Goal: Task Accomplishment & Management: Manage account settings

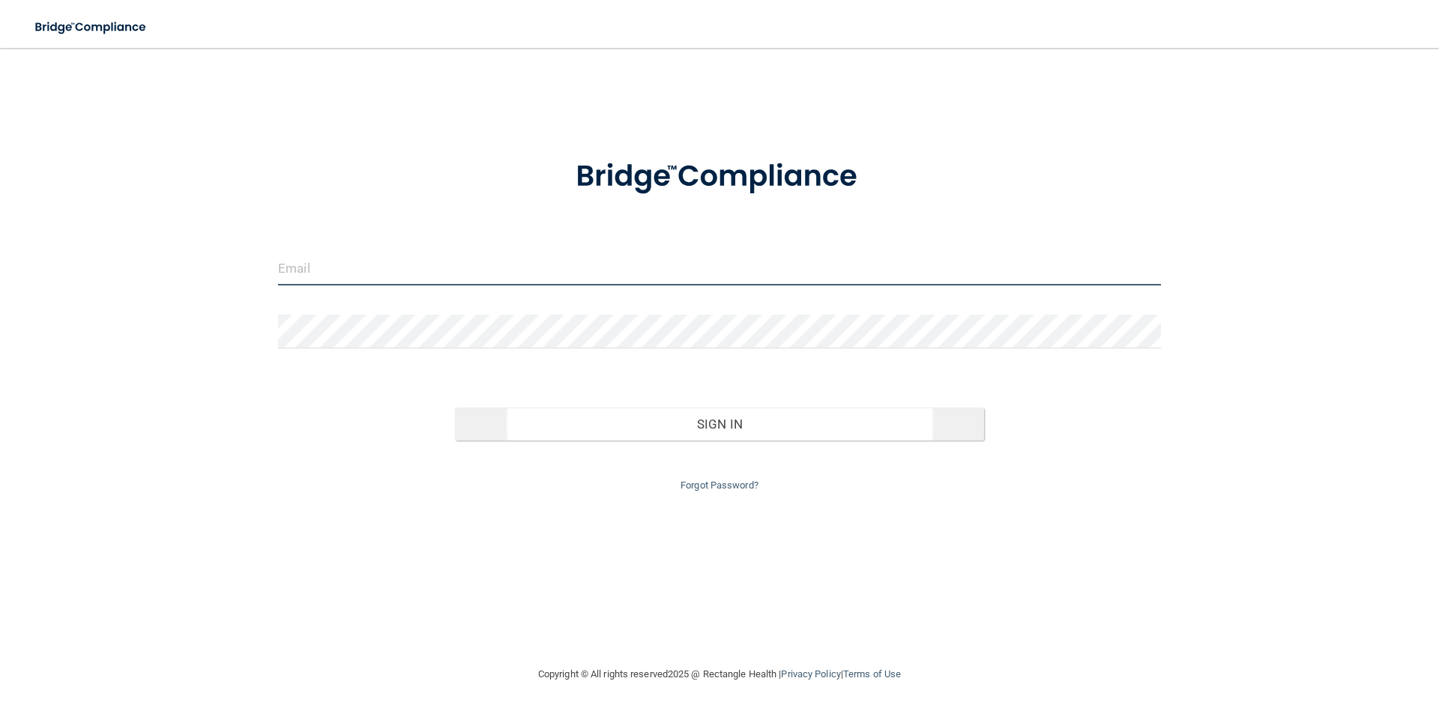
type input "[PERSON_NAME][EMAIL_ADDRESS][PERSON_NAME][DOMAIN_NAME]"
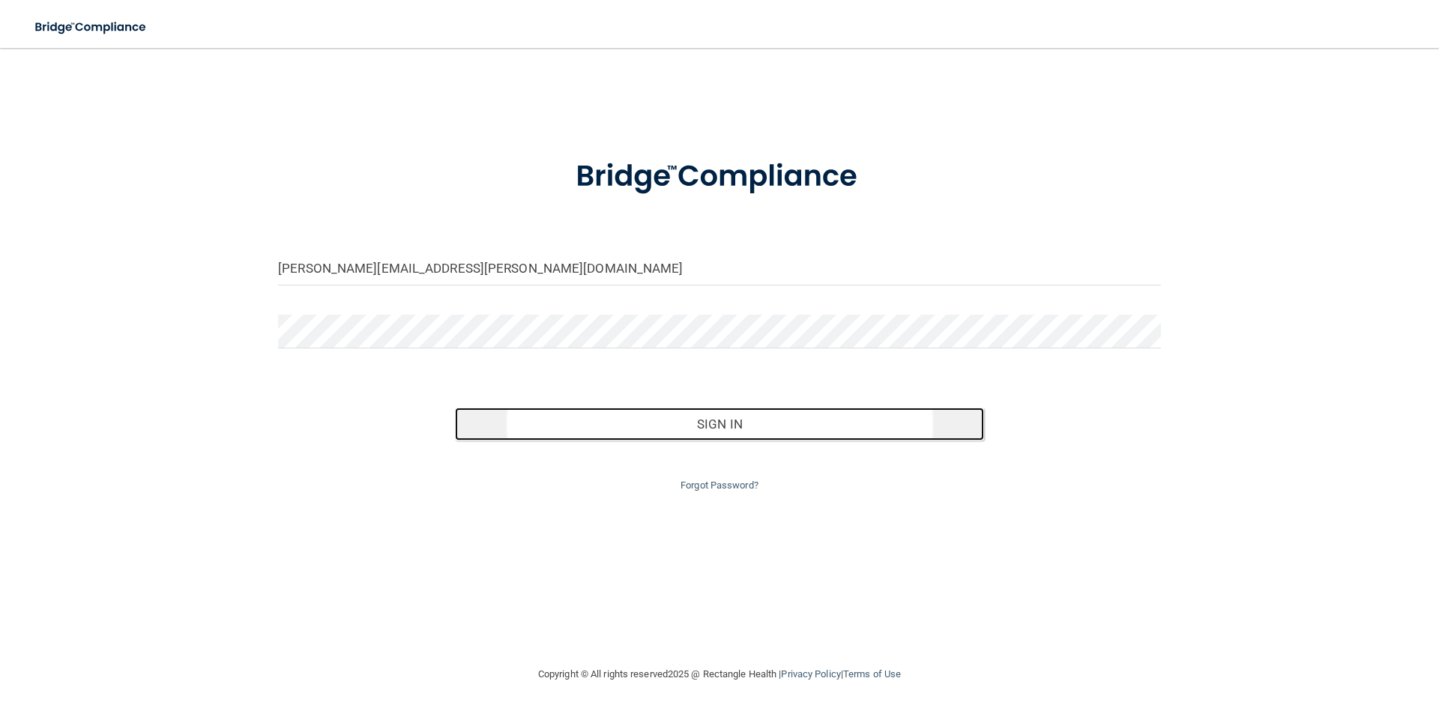
click at [699, 429] on button "Sign In" at bounding box center [720, 424] width 530 height 33
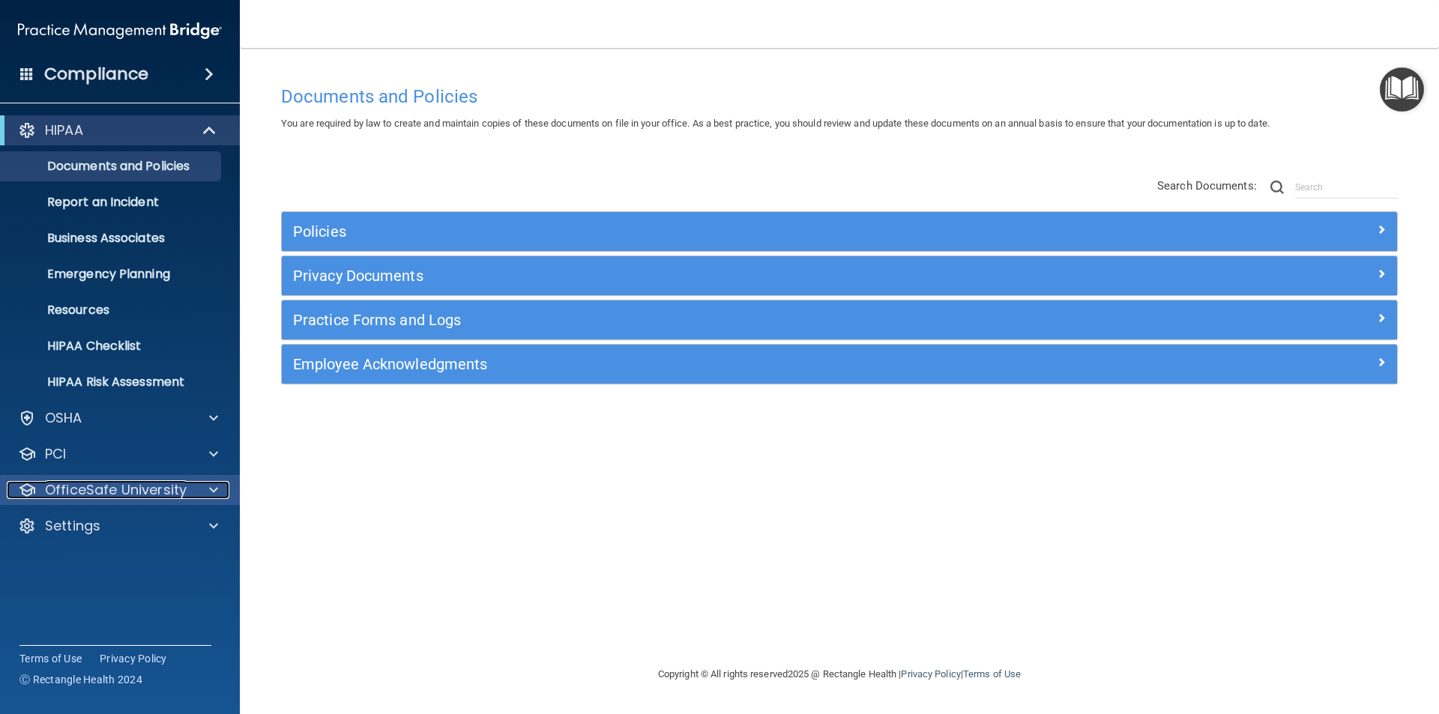
click at [128, 493] on p "OfficeSafe University" at bounding box center [116, 490] width 142 height 18
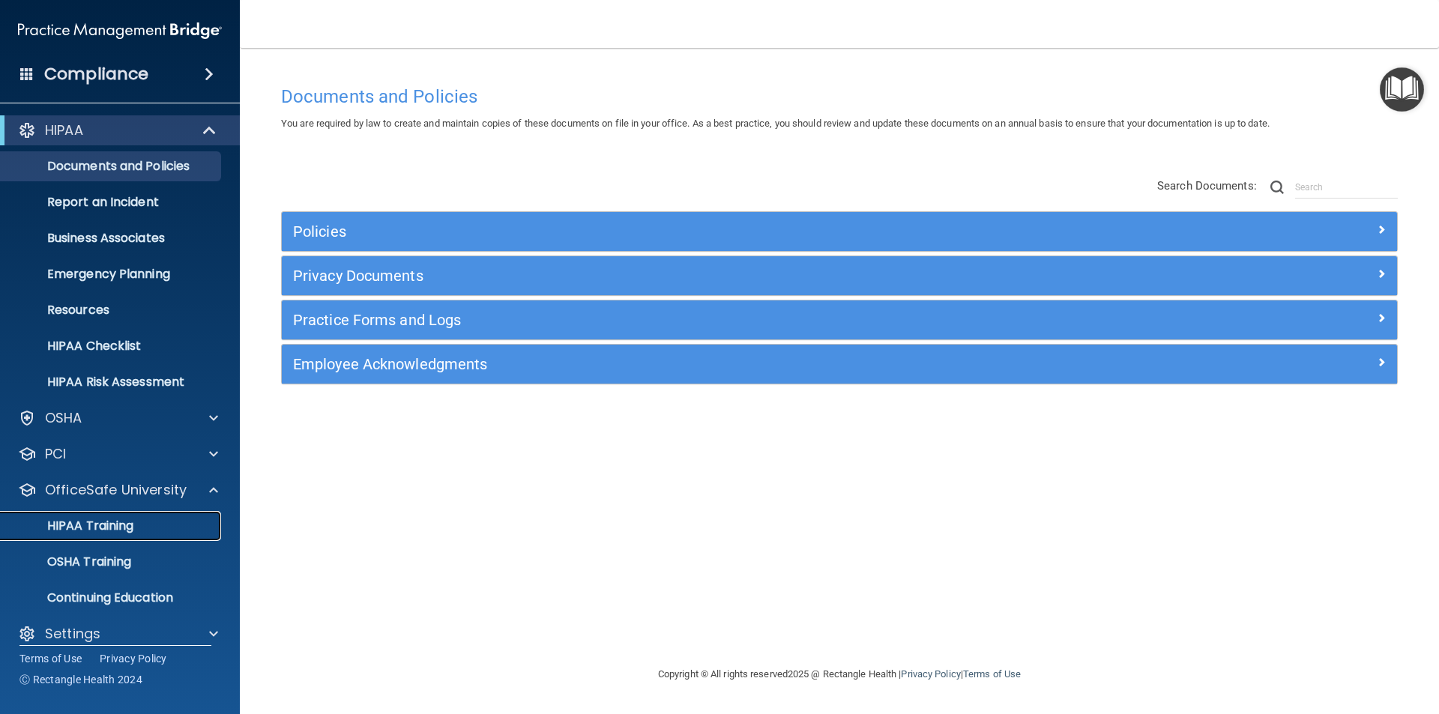
click at [115, 525] on p "HIPAA Training" at bounding box center [72, 526] width 124 height 15
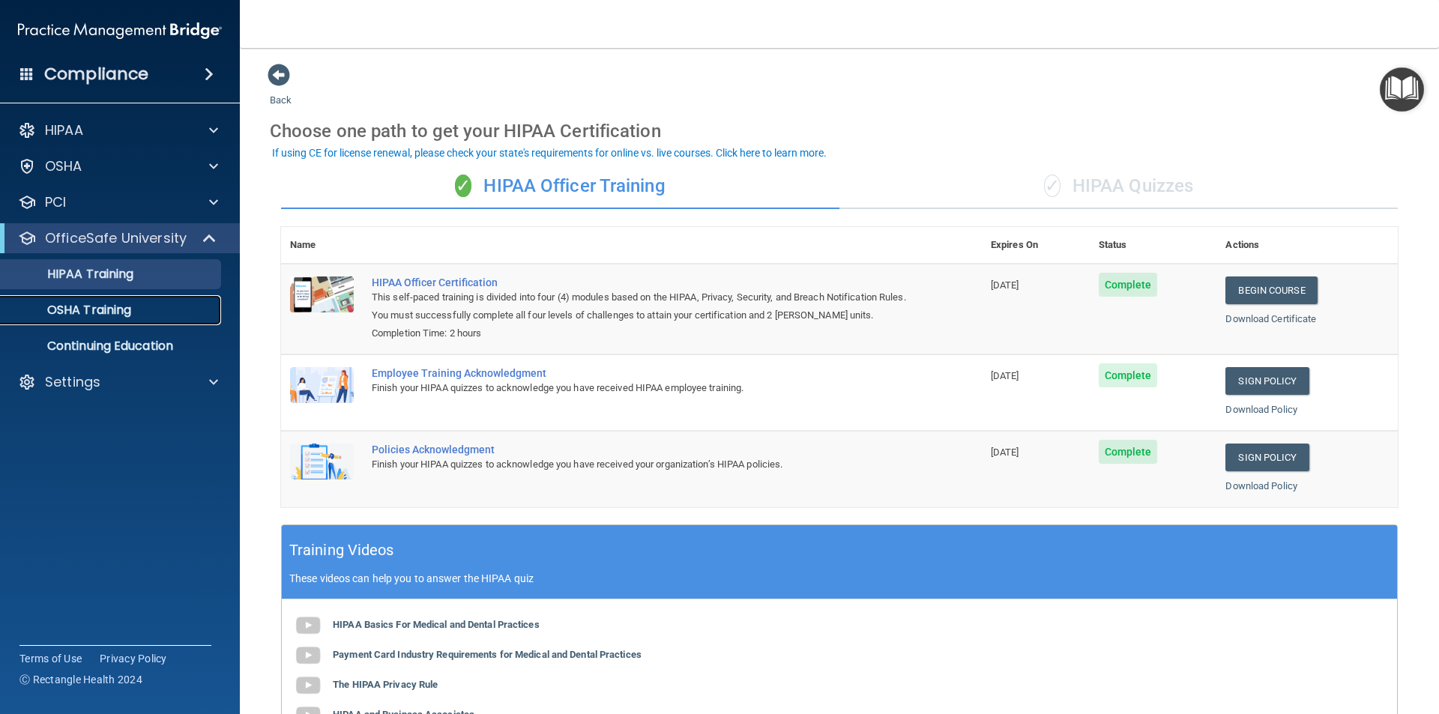
click at [85, 311] on p "OSHA Training" at bounding box center [70, 310] width 121 height 15
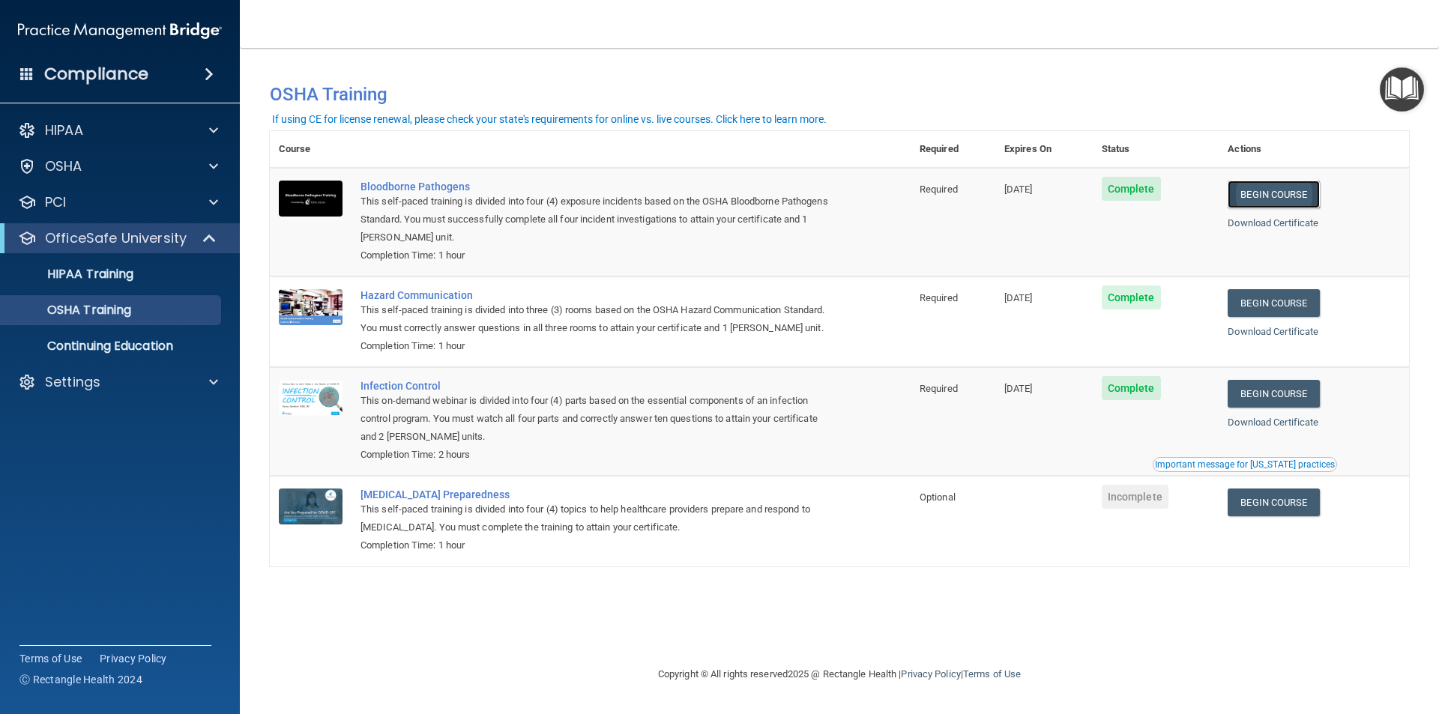
click at [1272, 193] on link "Begin Course" at bounding box center [1273, 195] width 91 height 28
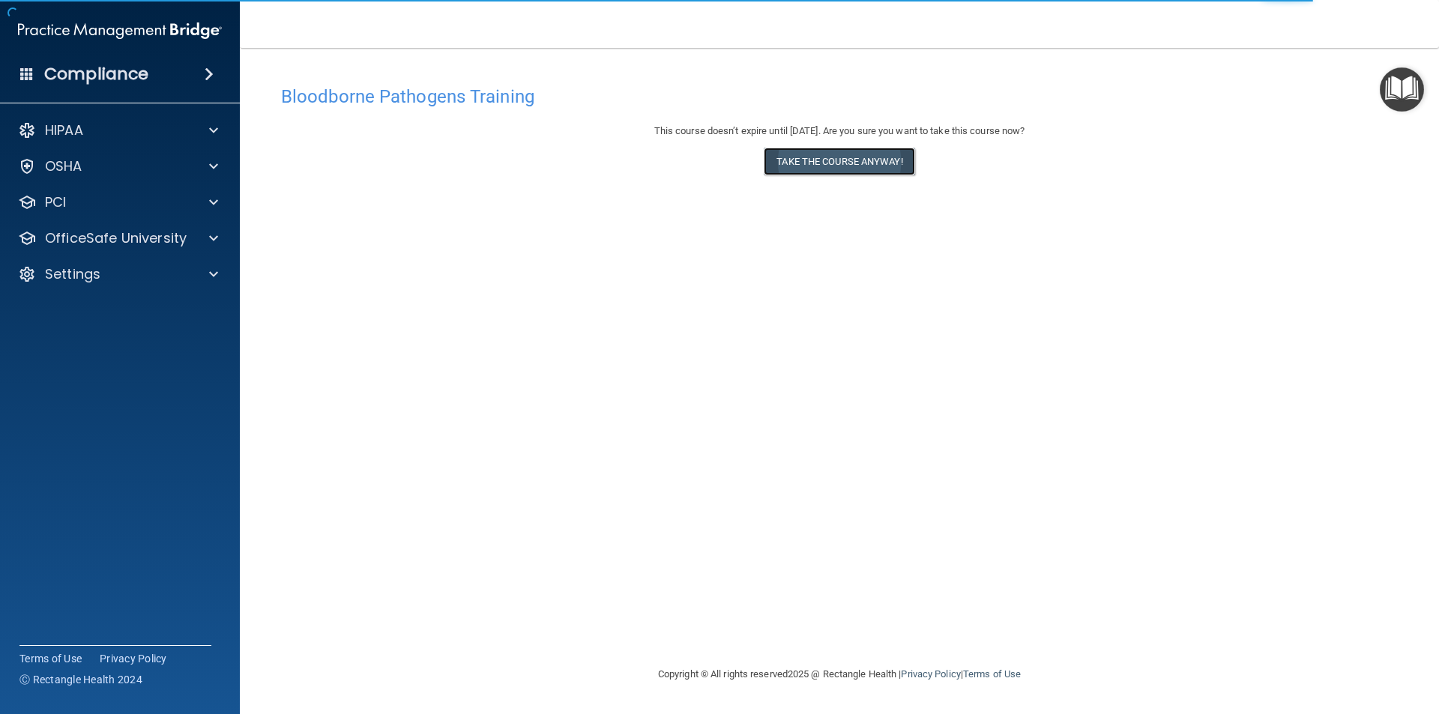
click at [842, 163] on button "Take the course anyway!" at bounding box center [839, 162] width 151 height 28
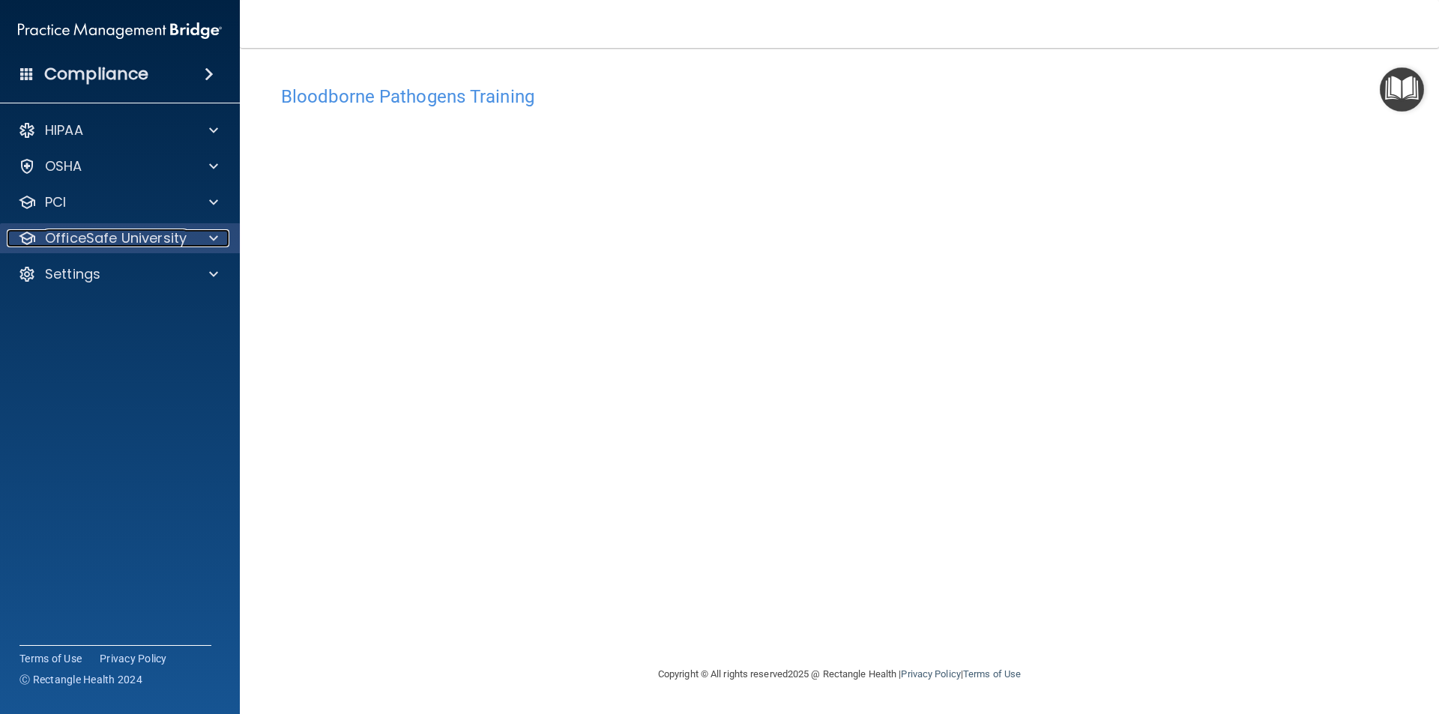
click at [80, 241] on p "OfficeSafe University" at bounding box center [116, 238] width 142 height 18
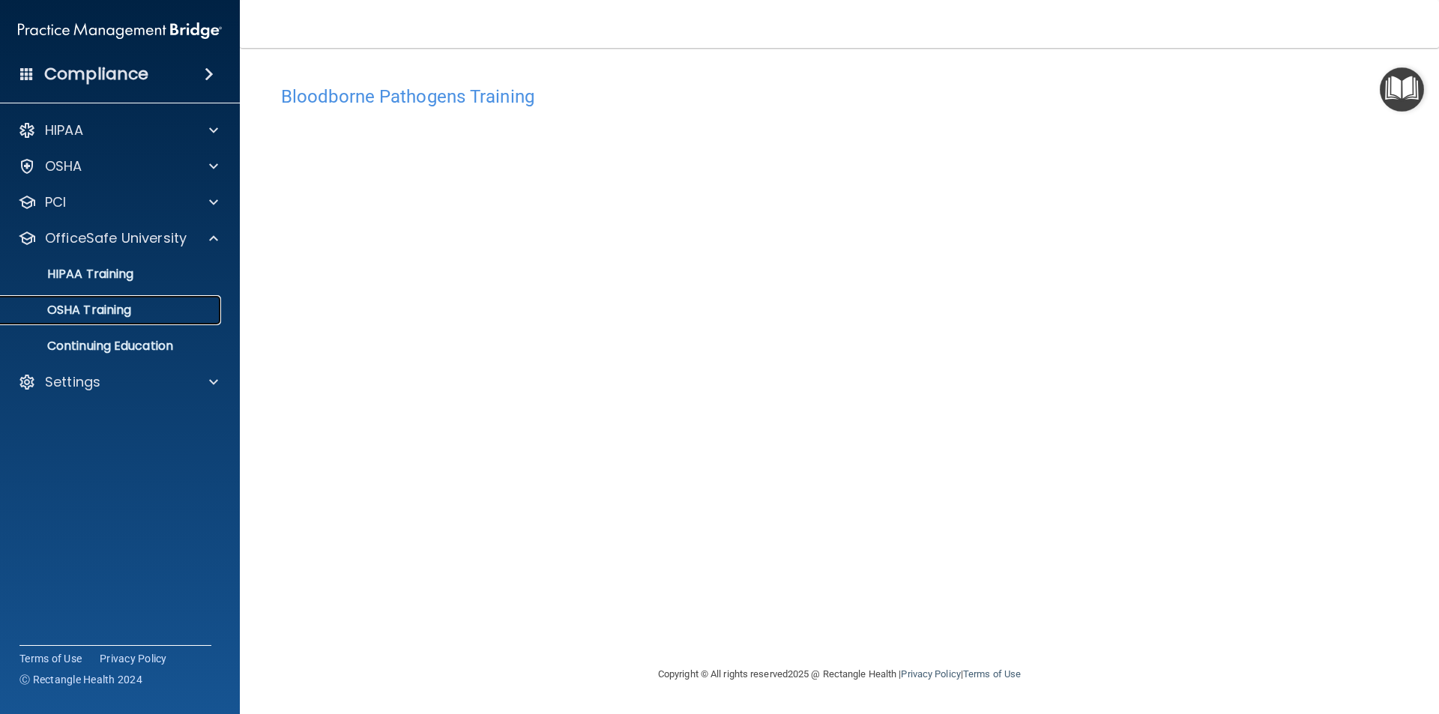
click at [83, 307] on p "OSHA Training" at bounding box center [70, 310] width 121 height 15
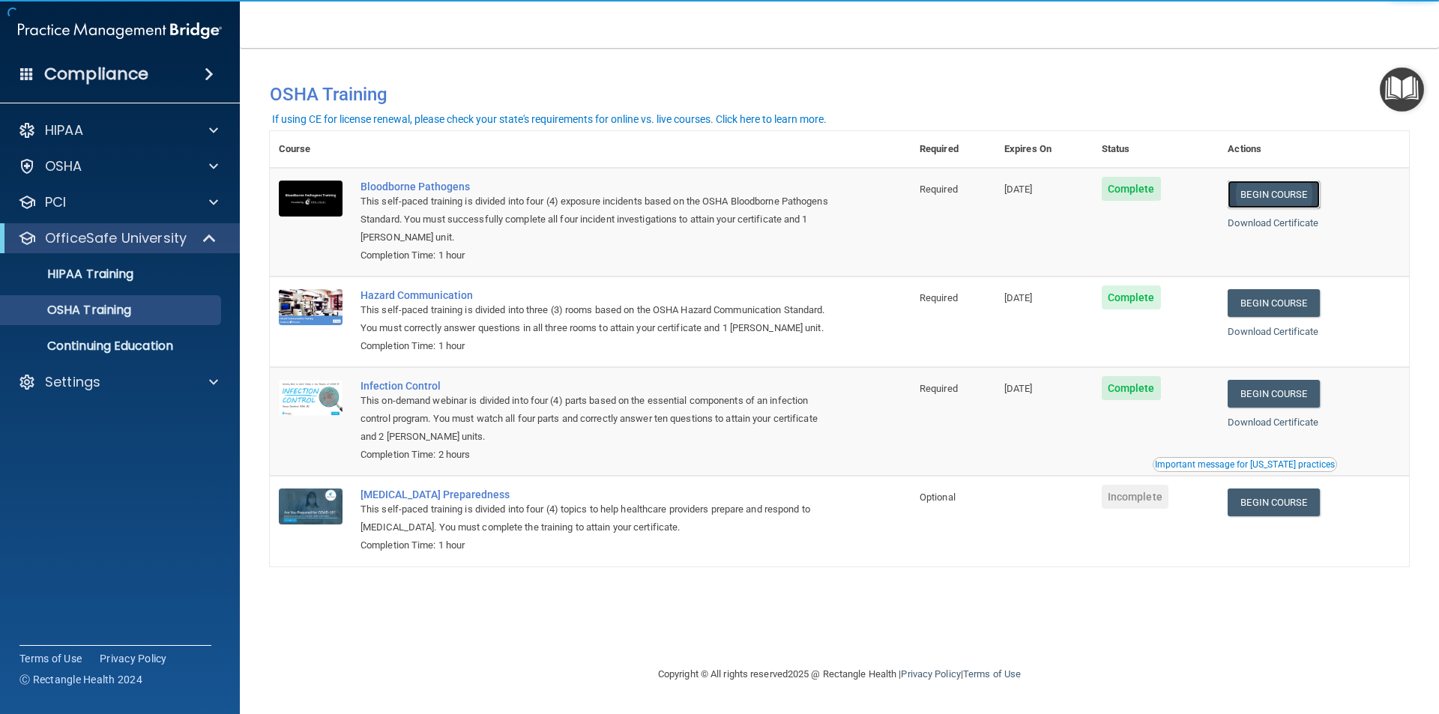
click at [1270, 191] on link "Begin Course" at bounding box center [1273, 195] width 91 height 28
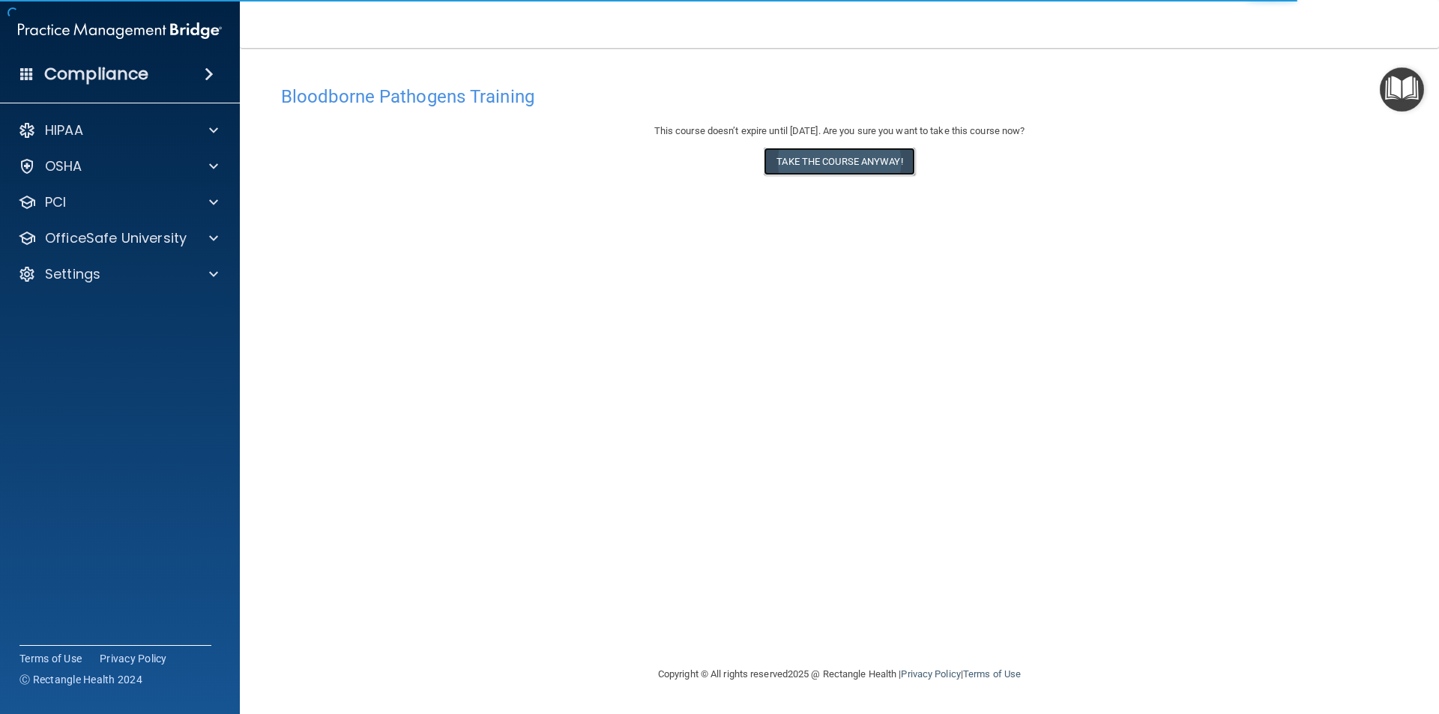
click at [828, 158] on button "Take the course anyway!" at bounding box center [839, 162] width 151 height 28
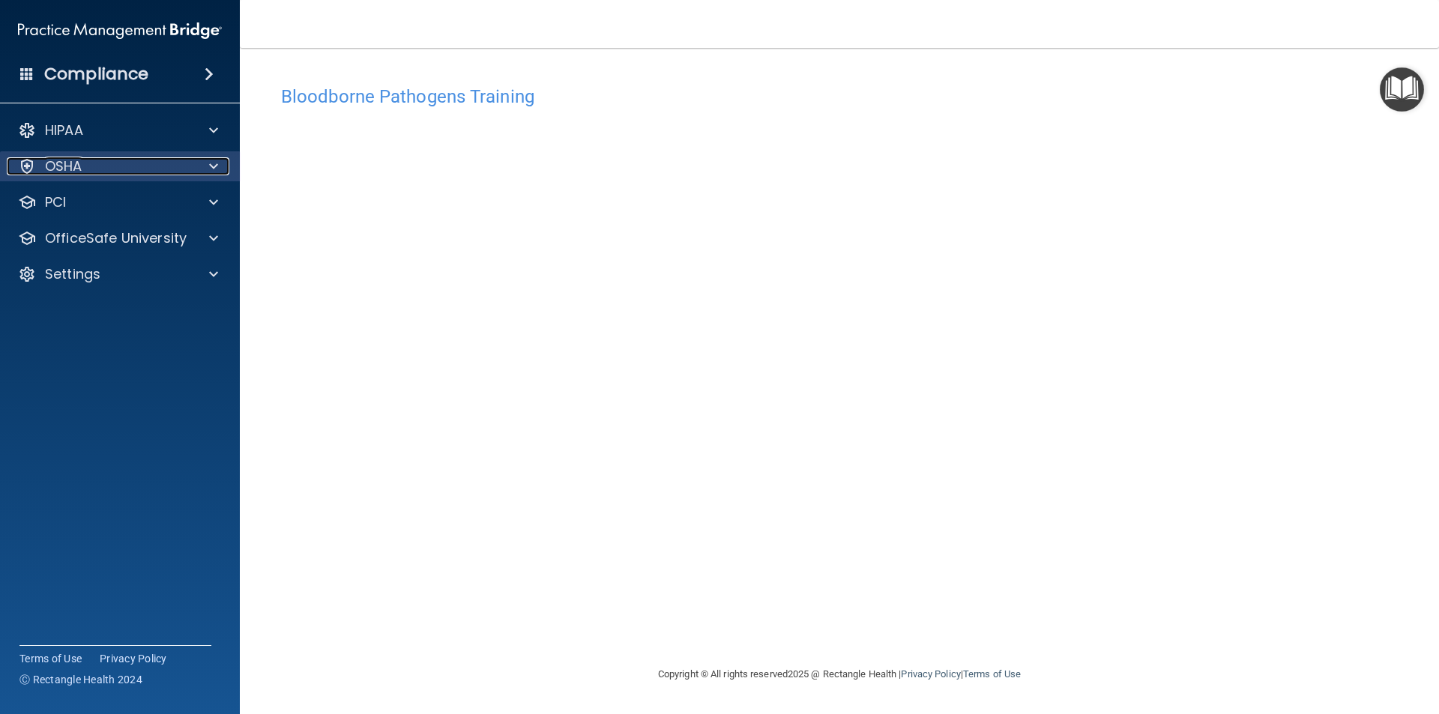
click at [107, 172] on div "OSHA" at bounding box center [100, 166] width 186 height 18
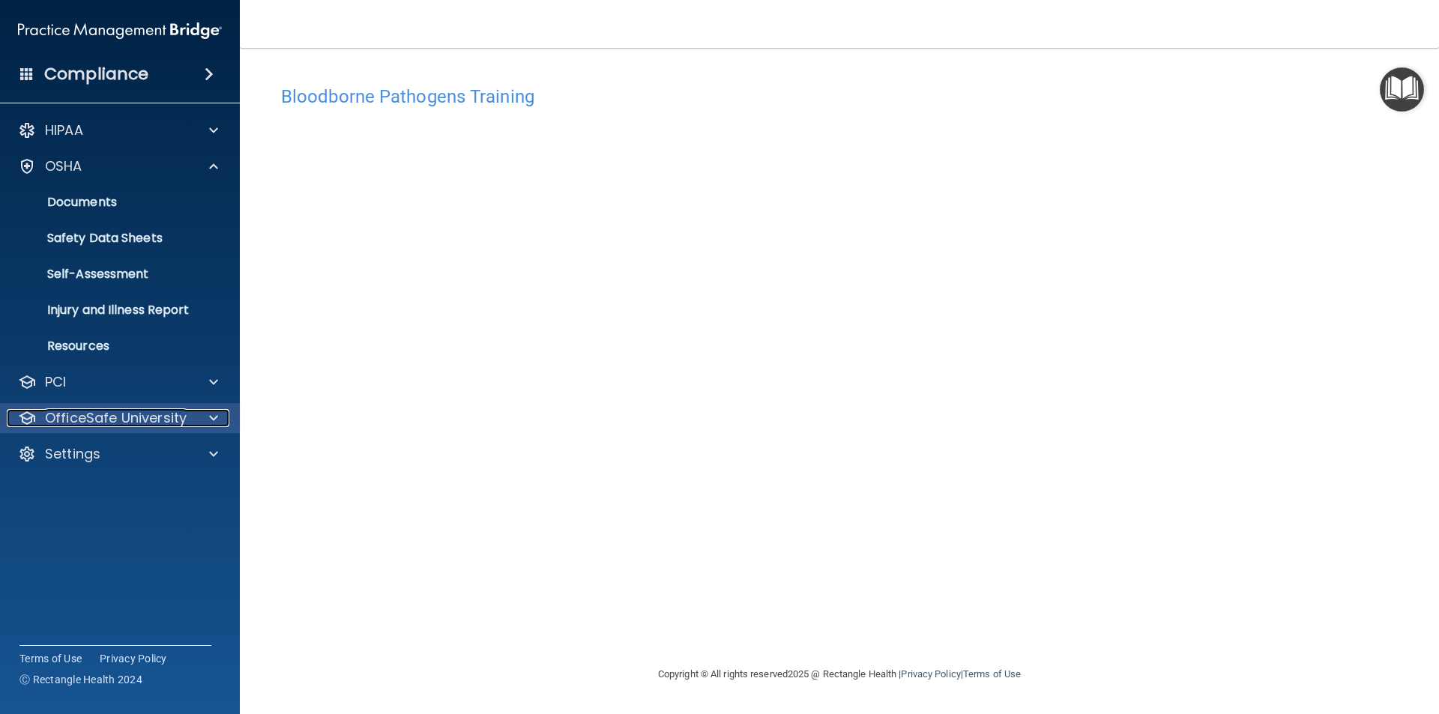
click at [135, 413] on p "OfficeSafe University" at bounding box center [116, 418] width 142 height 18
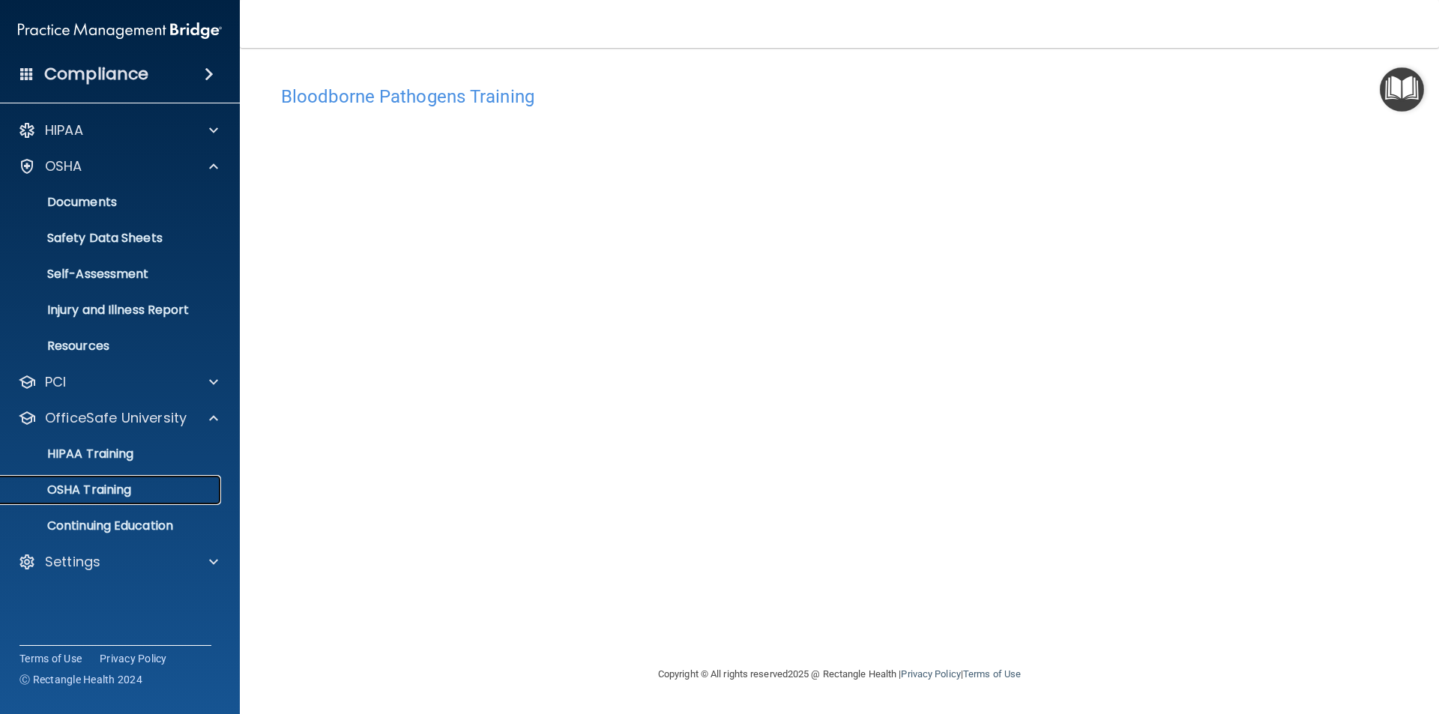
click at [113, 489] on p "OSHA Training" at bounding box center [70, 490] width 121 height 15
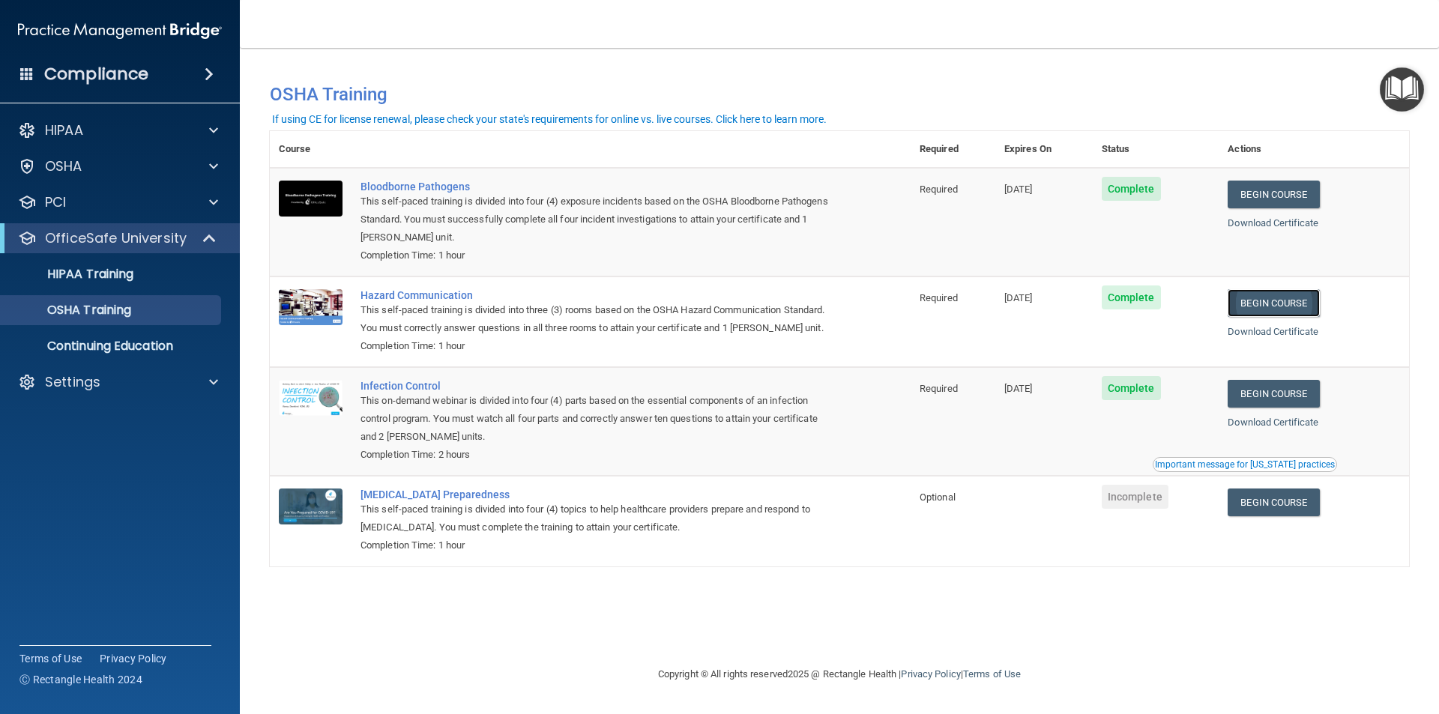
click at [1305, 309] on link "Begin Course" at bounding box center [1273, 303] width 91 height 28
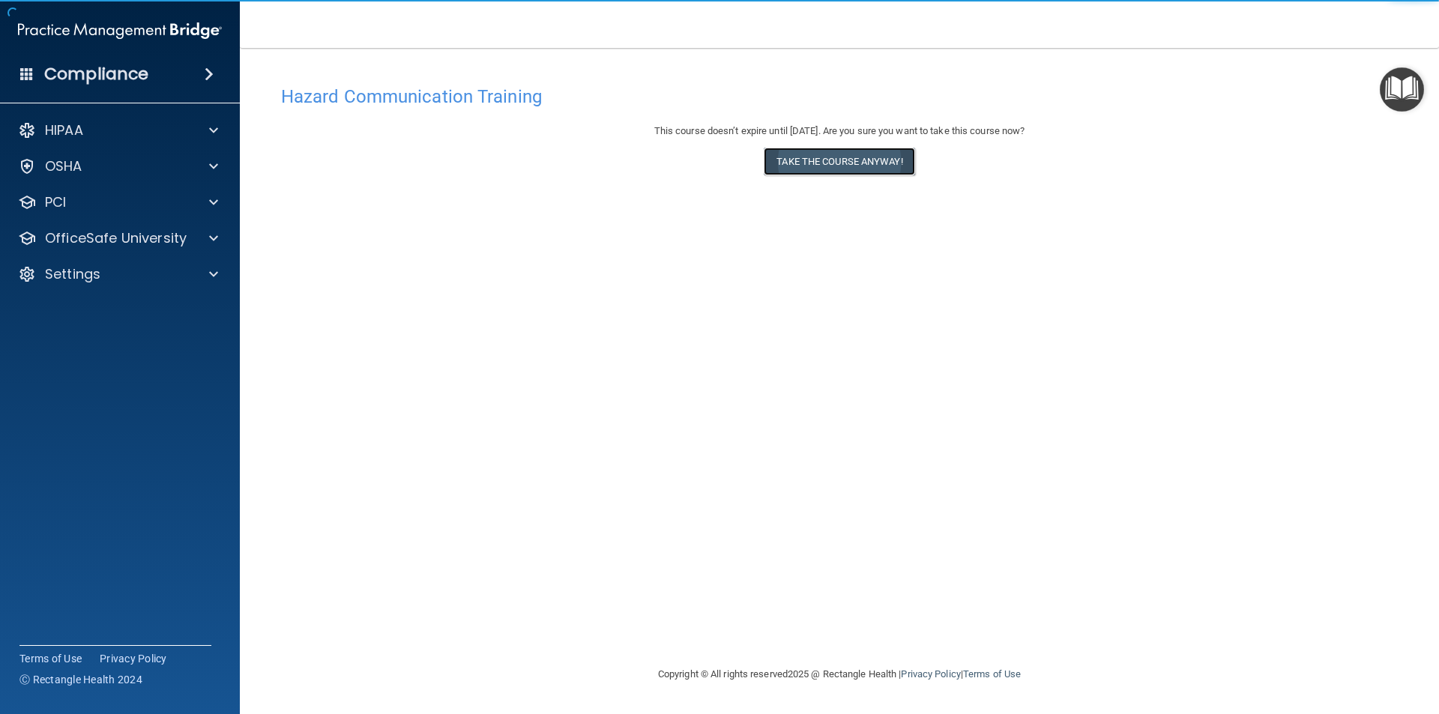
click at [873, 160] on button "Take the course anyway!" at bounding box center [839, 162] width 151 height 28
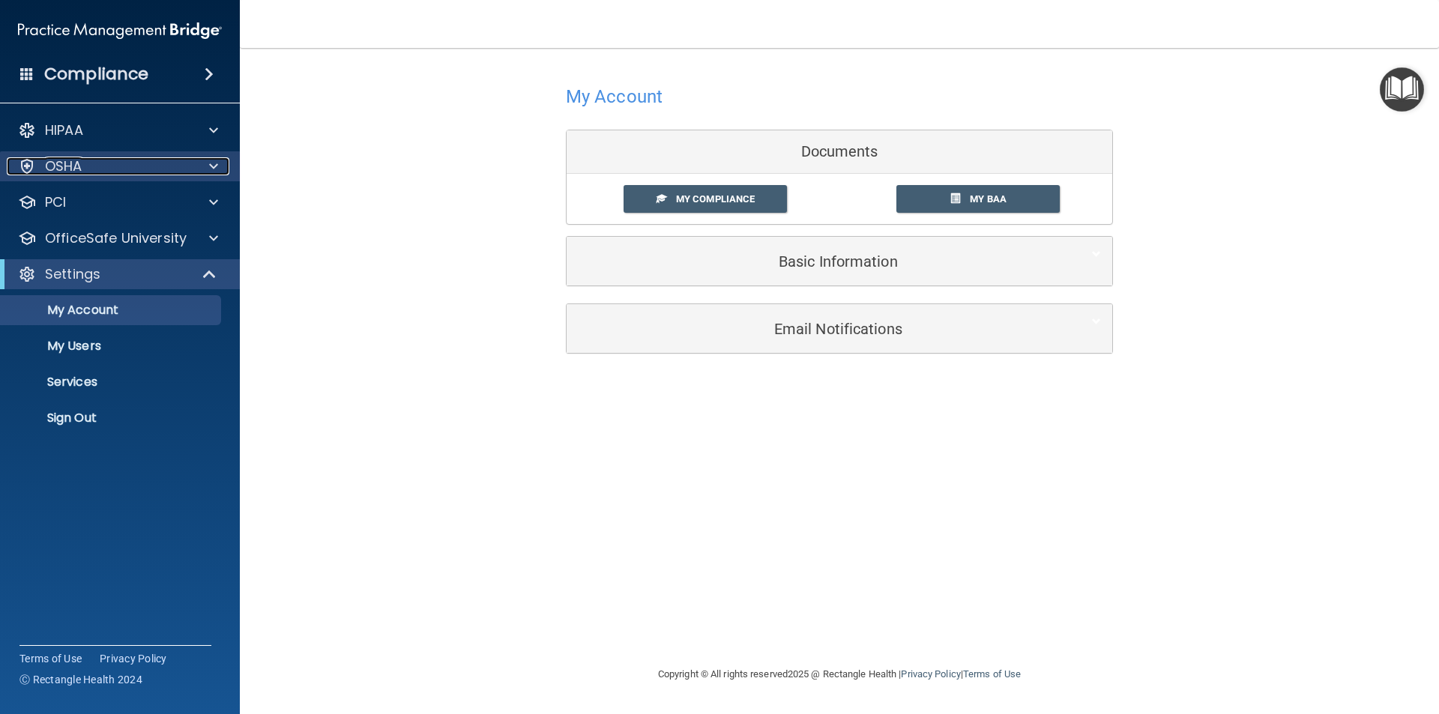
click at [77, 168] on p "OSHA" at bounding box center [63, 166] width 37 height 18
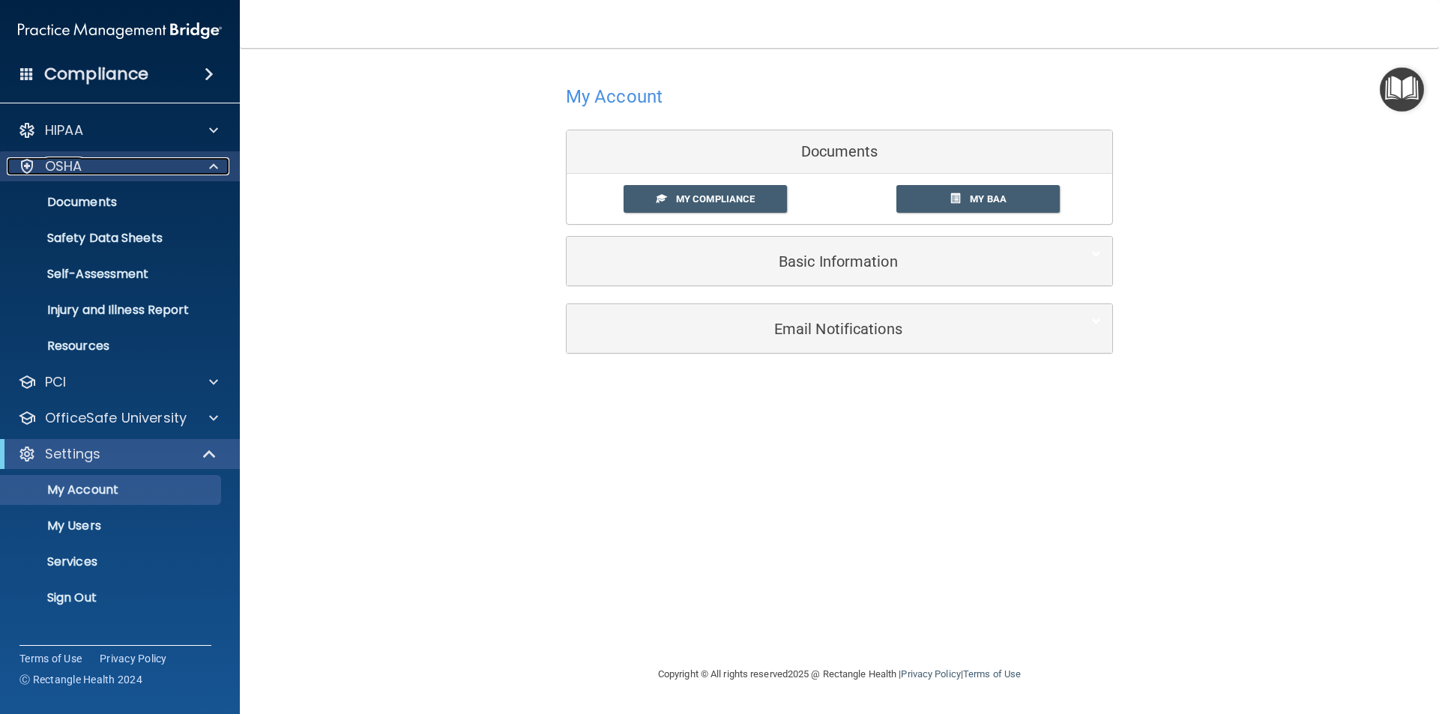
click at [82, 175] on p "OSHA" at bounding box center [63, 166] width 37 height 18
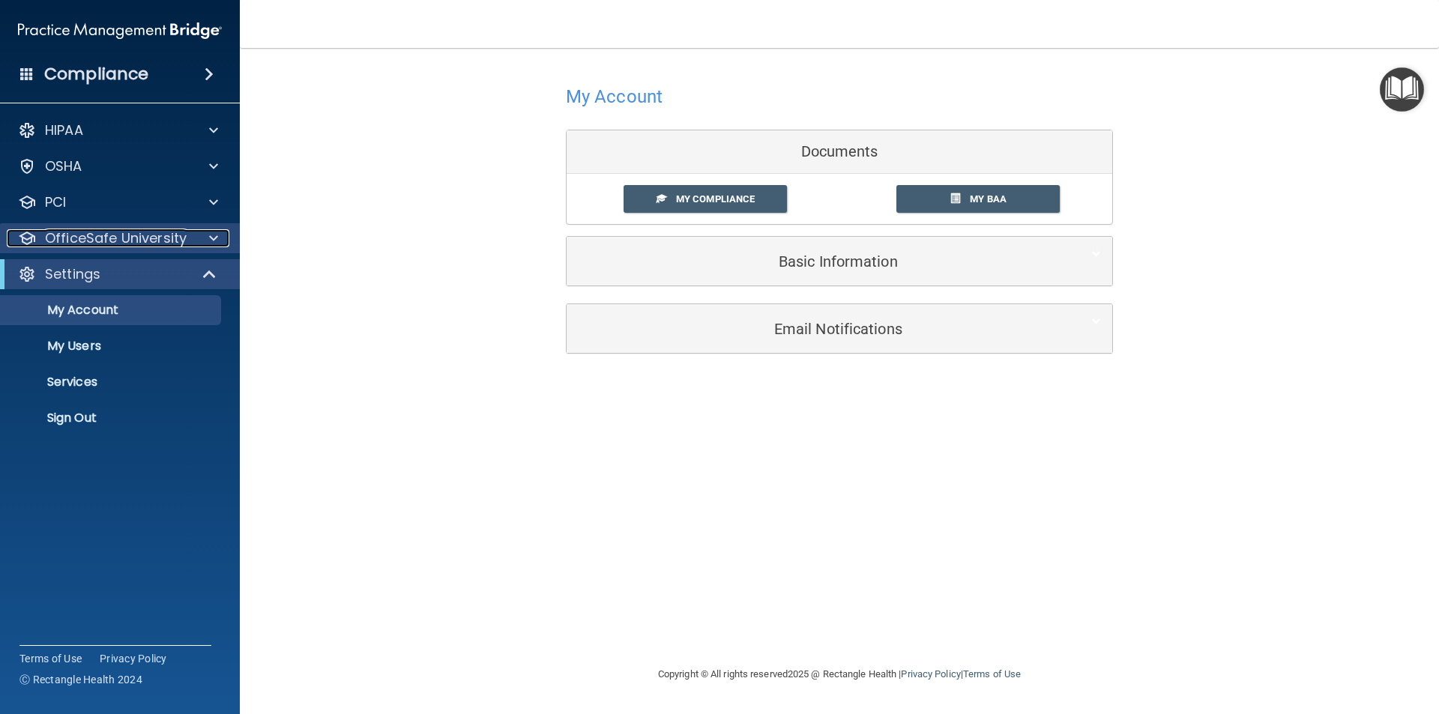
click at [105, 240] on p "OfficeSafe University" at bounding box center [116, 238] width 142 height 18
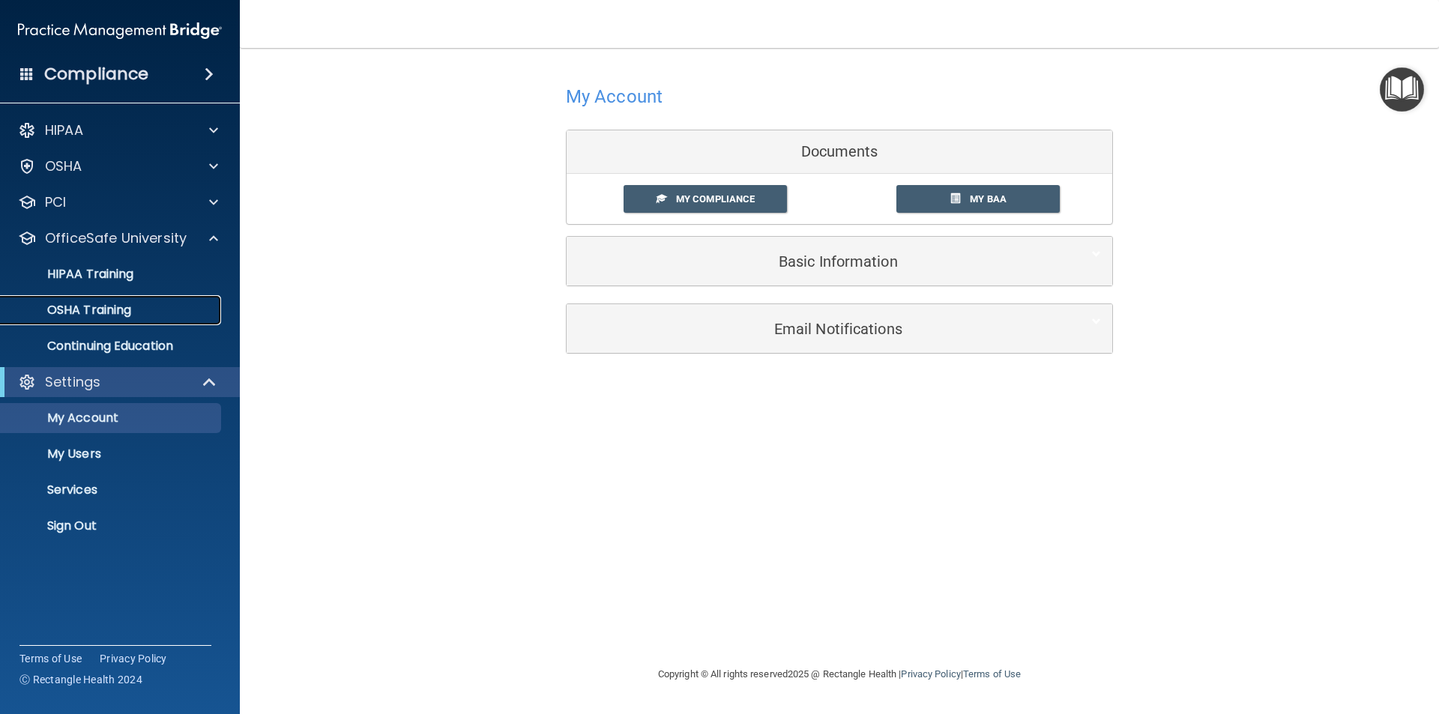
click at [91, 306] on p "OSHA Training" at bounding box center [70, 310] width 121 height 15
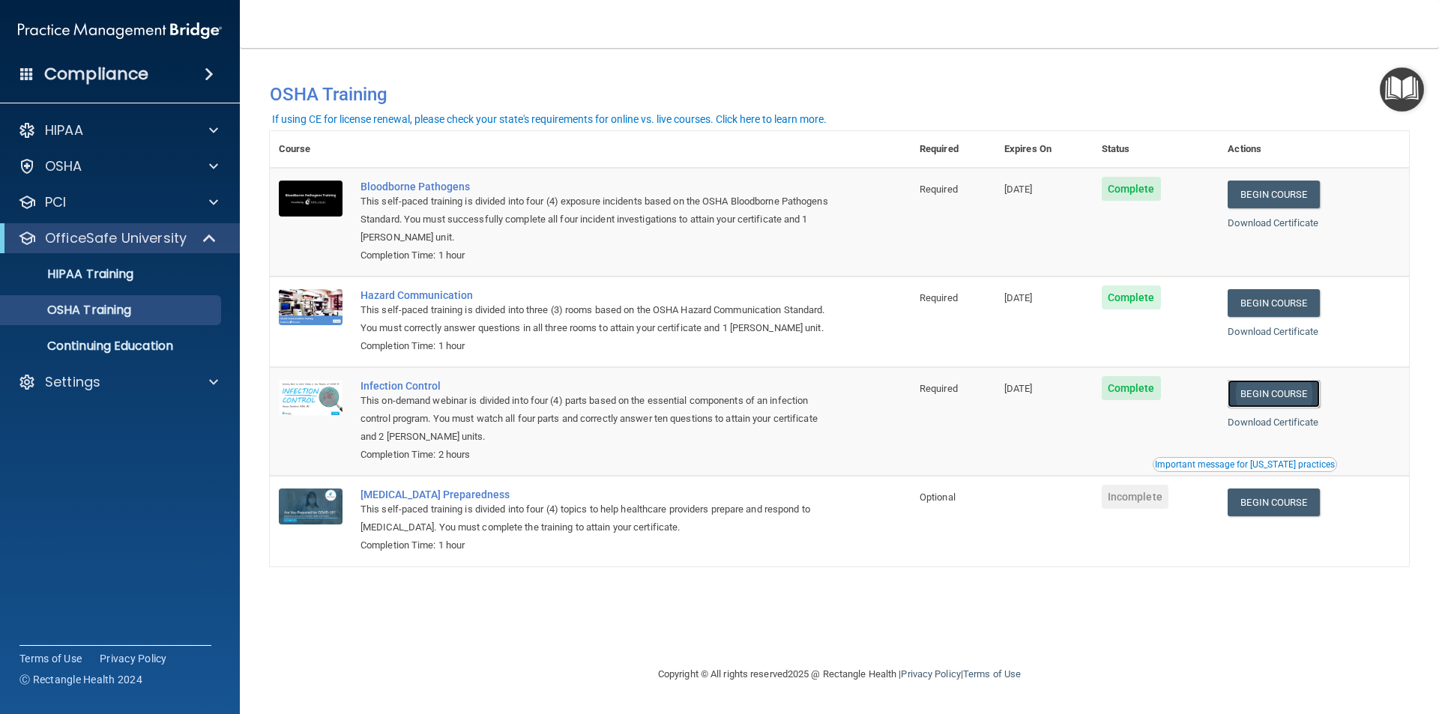
click at [1265, 402] on link "Begin Course" at bounding box center [1273, 394] width 91 height 28
click at [124, 273] on p "HIPAA Training" at bounding box center [72, 274] width 124 height 15
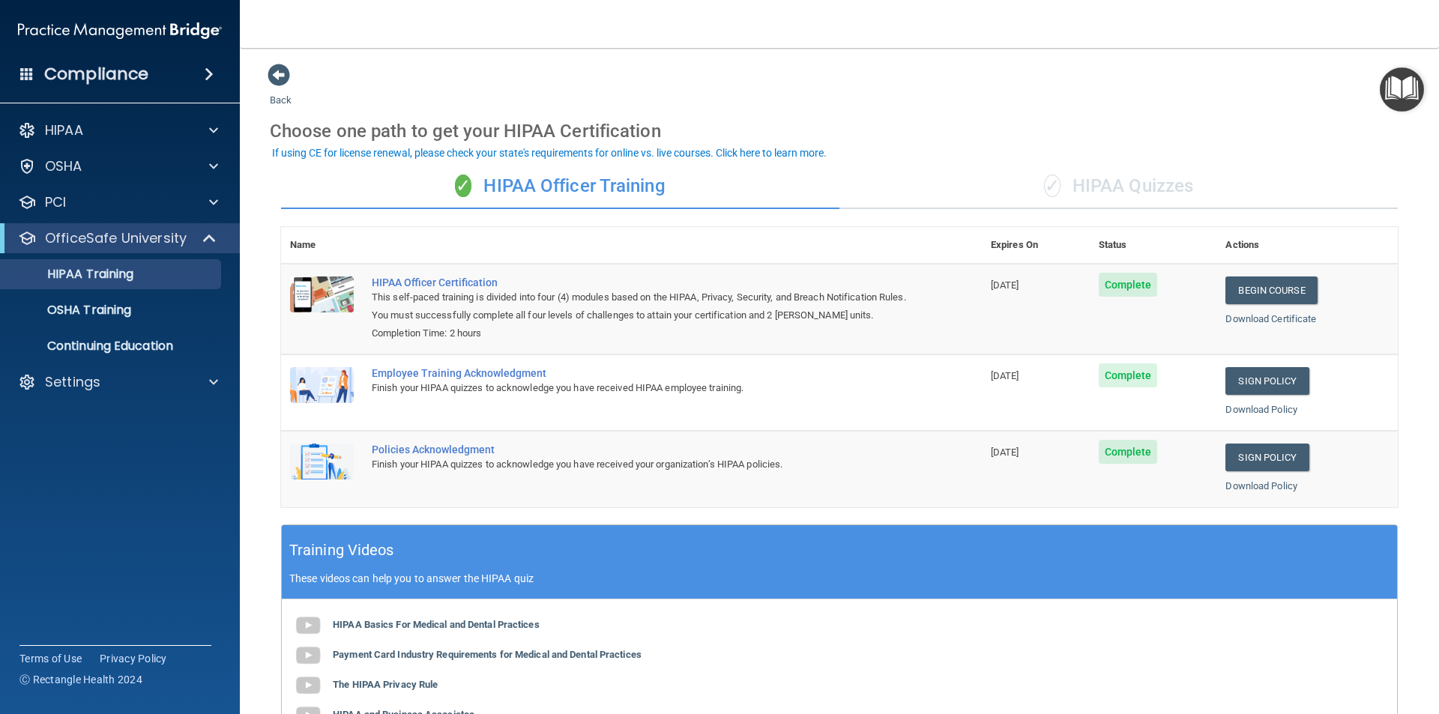
click at [583, 186] on div "✓ HIPAA Officer Training" at bounding box center [560, 186] width 558 height 45
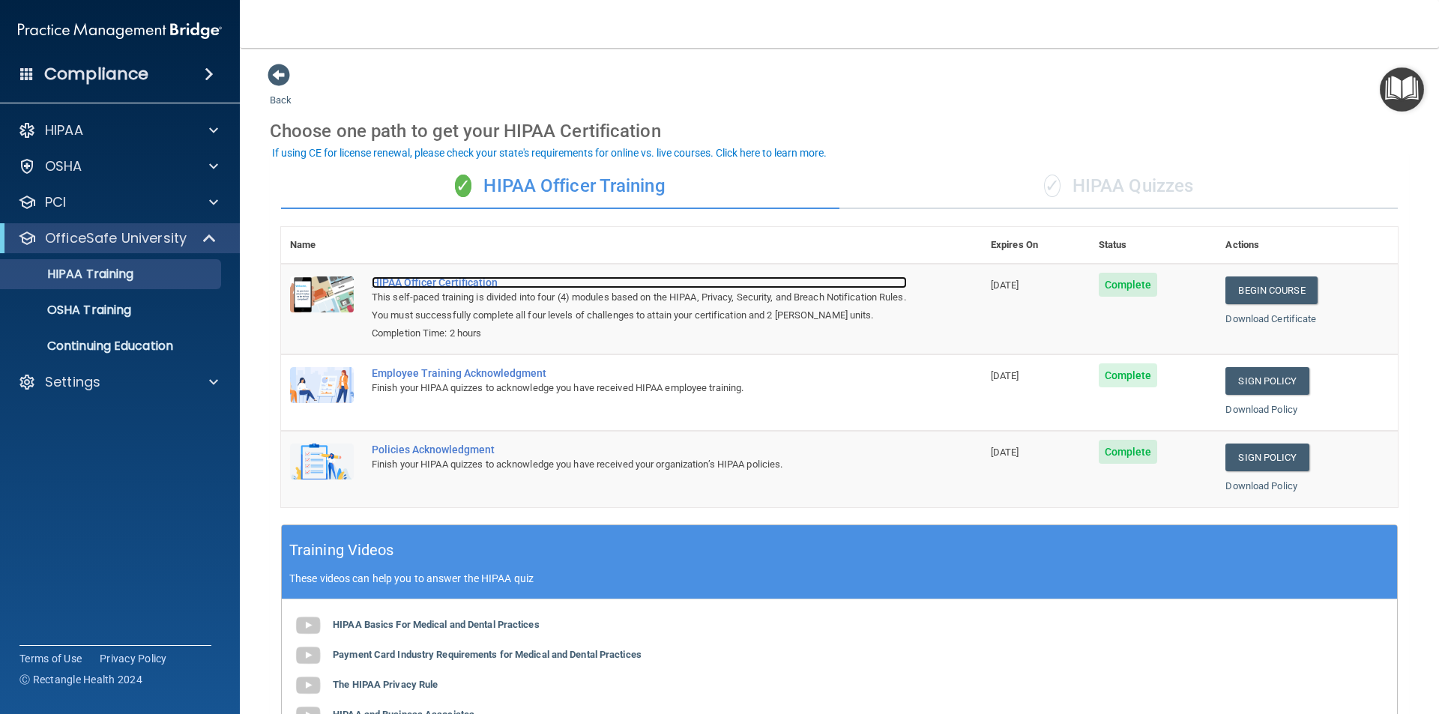
click at [451, 281] on div "HIPAA Officer Certification" at bounding box center [639, 283] width 535 height 12
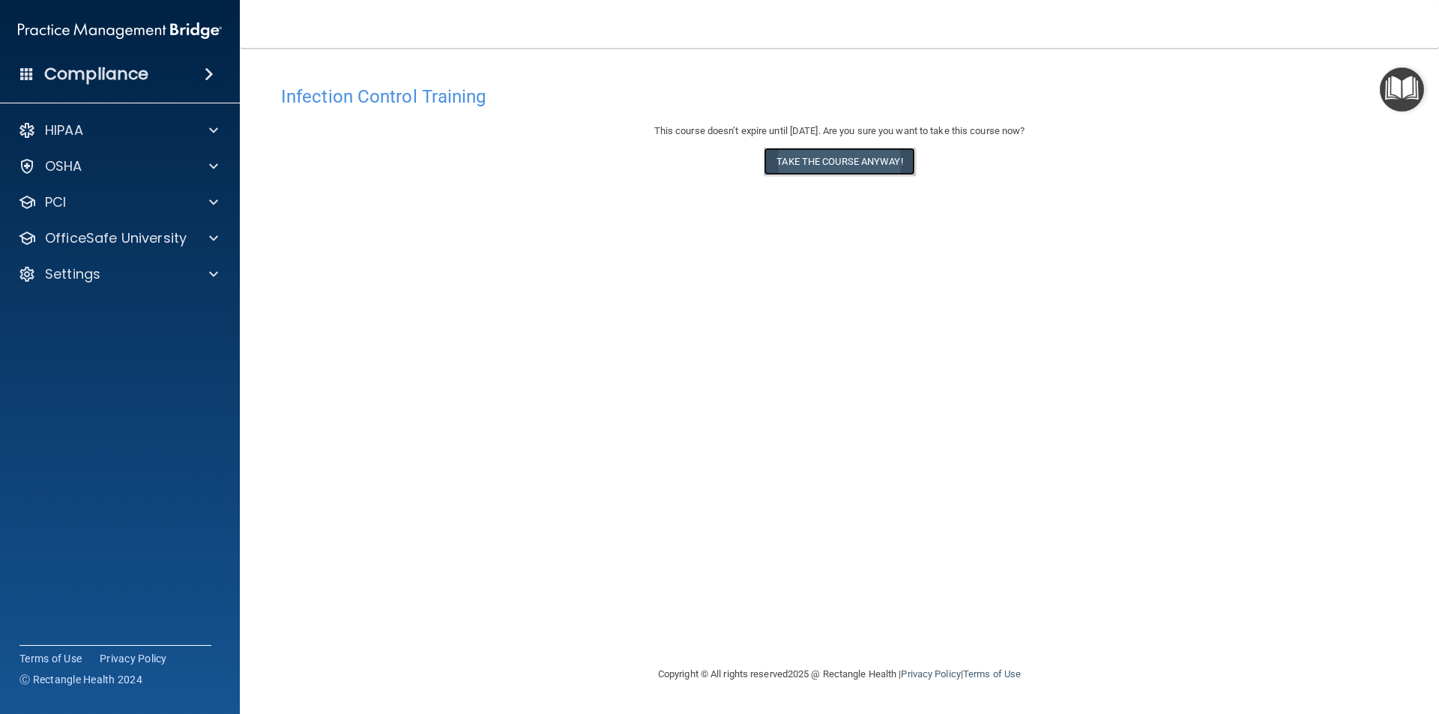
click at [846, 154] on button "Take the course anyway!" at bounding box center [839, 162] width 151 height 28
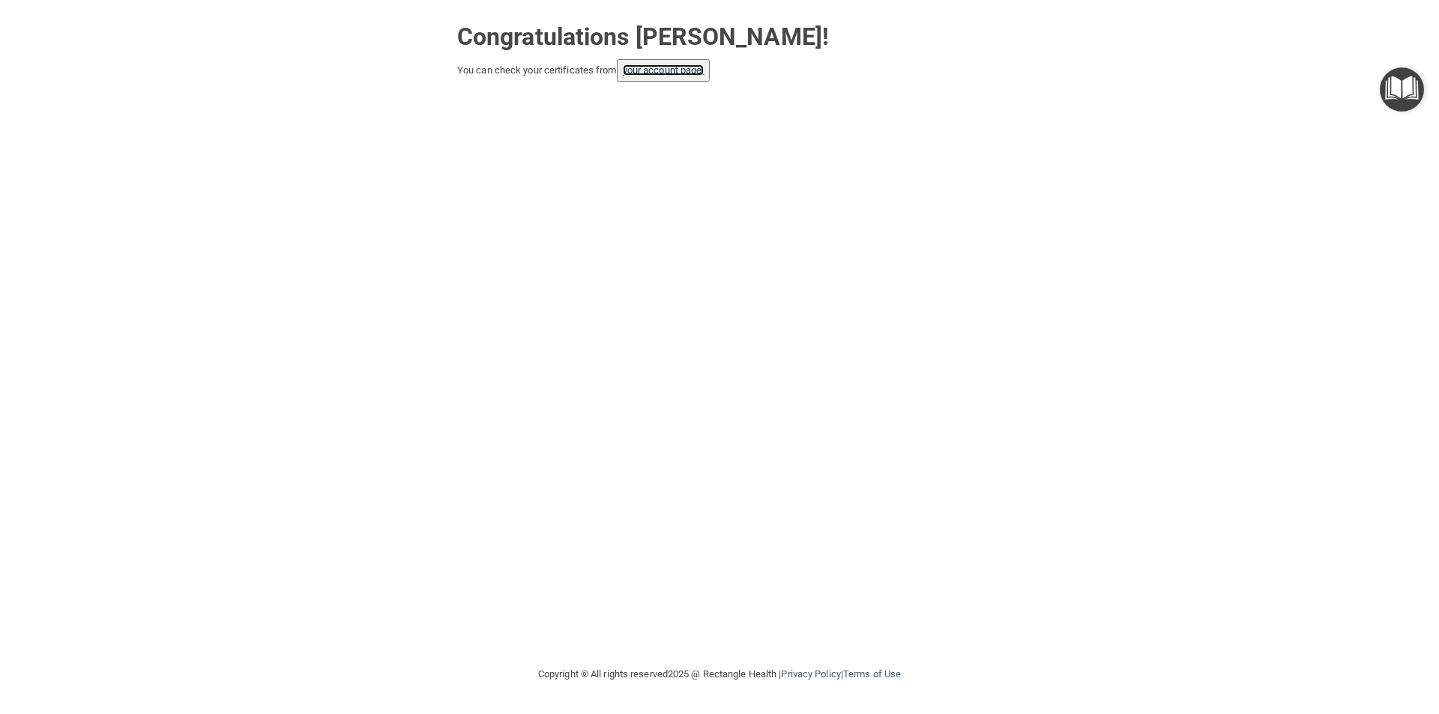
click at [662, 69] on link "your account page!" at bounding box center [664, 69] width 82 height 11
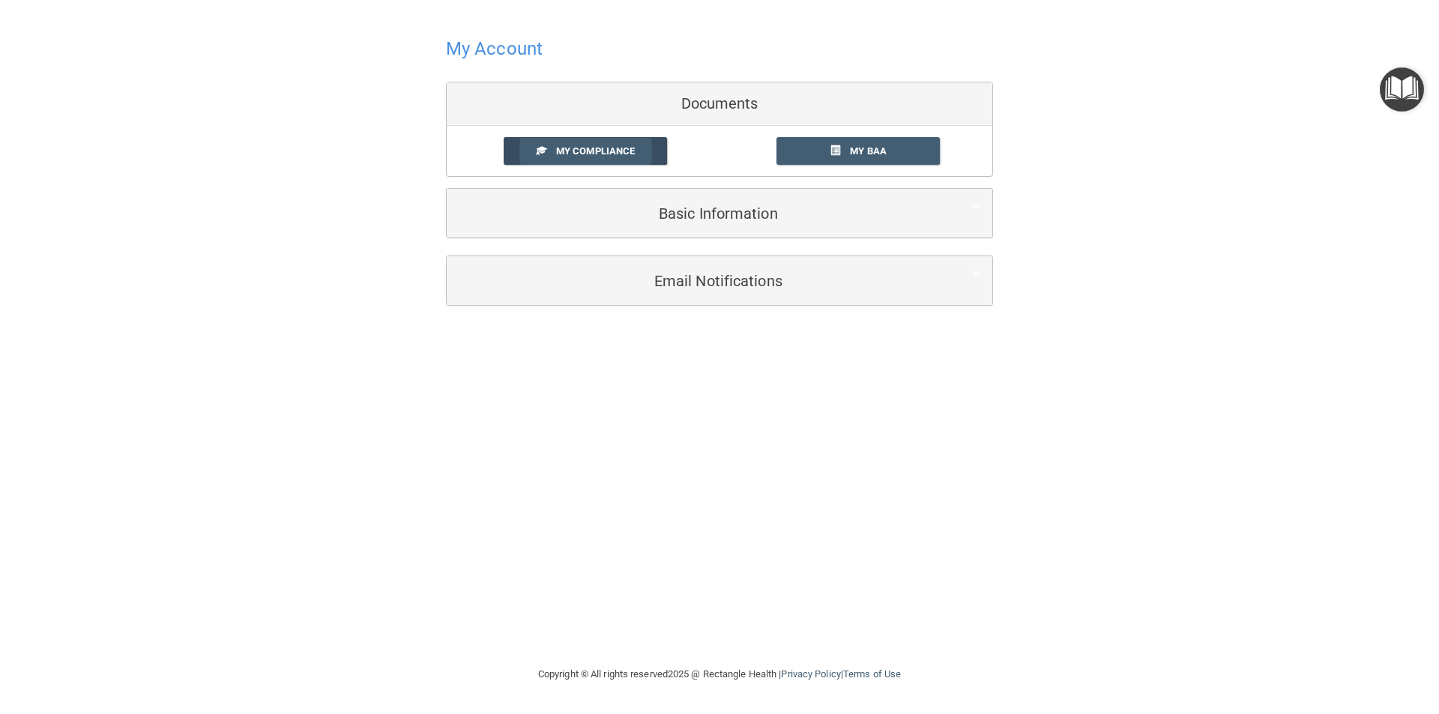
click at [608, 152] on span "My Compliance" at bounding box center [595, 150] width 79 height 11
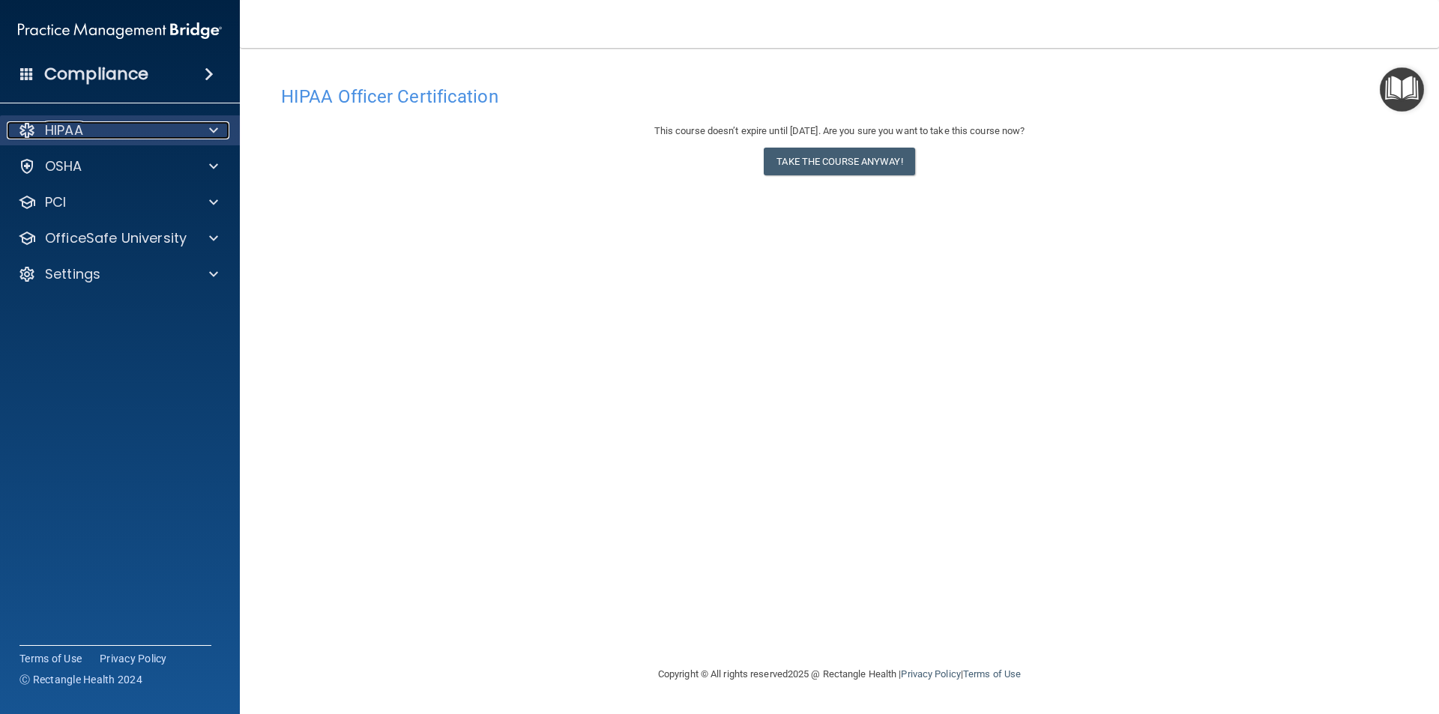
click at [72, 133] on p "HIPAA" at bounding box center [64, 130] width 38 height 18
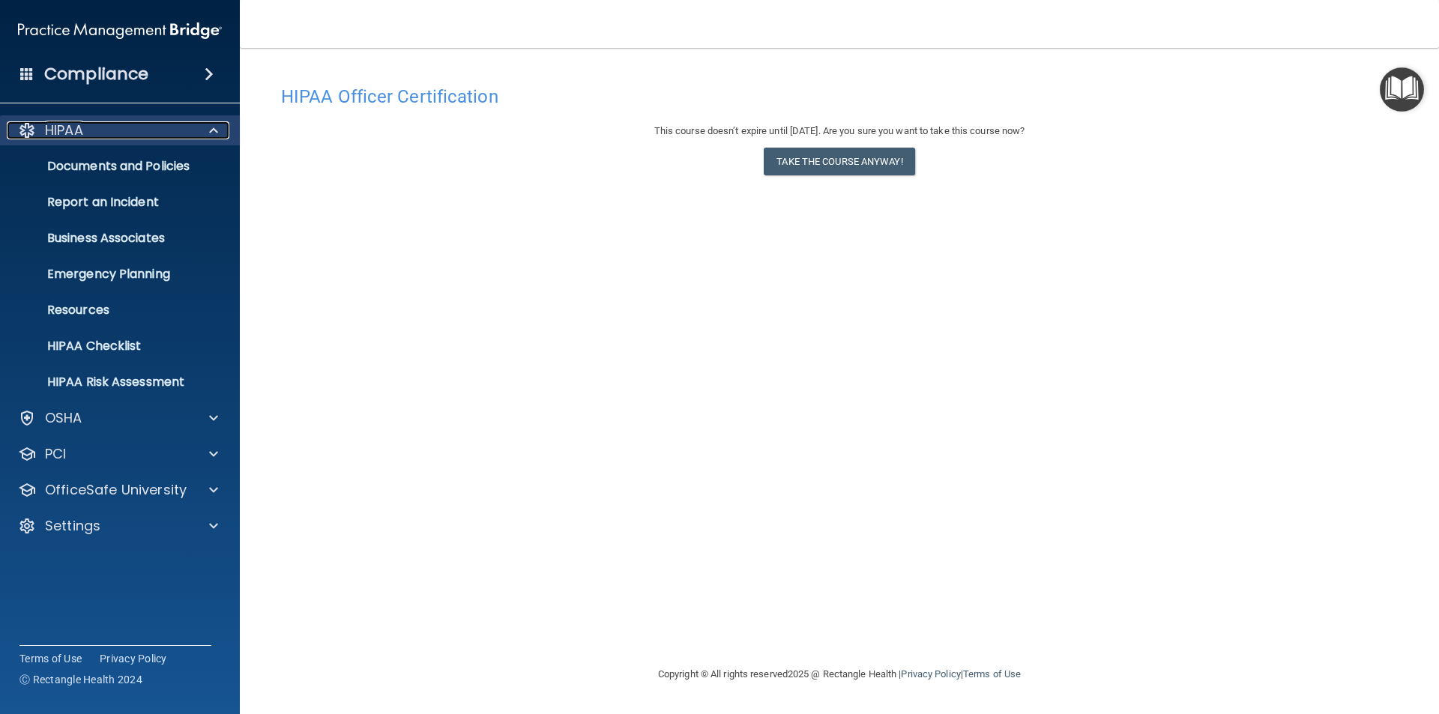
click at [72, 133] on p "HIPAA" at bounding box center [64, 130] width 38 height 18
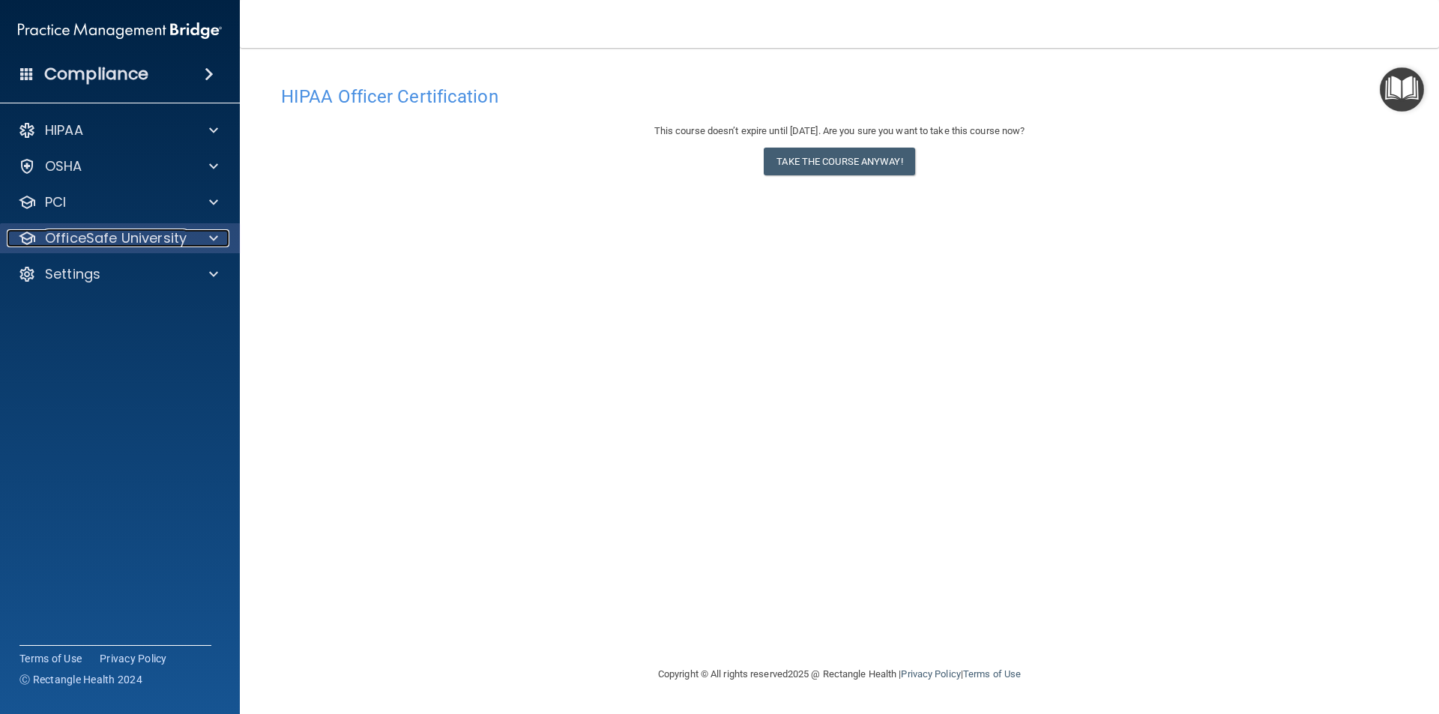
click at [85, 234] on p "OfficeSafe University" at bounding box center [116, 238] width 142 height 18
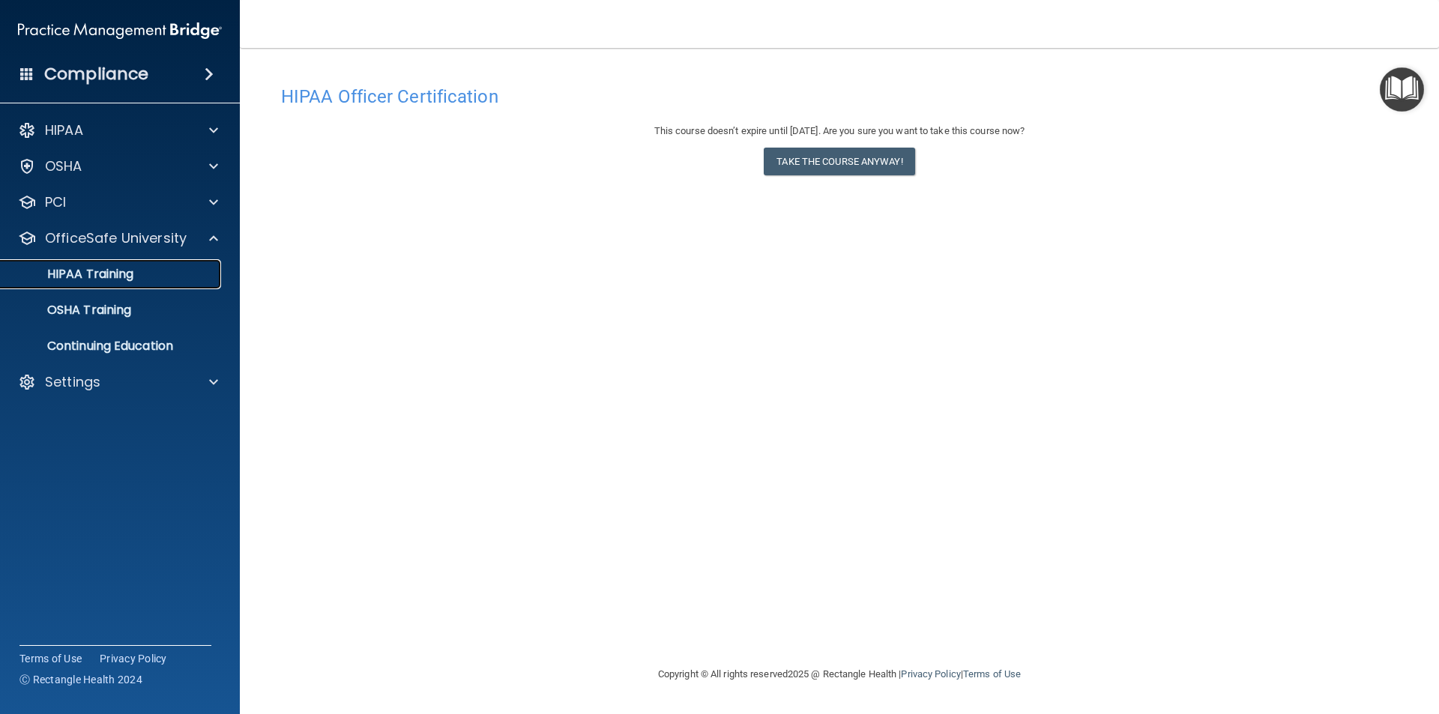
click at [91, 276] on p "HIPAA Training" at bounding box center [72, 274] width 124 height 15
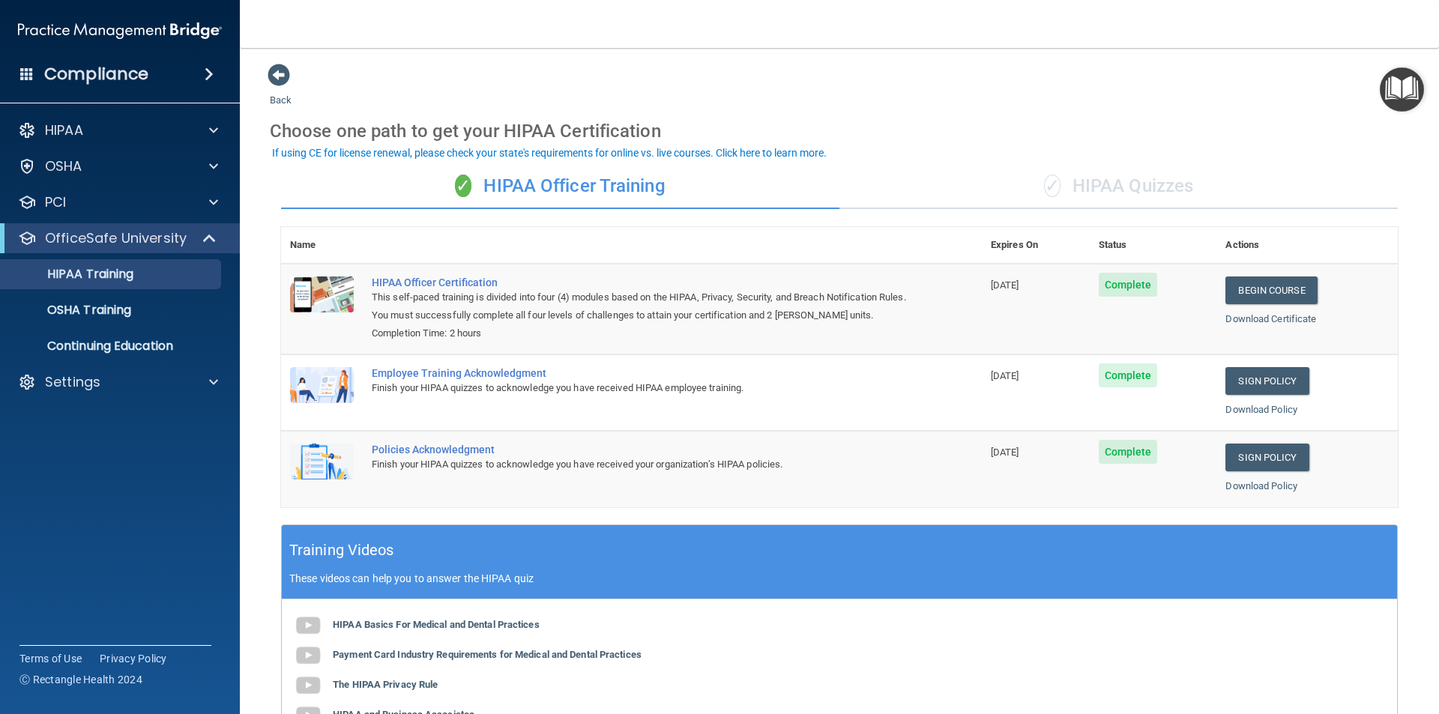
click at [322, 465] on img at bounding box center [322, 462] width 64 height 36
click at [490, 373] on div "Employee Training Acknowledgment" at bounding box center [639, 373] width 535 height 12
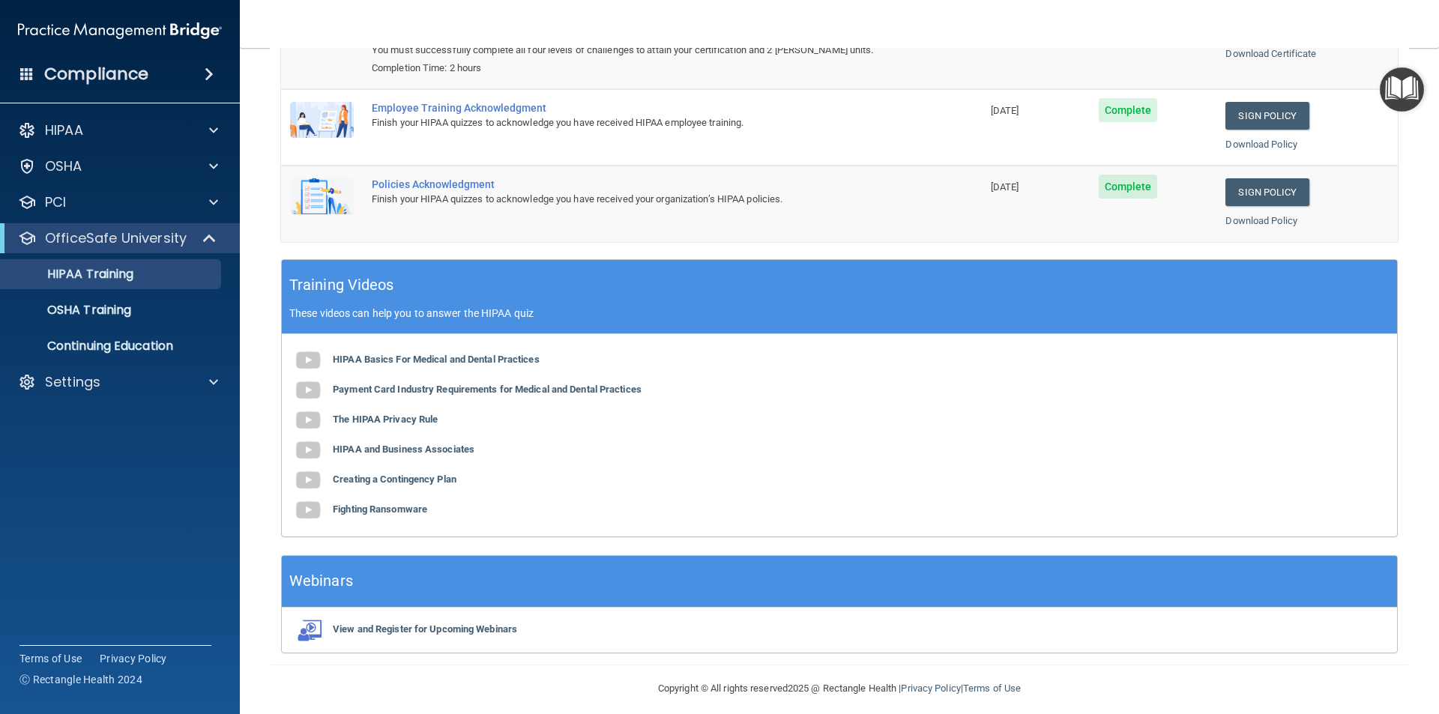
scroll to position [277, 0]
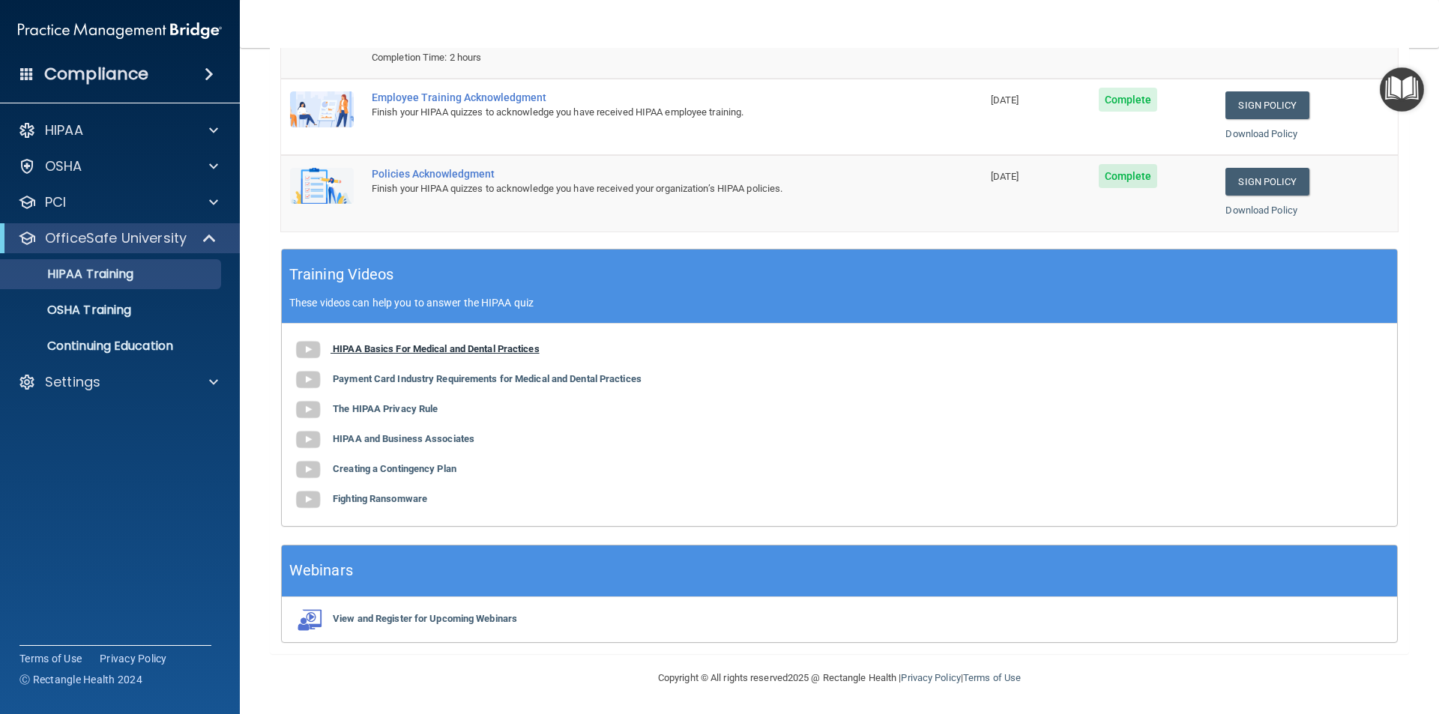
click at [415, 349] on b "HIPAA Basics For Medical and Dental Practices" at bounding box center [436, 348] width 207 height 11
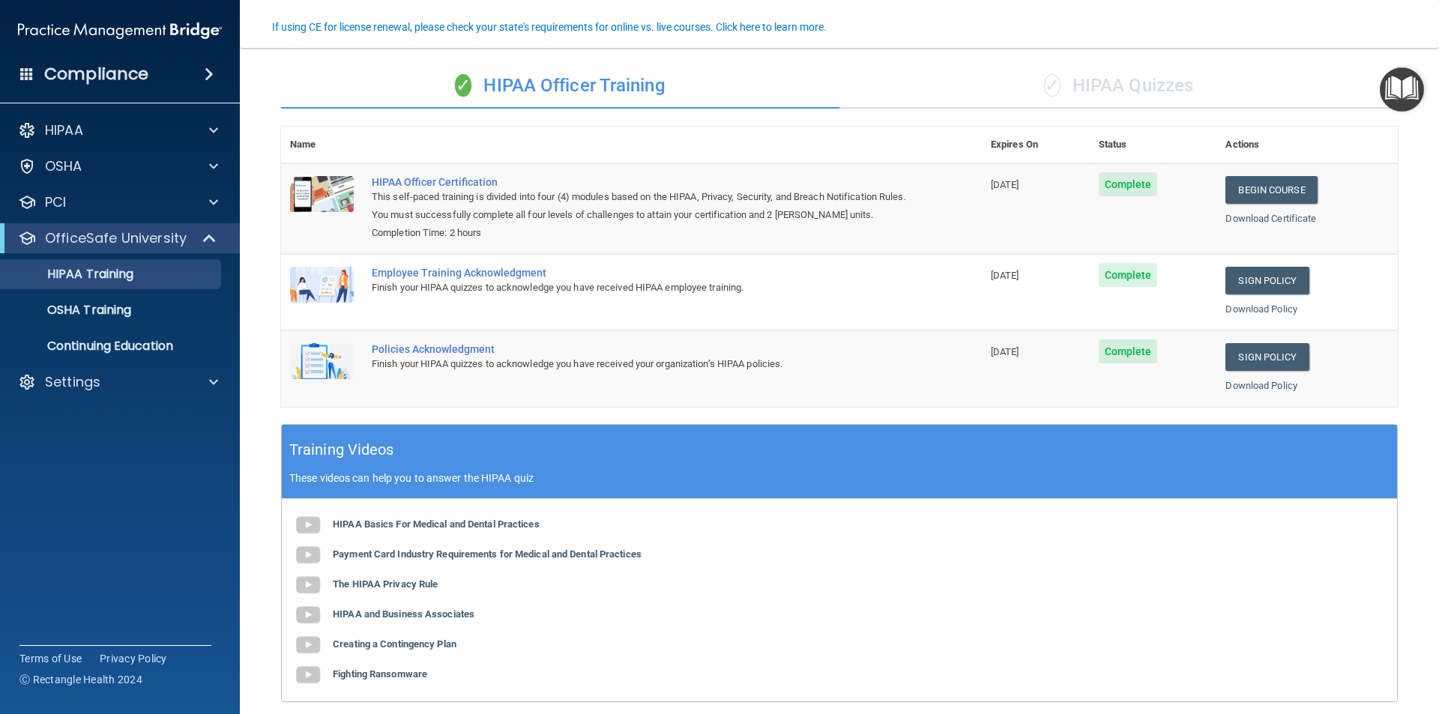
scroll to position [127, 0]
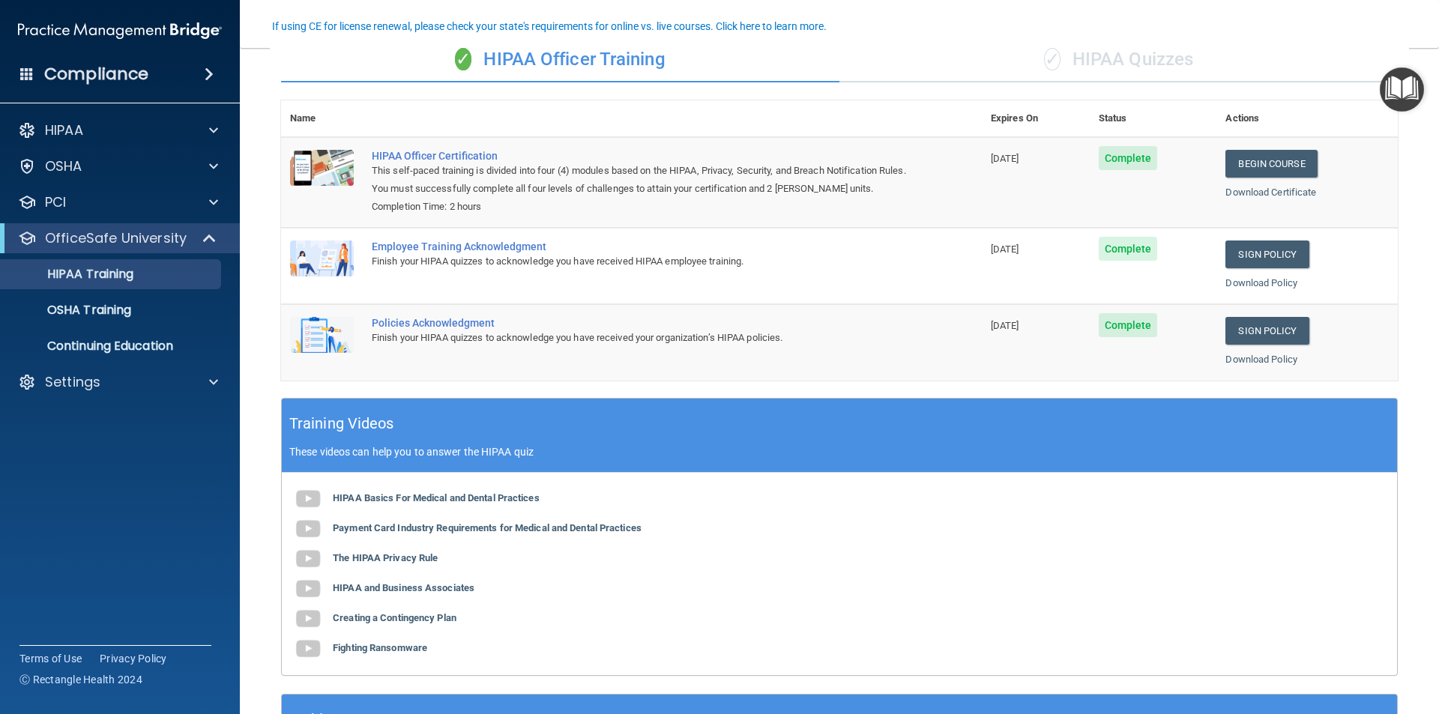
click at [313, 334] on img at bounding box center [322, 335] width 64 height 36
click at [314, 260] on img at bounding box center [322, 259] width 64 height 36
click at [114, 278] on p "HIPAA Training" at bounding box center [72, 274] width 124 height 15
click at [106, 309] on p "OSHA Training" at bounding box center [70, 310] width 121 height 15
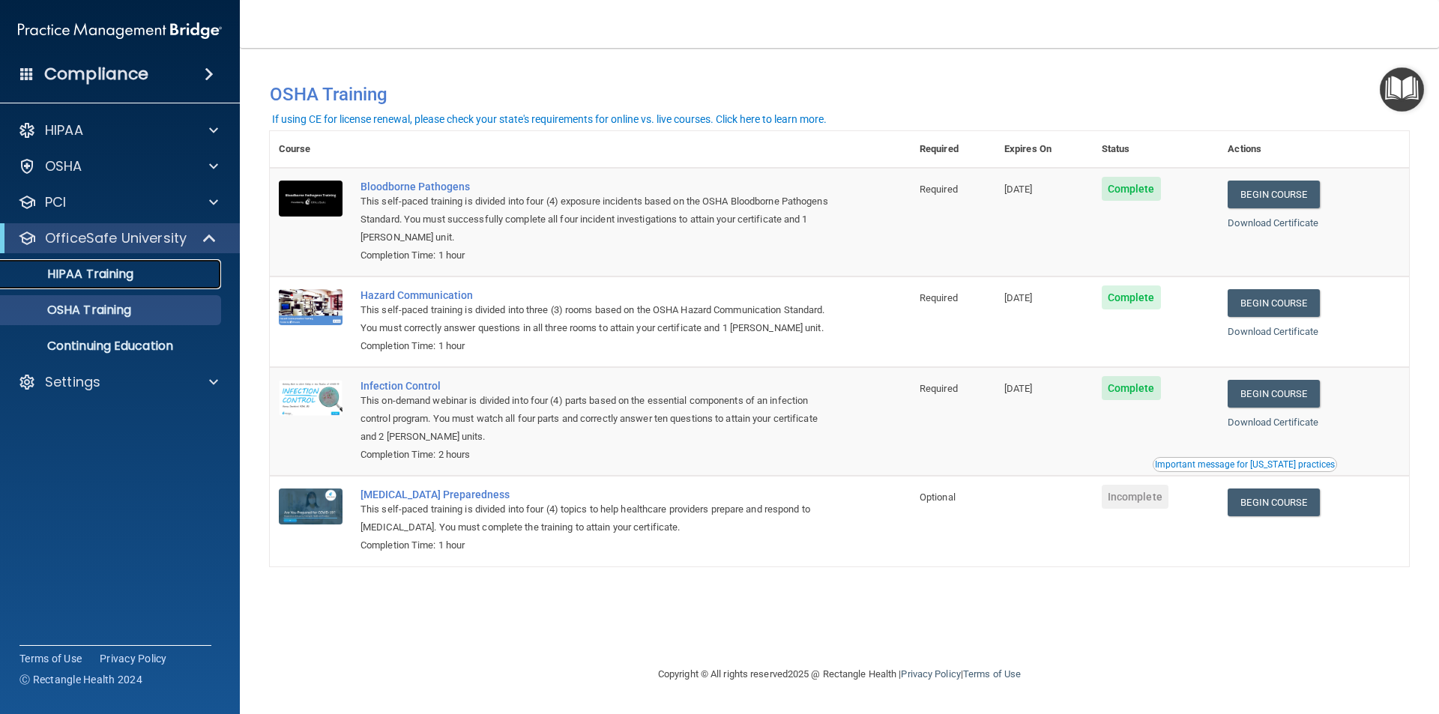
click at [103, 277] on p "HIPAA Training" at bounding box center [72, 274] width 124 height 15
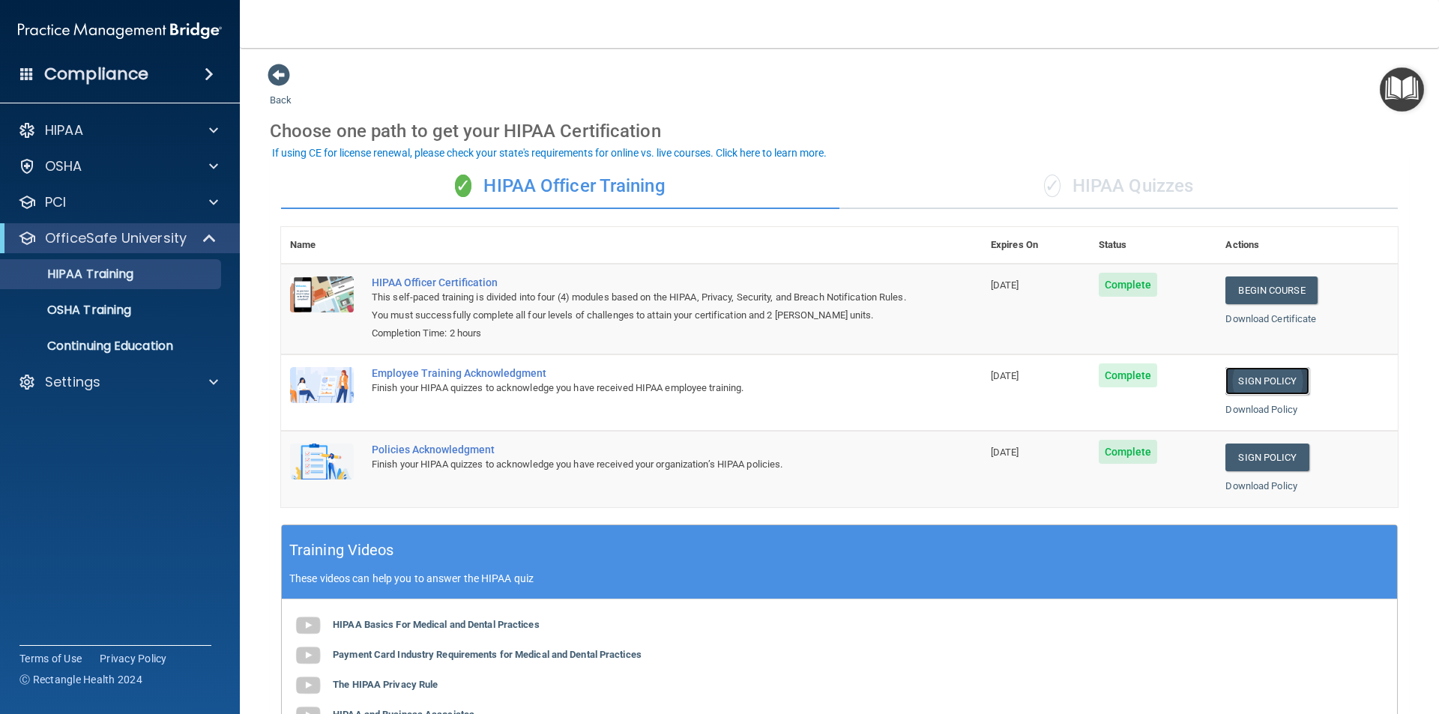
click at [1270, 380] on link "Sign Policy" at bounding box center [1267, 381] width 83 height 28
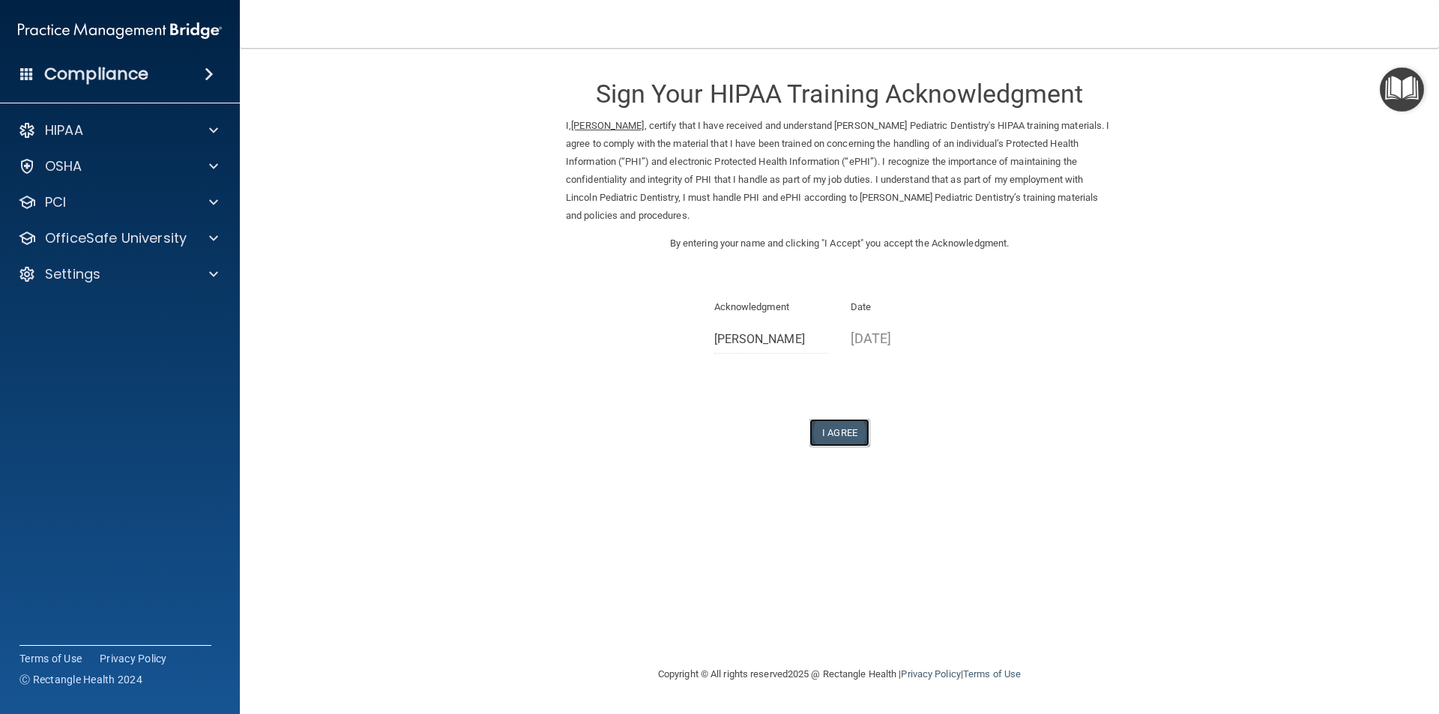
click at [840, 431] on button "I Agree" at bounding box center [840, 433] width 60 height 28
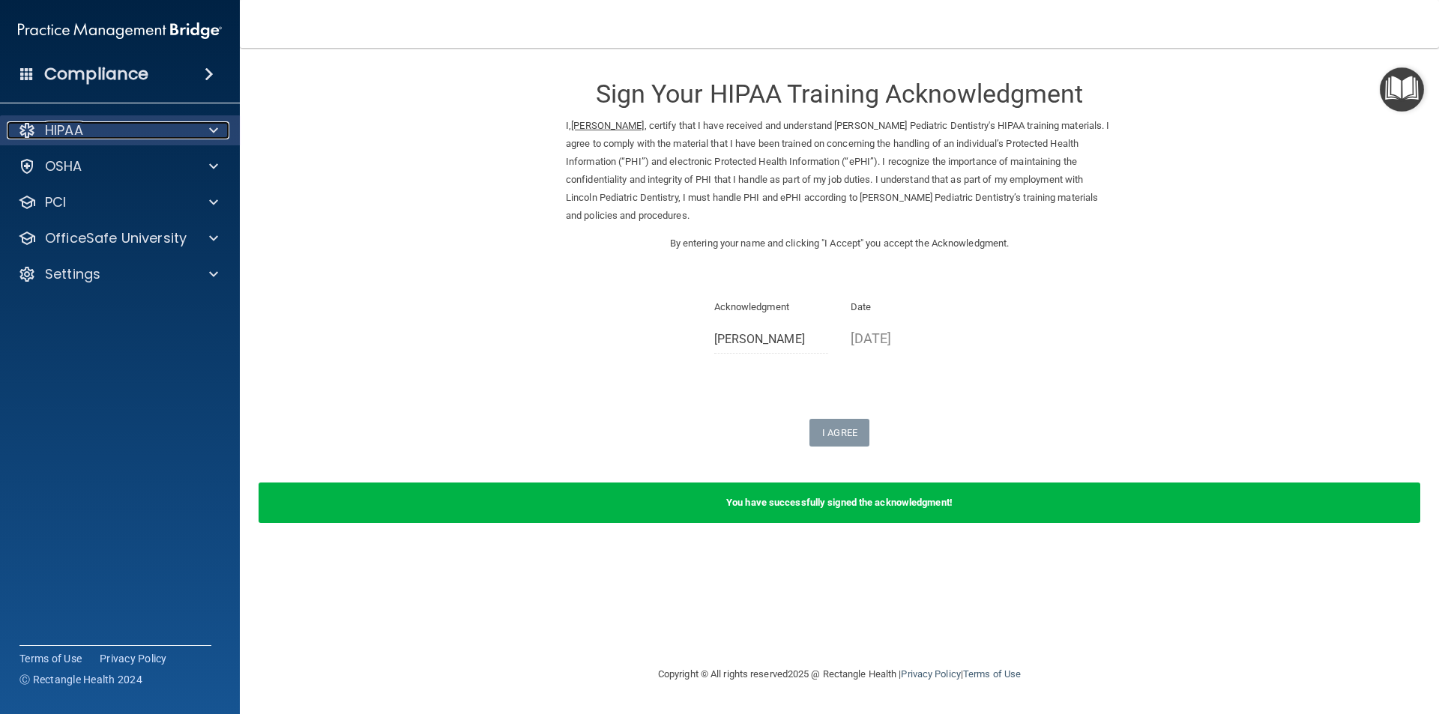
click at [78, 133] on p "HIPAA" at bounding box center [64, 130] width 38 height 18
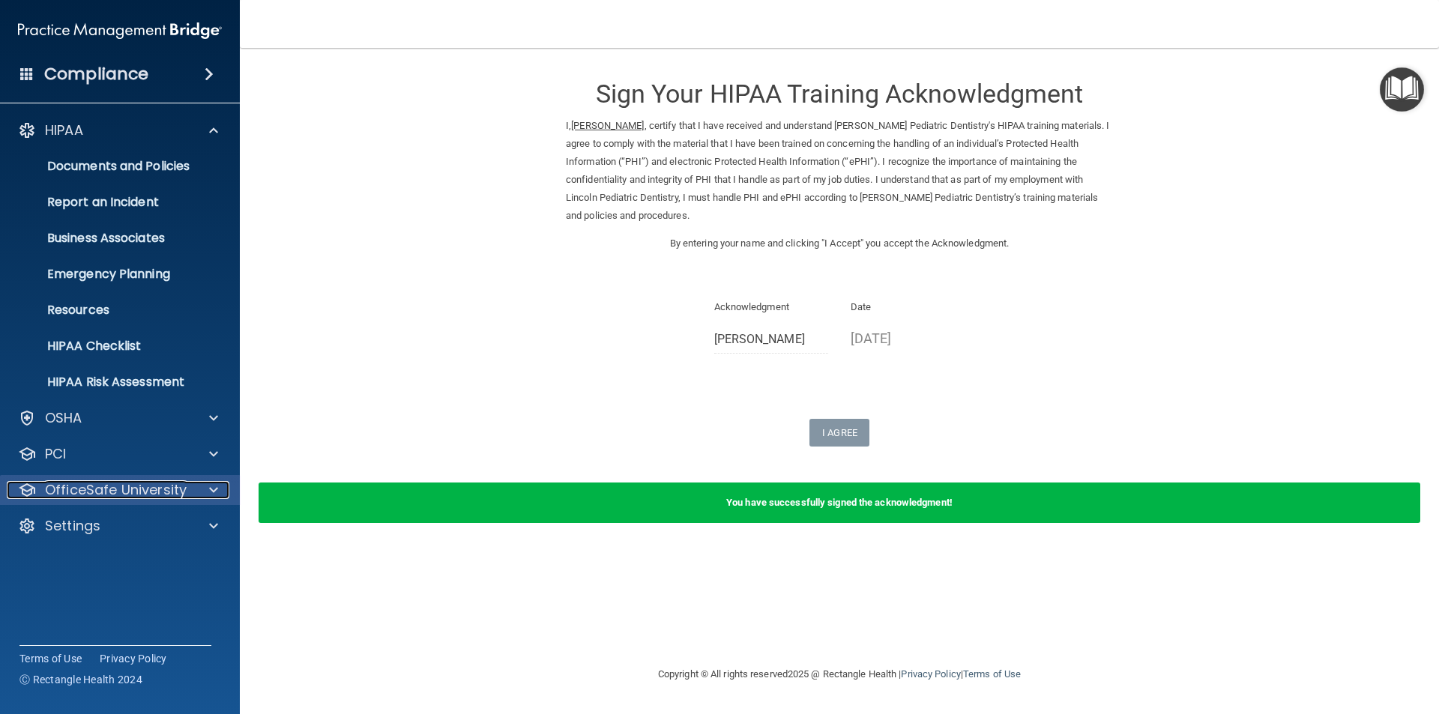
click at [89, 493] on p "OfficeSafe University" at bounding box center [116, 490] width 142 height 18
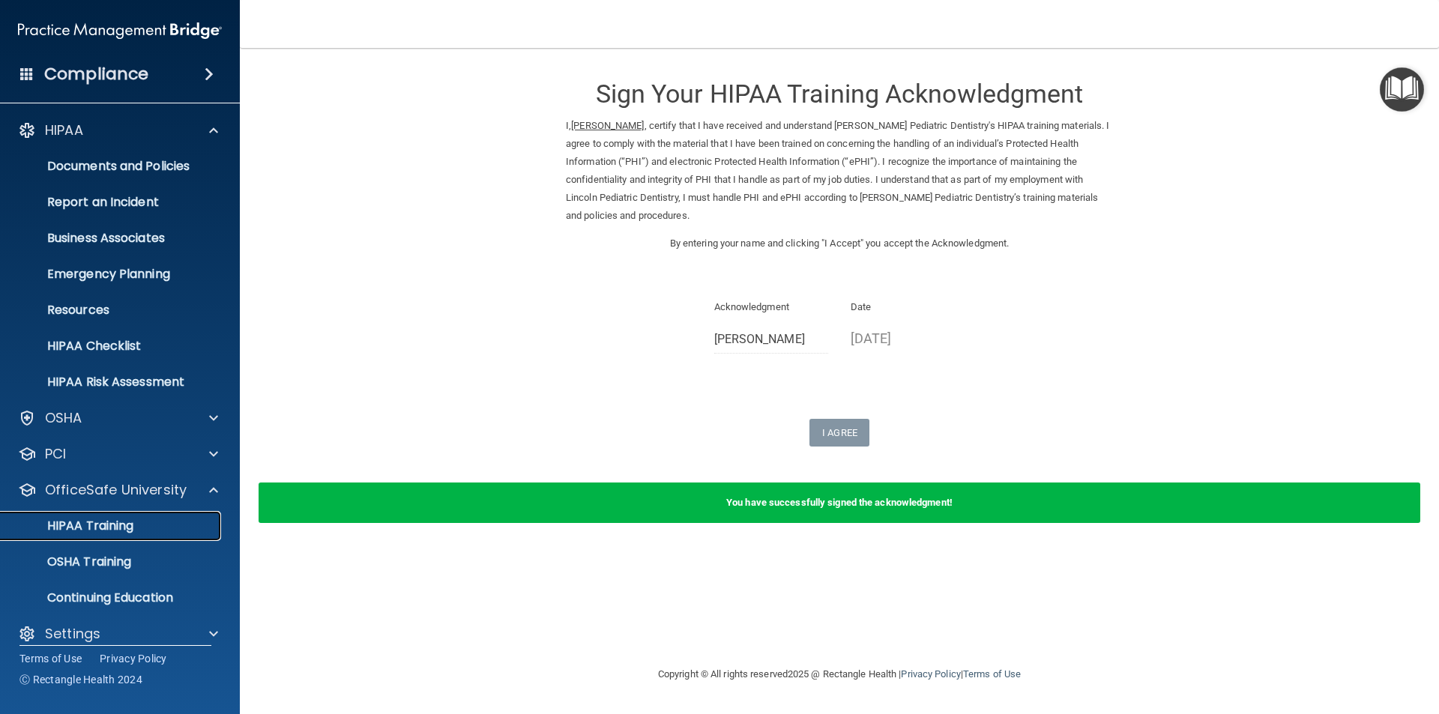
click at [82, 521] on p "HIPAA Training" at bounding box center [72, 526] width 124 height 15
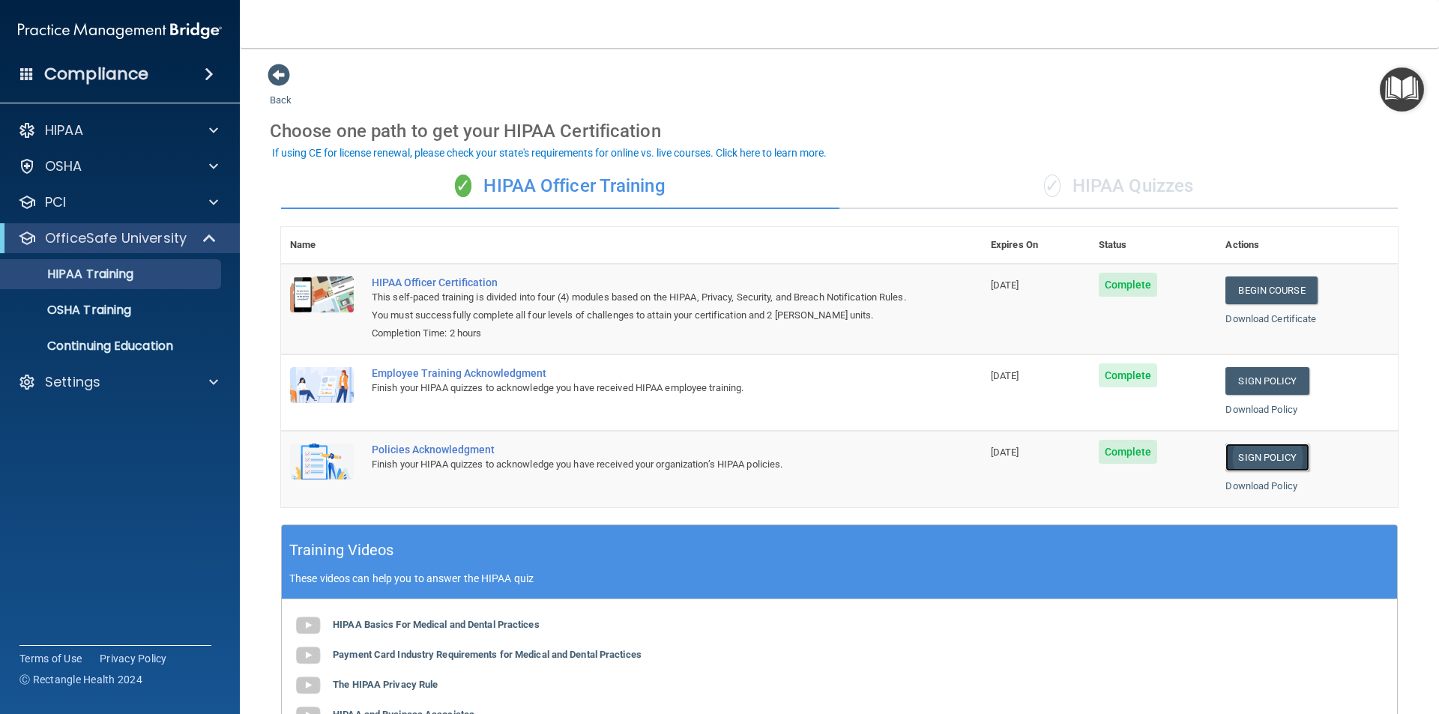
click at [1238, 457] on link "Sign Policy" at bounding box center [1267, 458] width 83 height 28
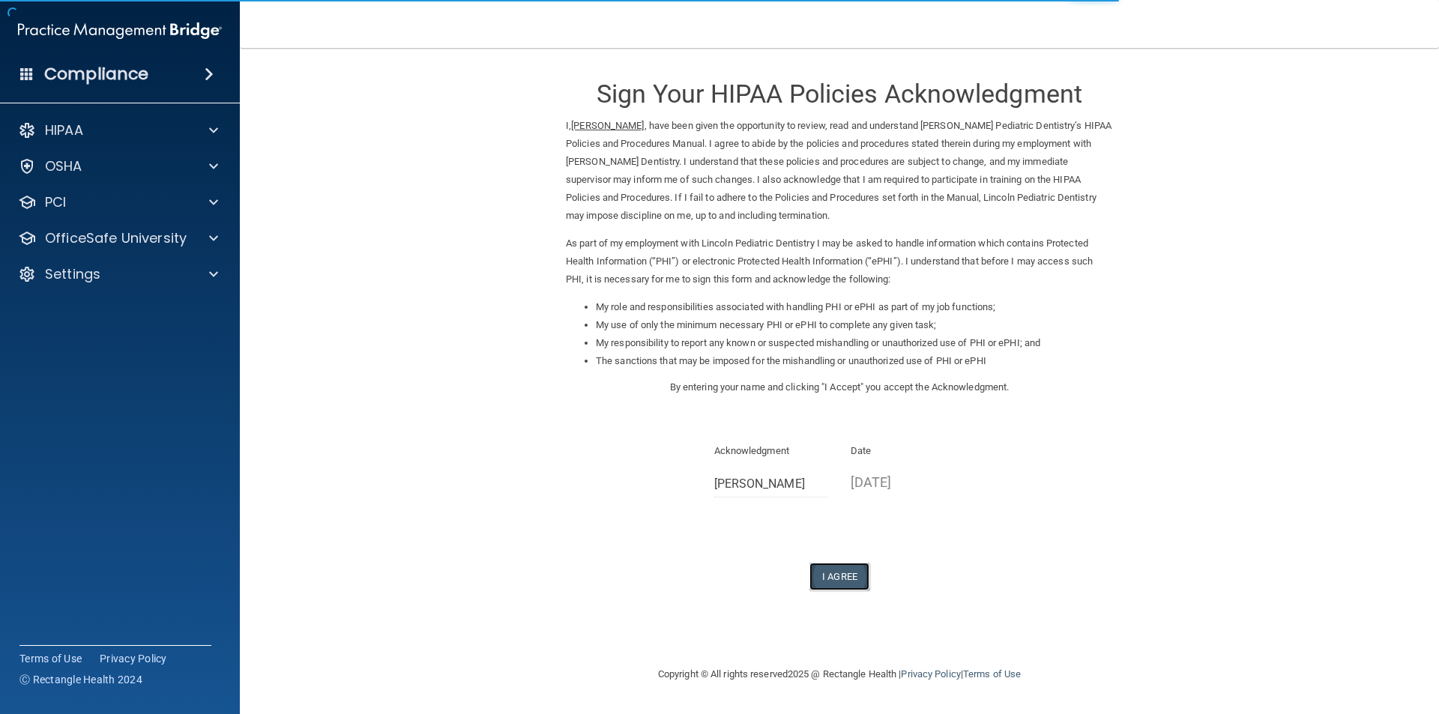
click at [846, 578] on button "I Agree" at bounding box center [840, 577] width 60 height 28
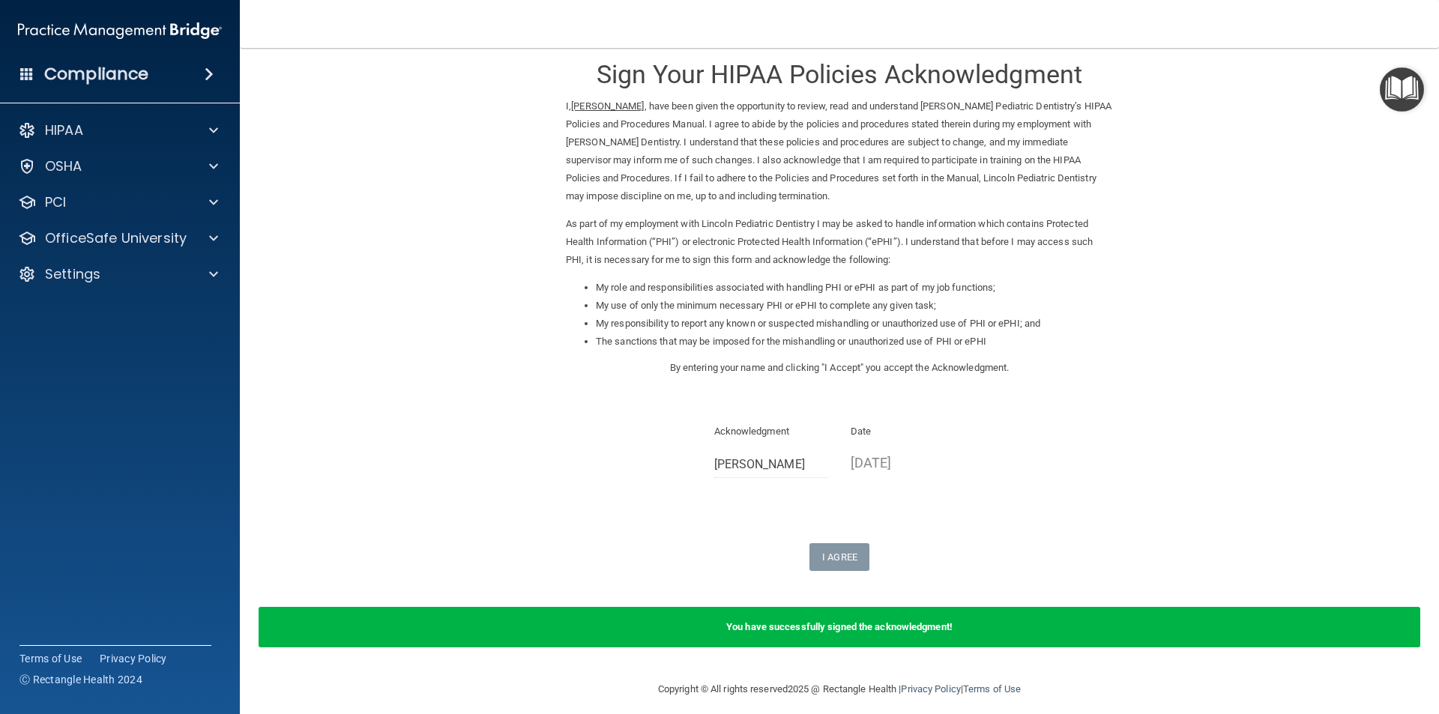
scroll to position [31, 0]
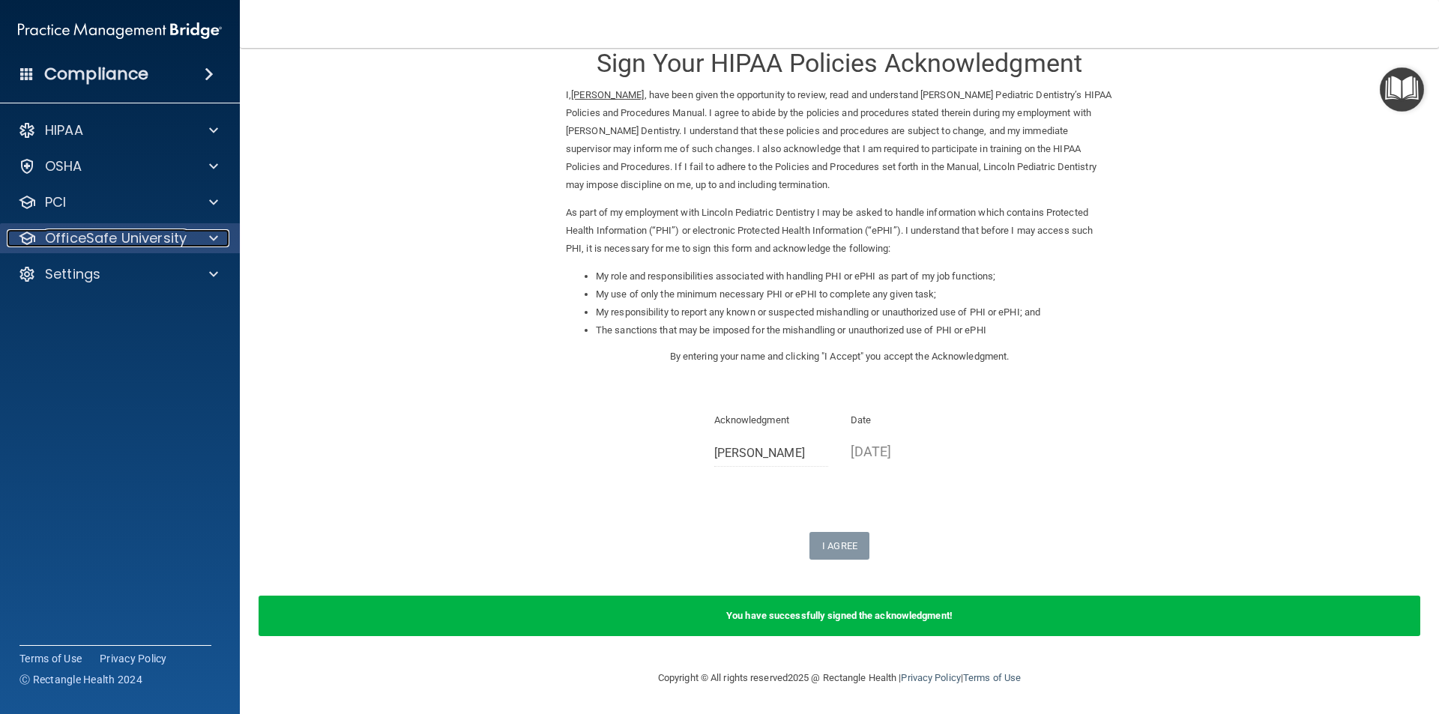
click at [121, 244] on p "OfficeSafe University" at bounding box center [116, 238] width 142 height 18
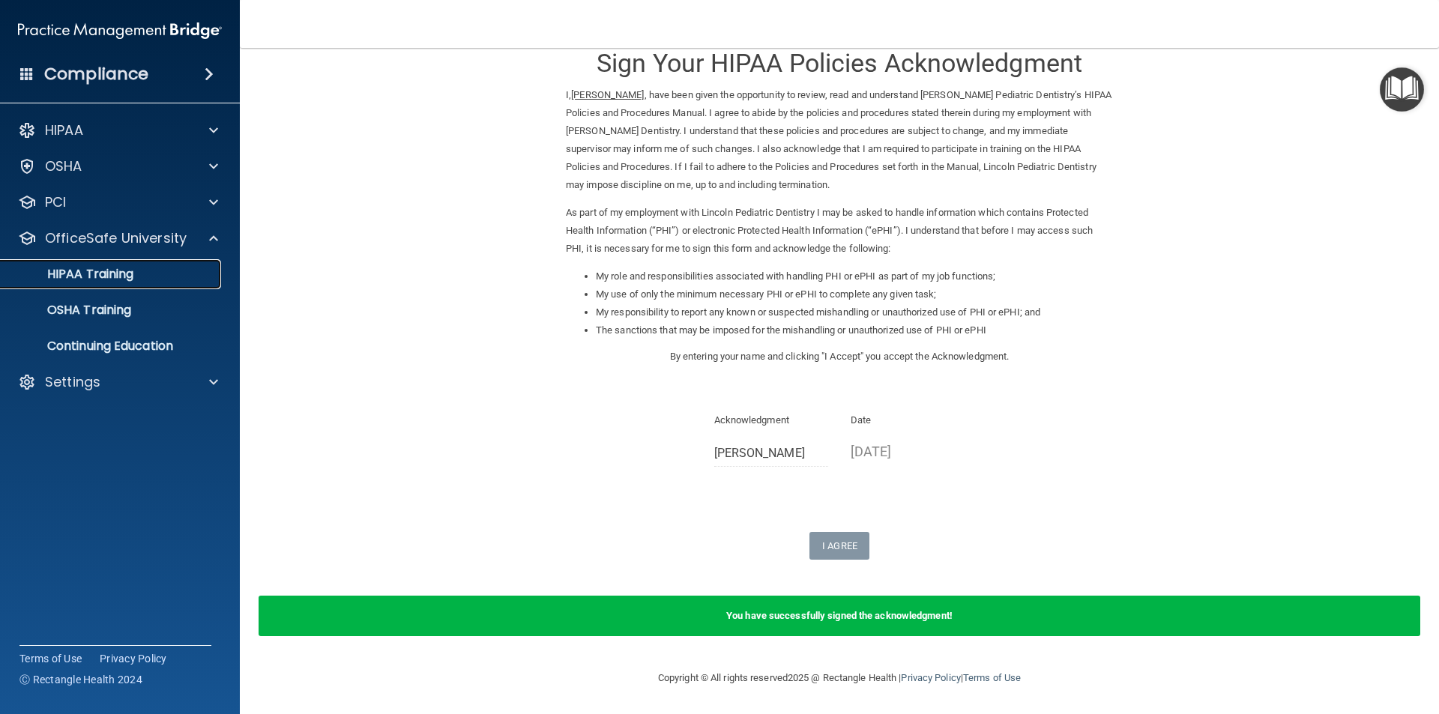
click at [96, 277] on p "HIPAA Training" at bounding box center [72, 274] width 124 height 15
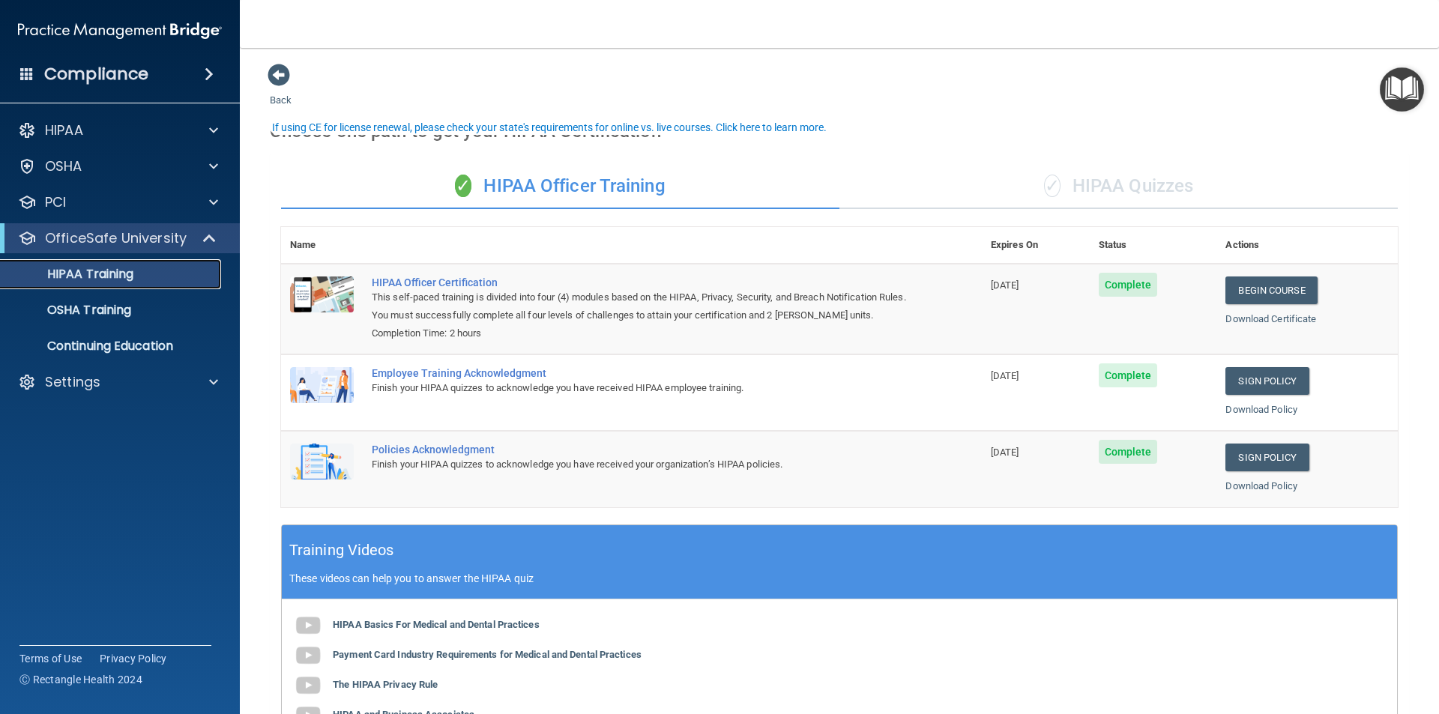
scroll to position [277, 0]
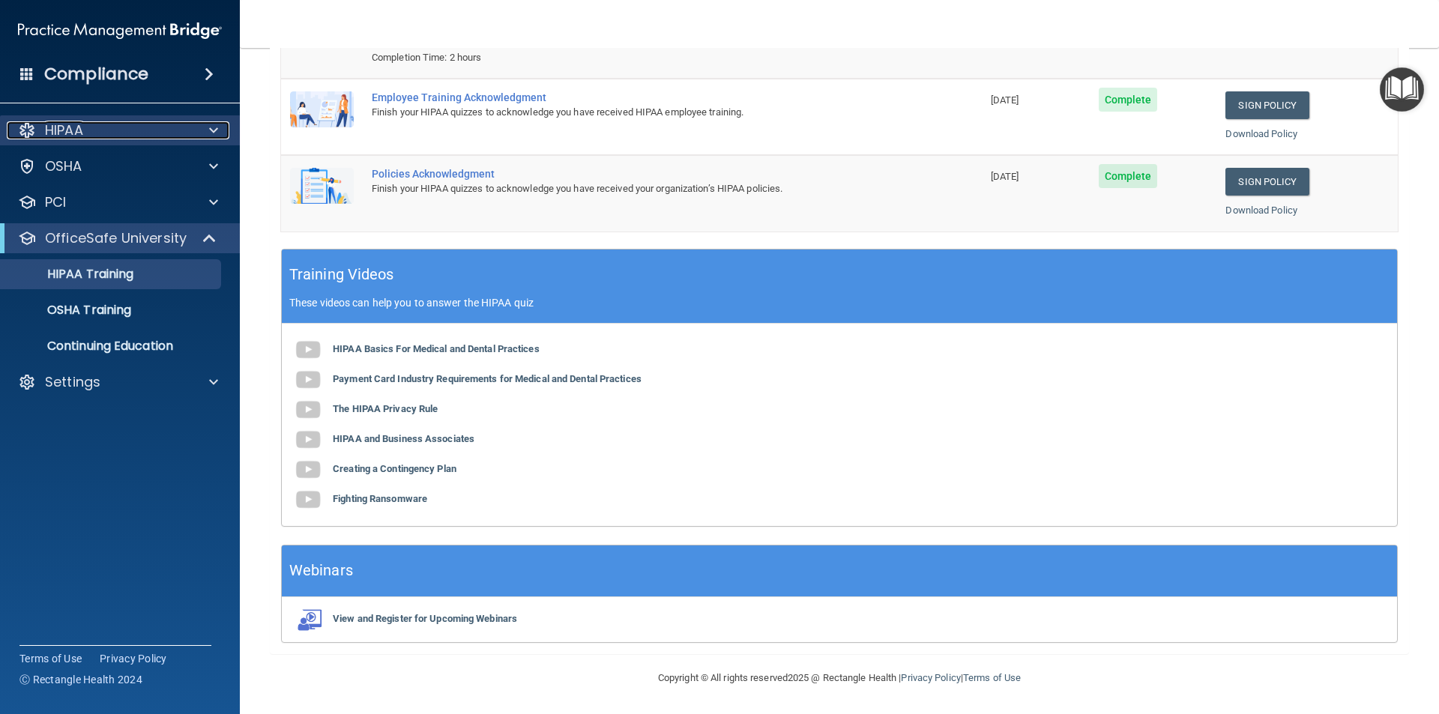
click at [64, 130] on p "HIPAA" at bounding box center [64, 130] width 38 height 18
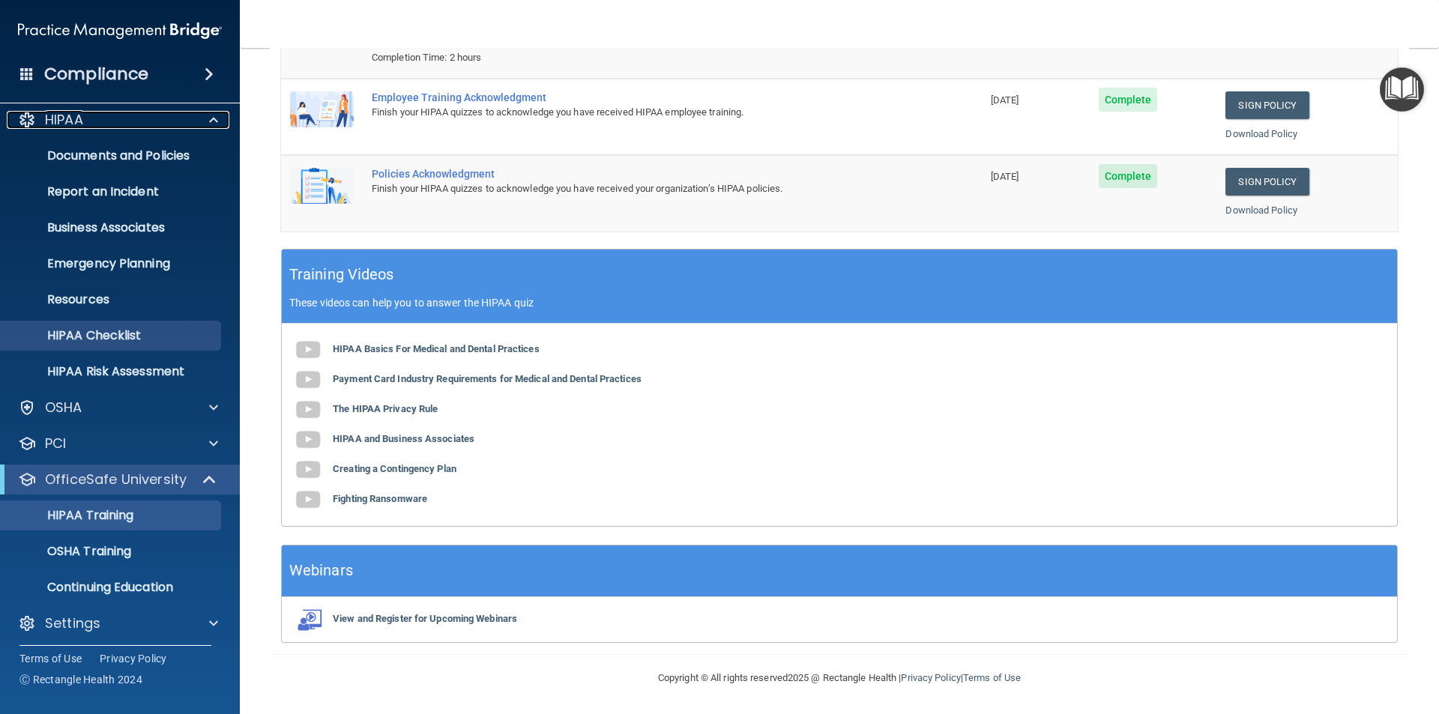
scroll to position [16, 0]
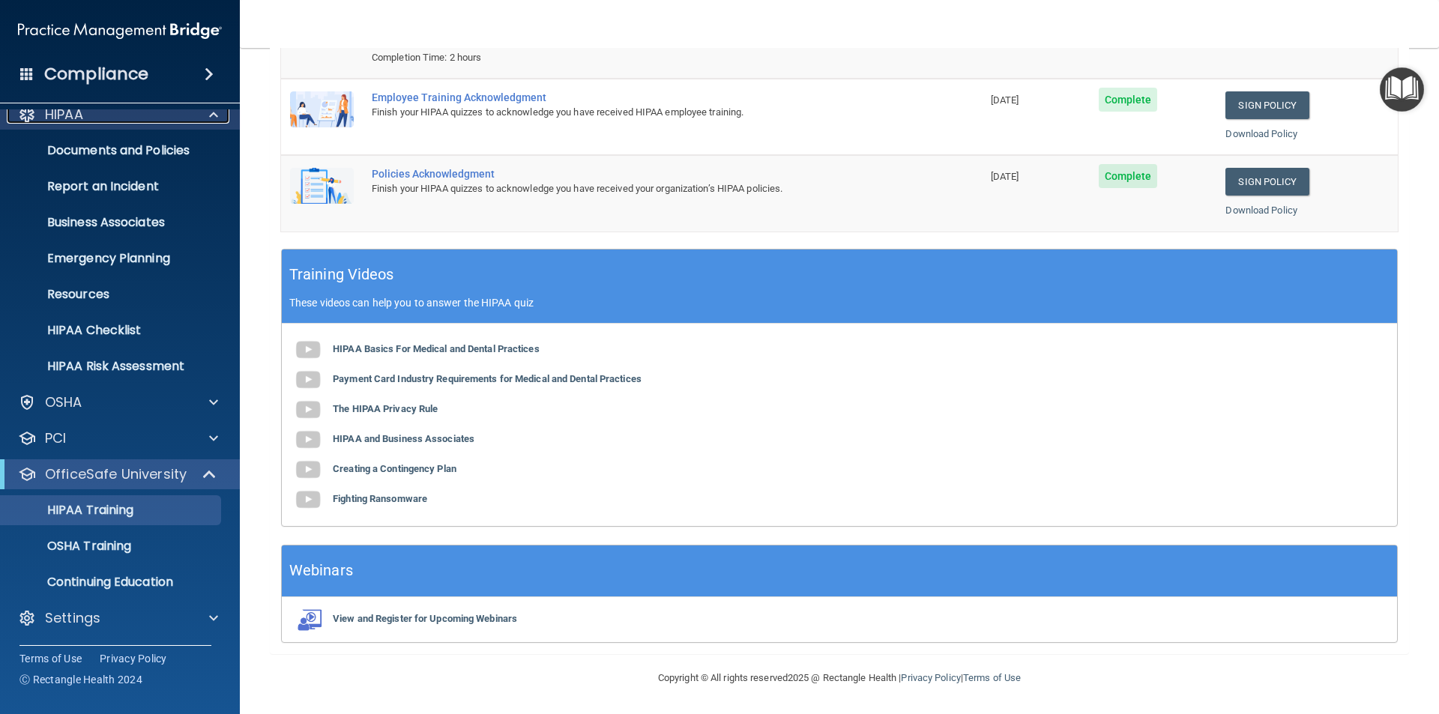
click at [216, 114] on span at bounding box center [213, 115] width 9 height 18
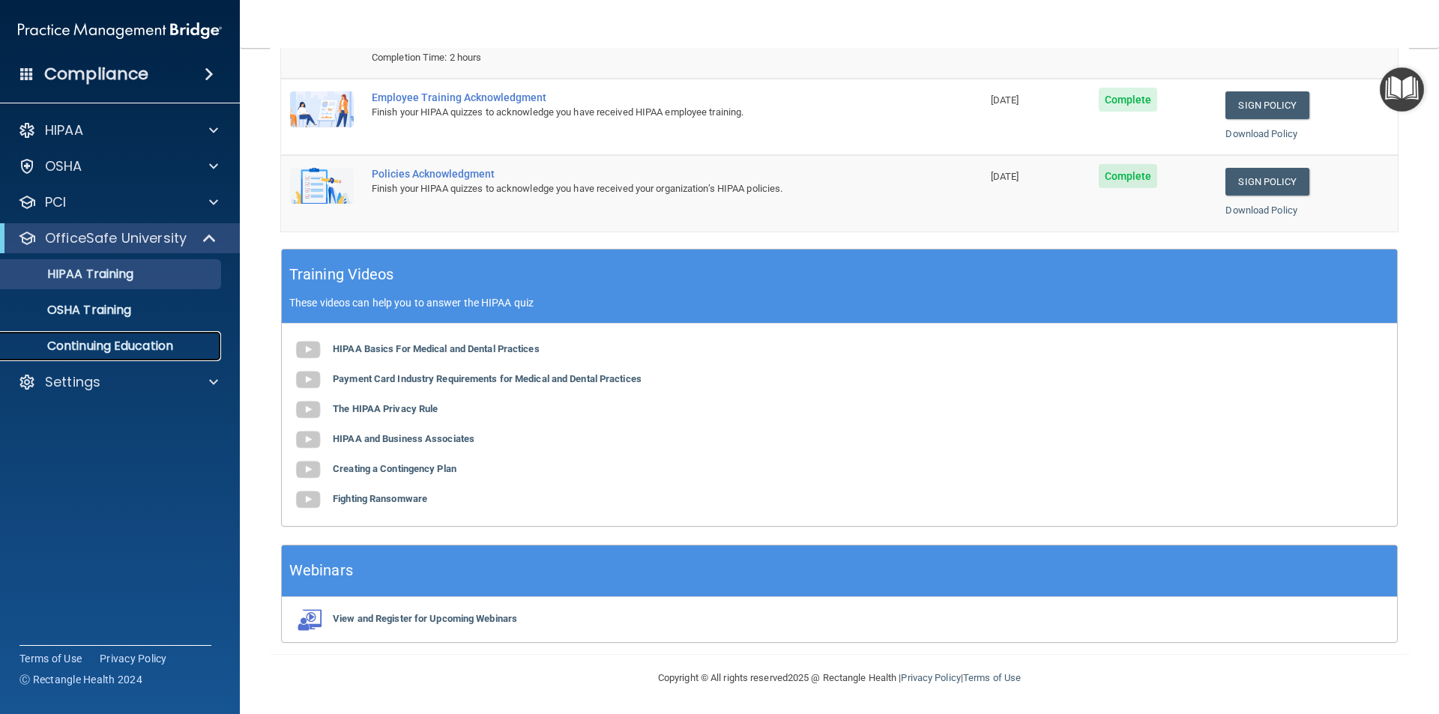
click at [113, 347] on p "Continuing Education" at bounding box center [112, 346] width 205 height 15
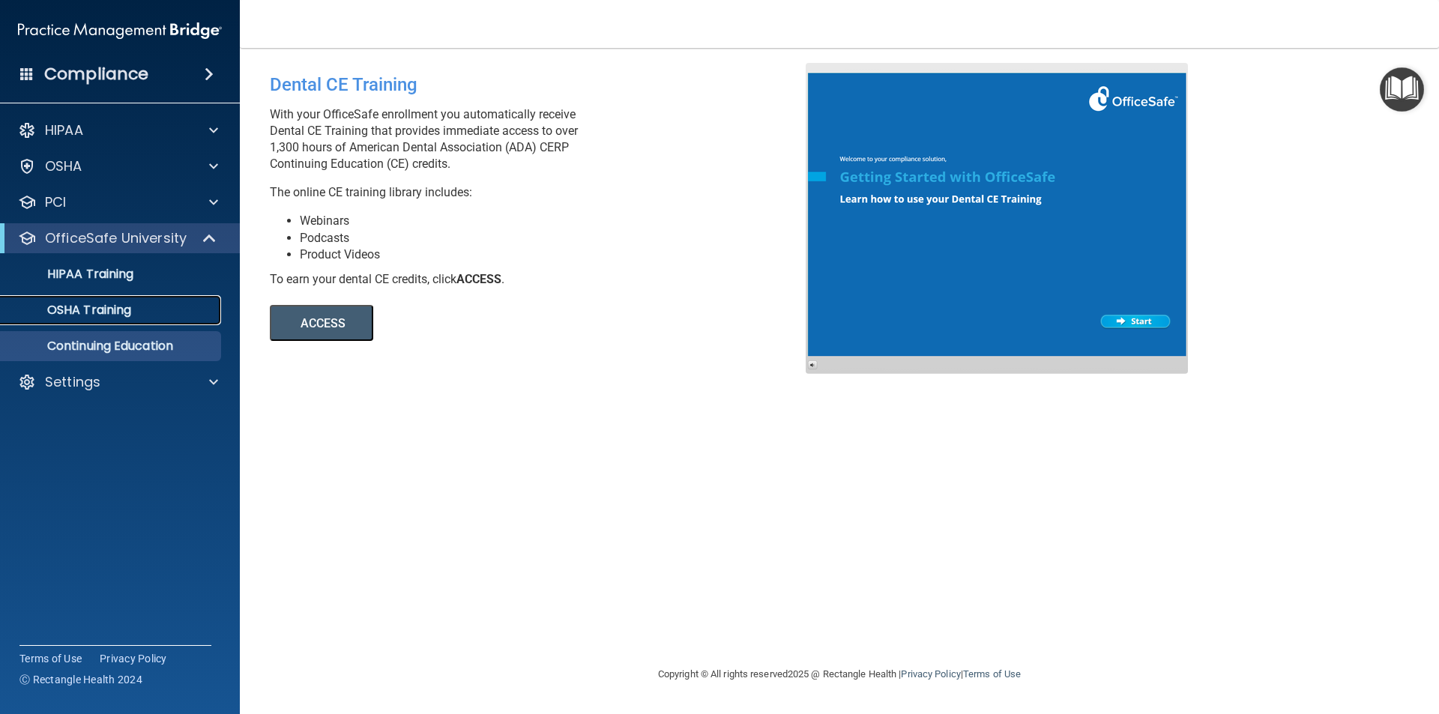
click at [84, 312] on p "OSHA Training" at bounding box center [70, 310] width 121 height 15
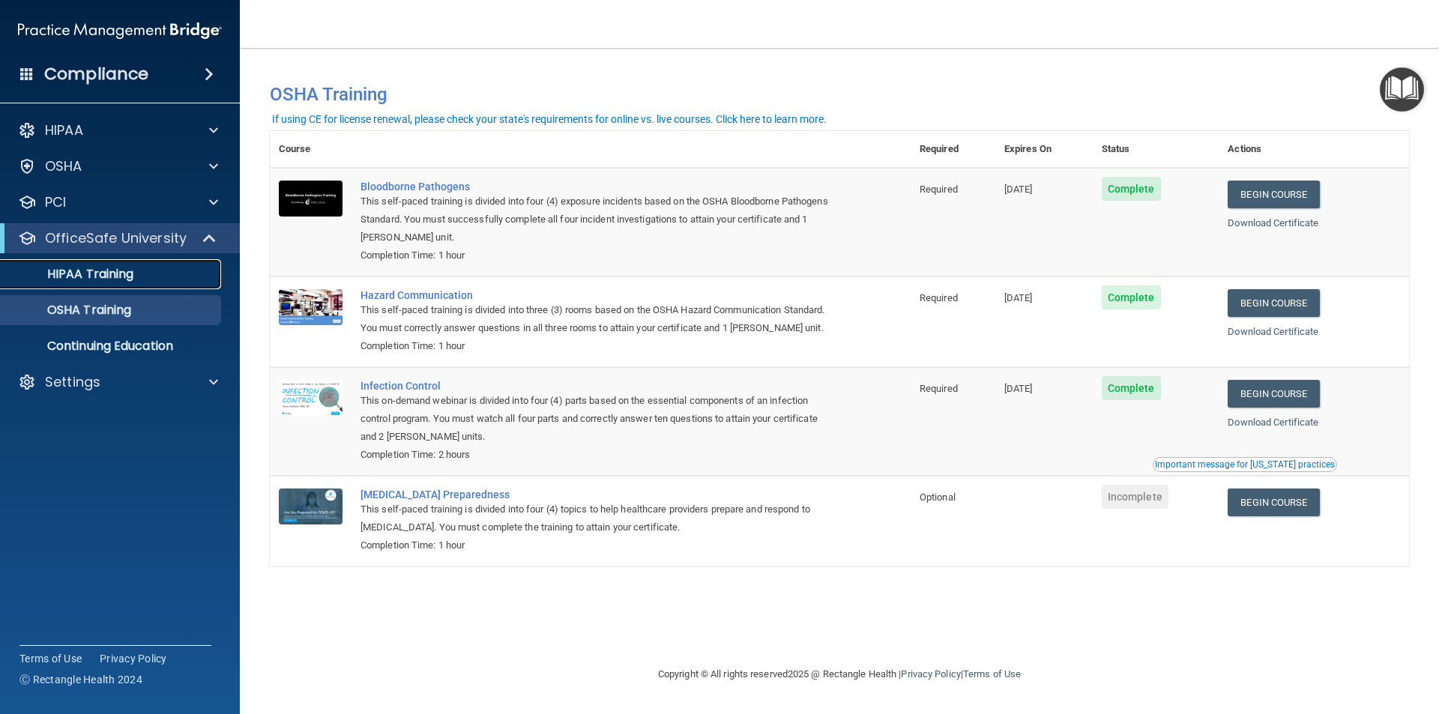
click at [91, 277] on p "HIPAA Training" at bounding box center [72, 274] width 124 height 15
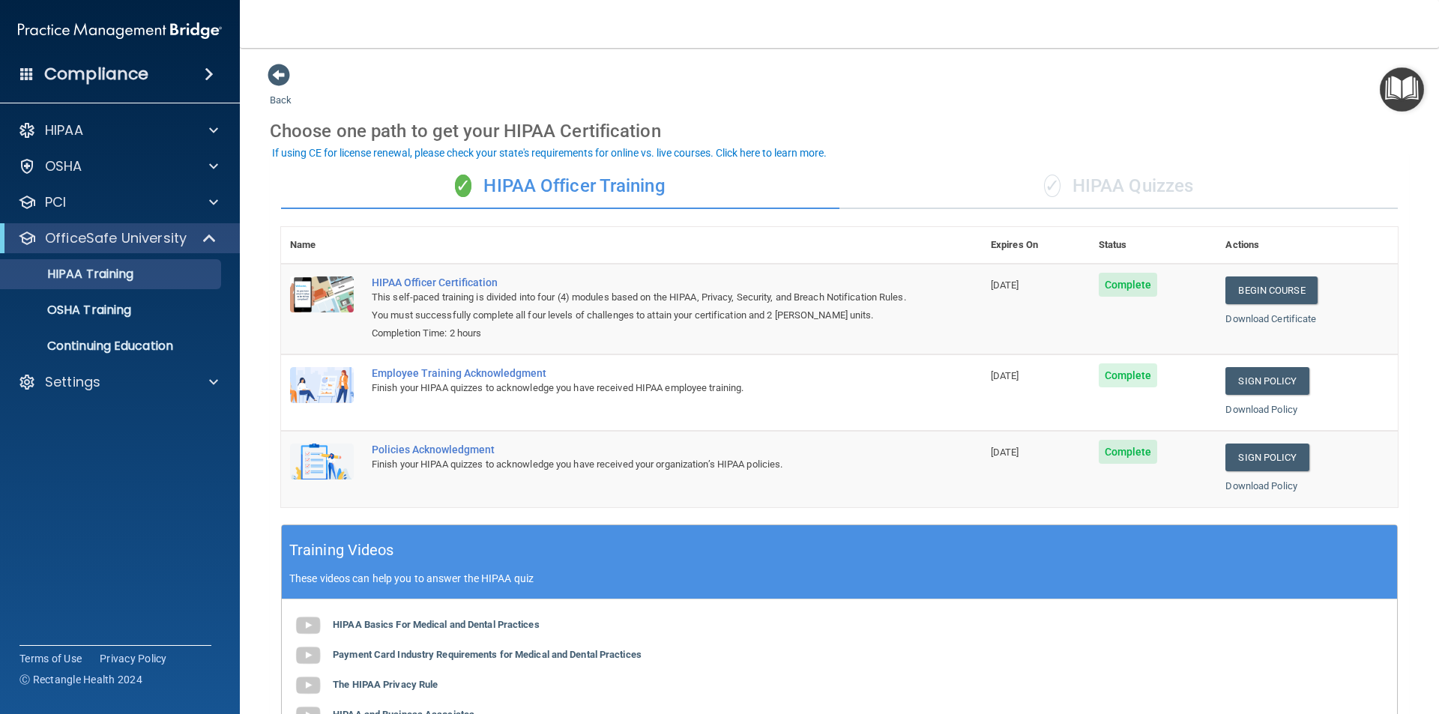
click at [595, 189] on div "✓ HIPAA Officer Training" at bounding box center [560, 186] width 558 height 45
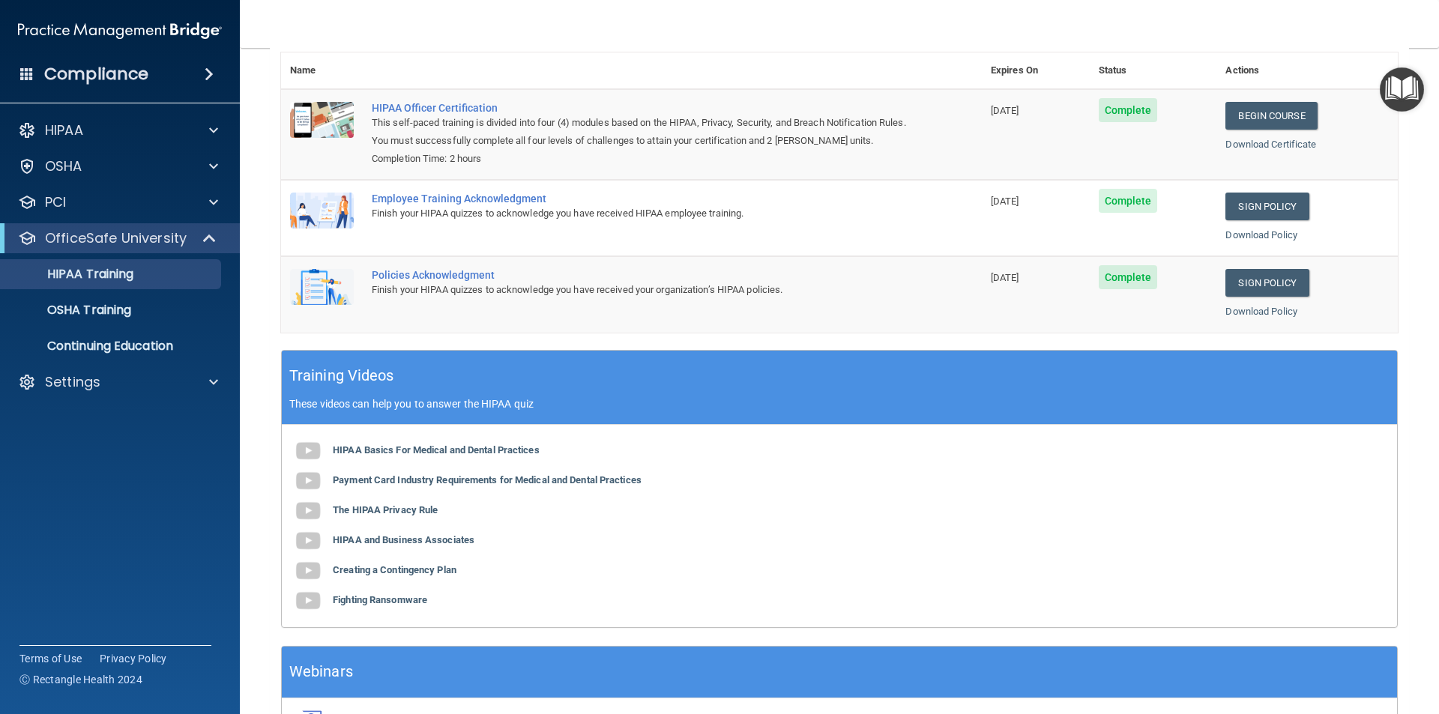
scroll to position [52, 0]
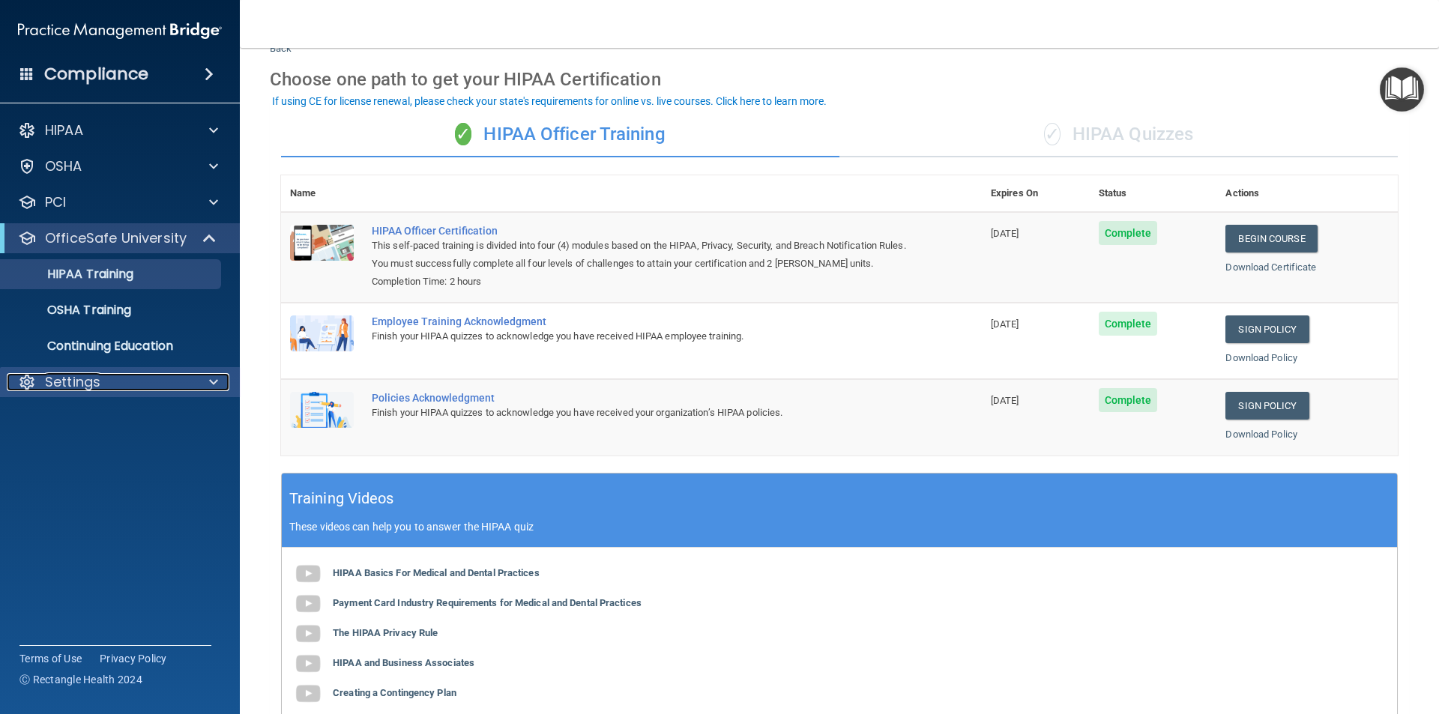
click at [71, 380] on p "Settings" at bounding box center [72, 382] width 55 height 18
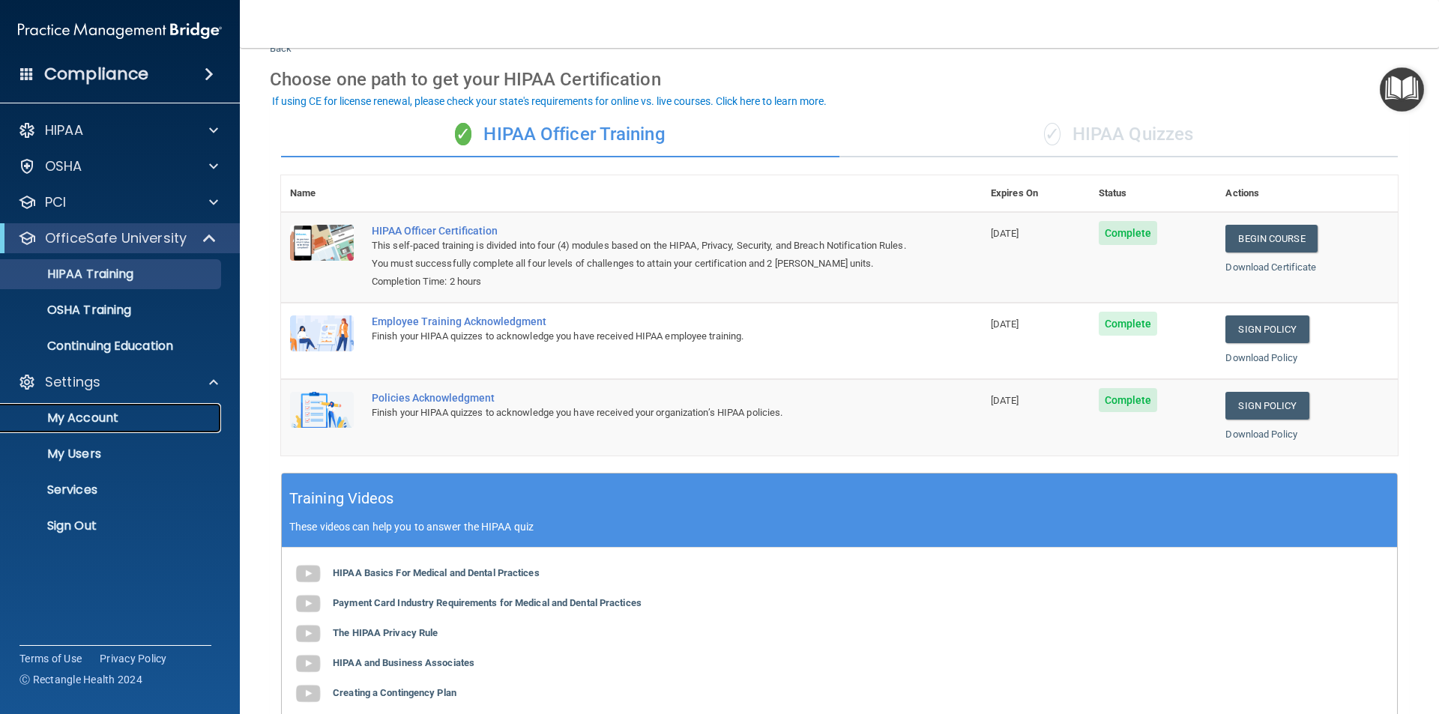
click at [91, 419] on p "My Account" at bounding box center [112, 418] width 205 height 15
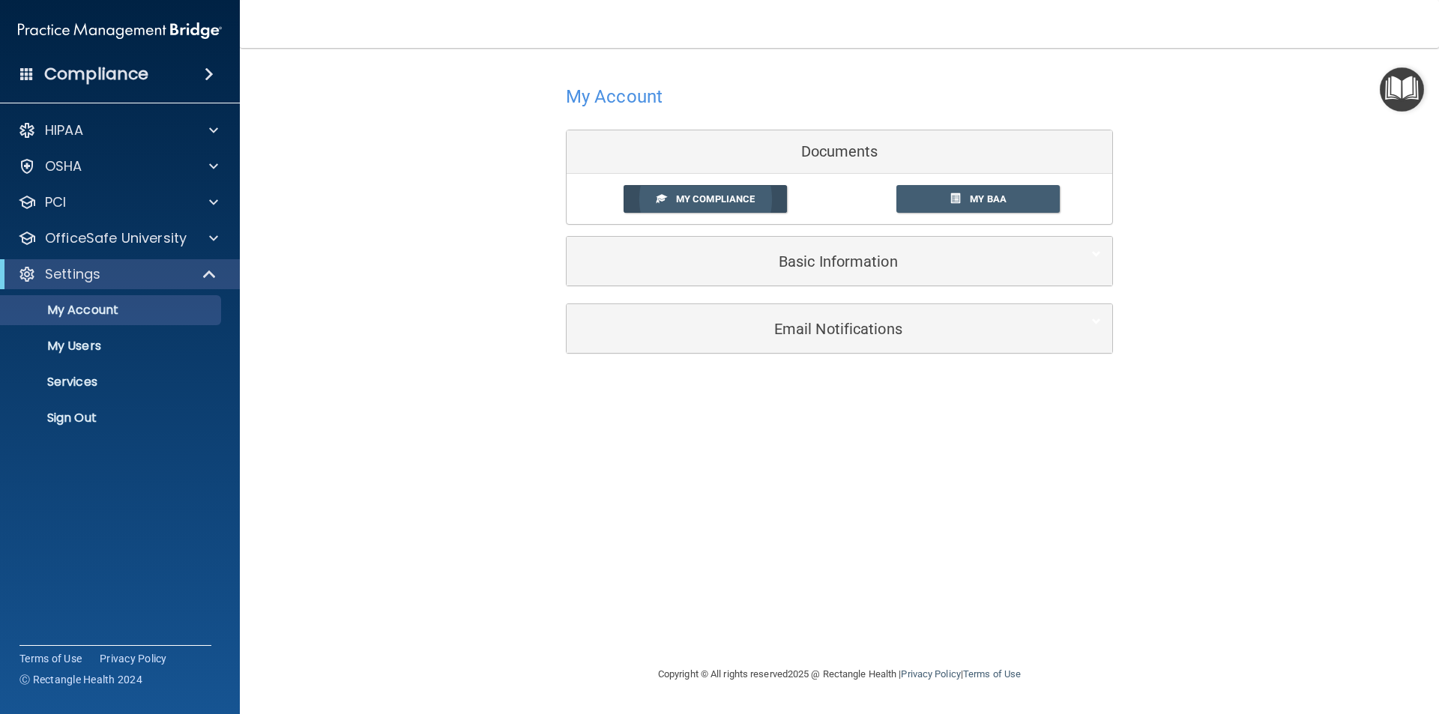
click at [733, 198] on span "My Compliance" at bounding box center [715, 198] width 79 height 11
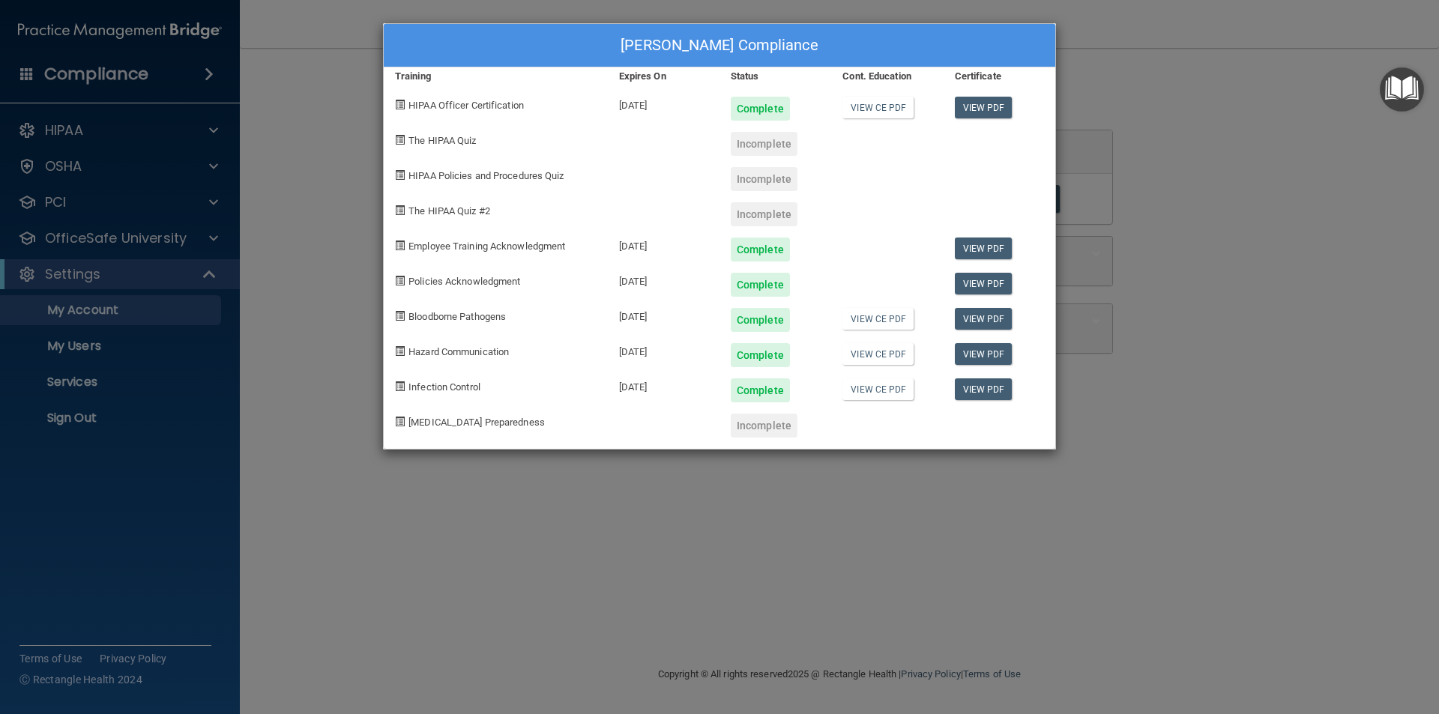
click at [555, 552] on div "Dezarae Lovell's Compliance Training Expires On Status Cont. Education Certific…" at bounding box center [719, 357] width 1439 height 714
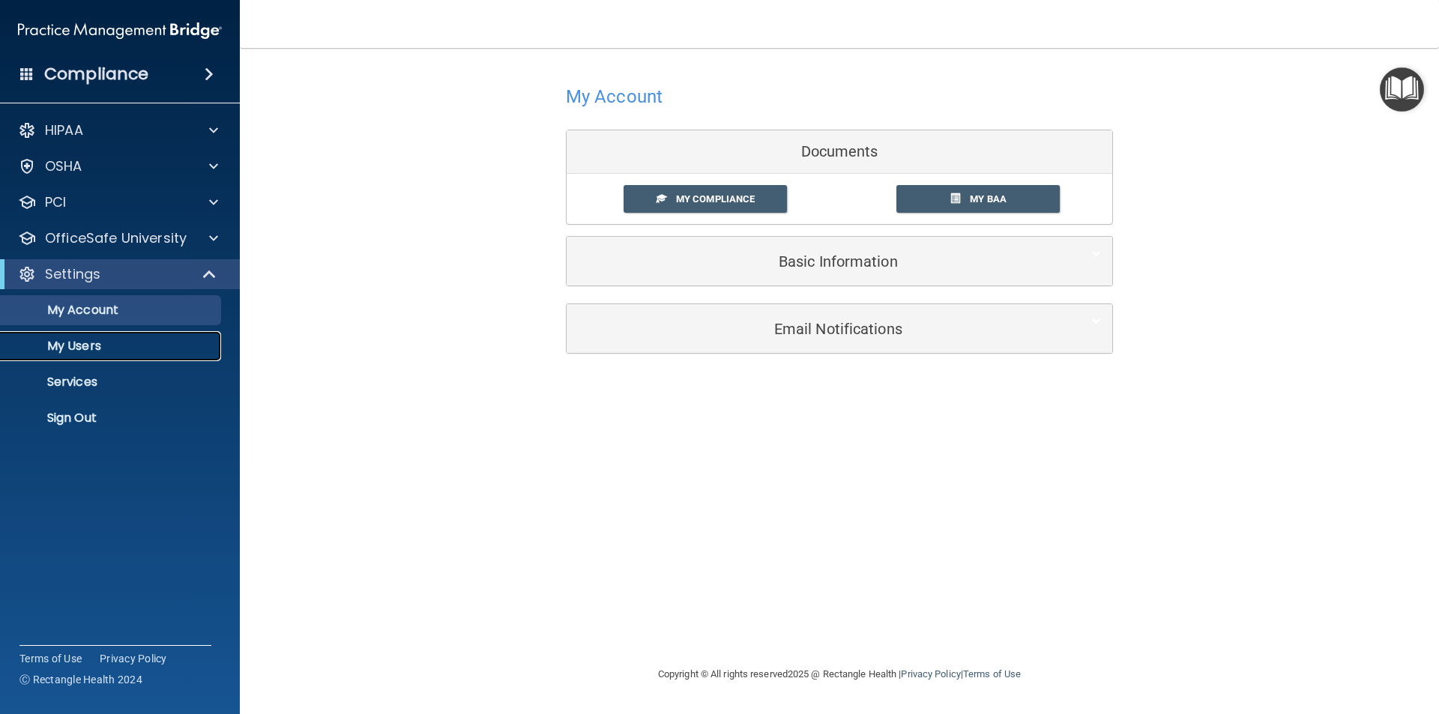
click at [78, 349] on p "My Users" at bounding box center [112, 346] width 205 height 15
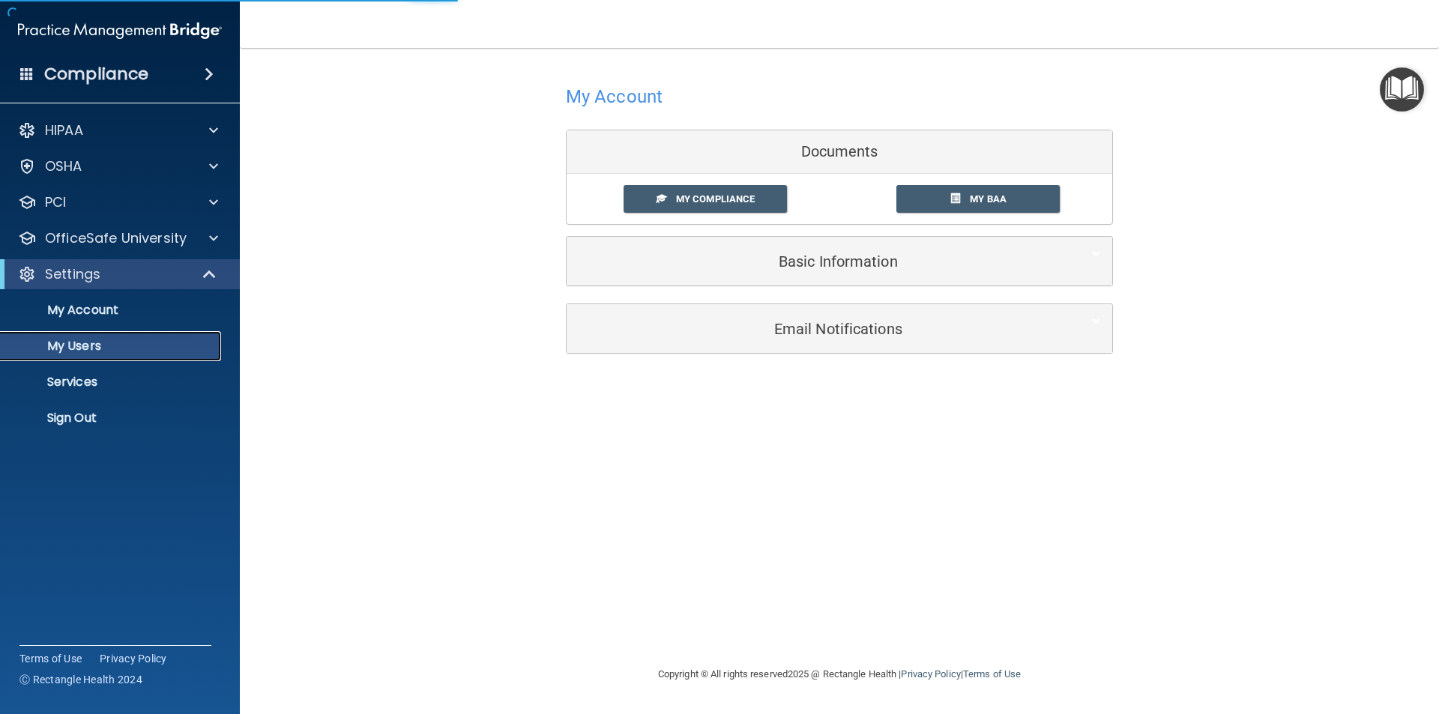
select select "20"
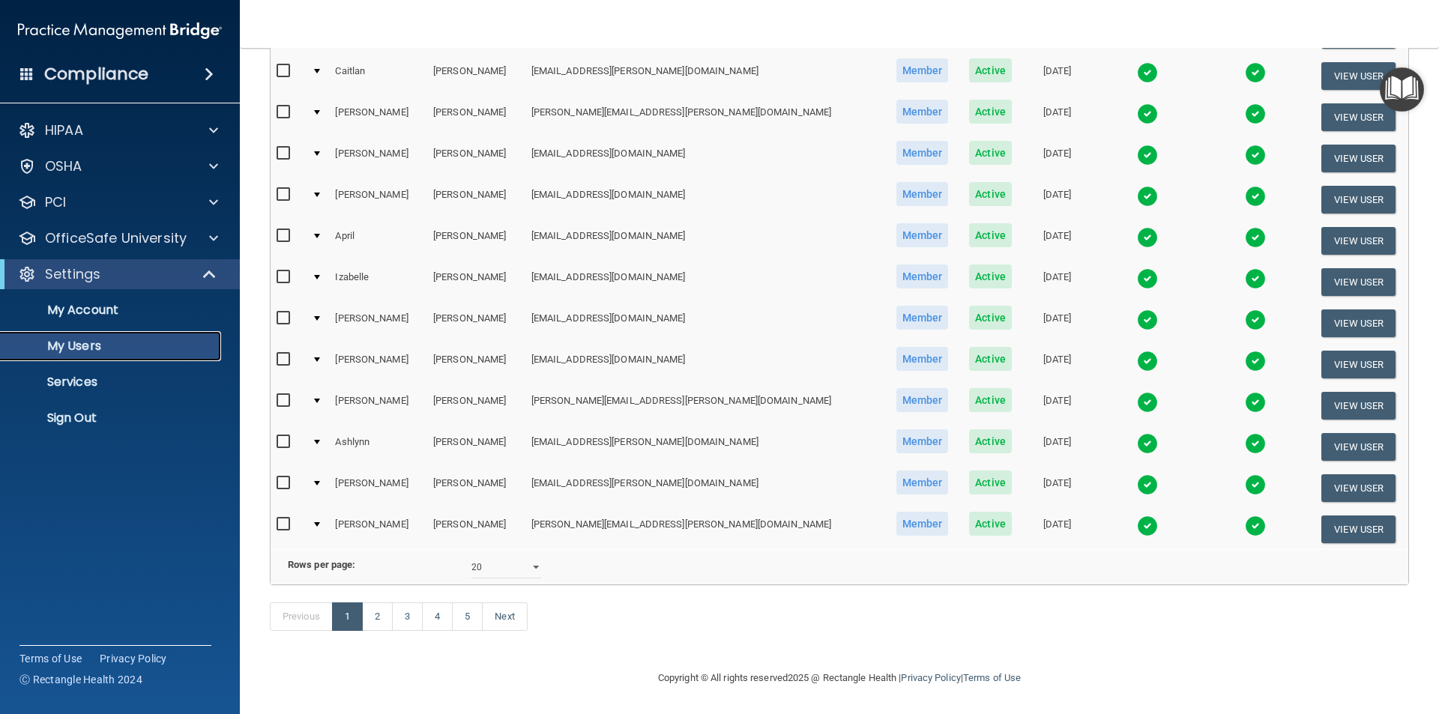
scroll to position [526, 0]
click at [382, 618] on link "2" at bounding box center [377, 617] width 31 height 28
select select "20"
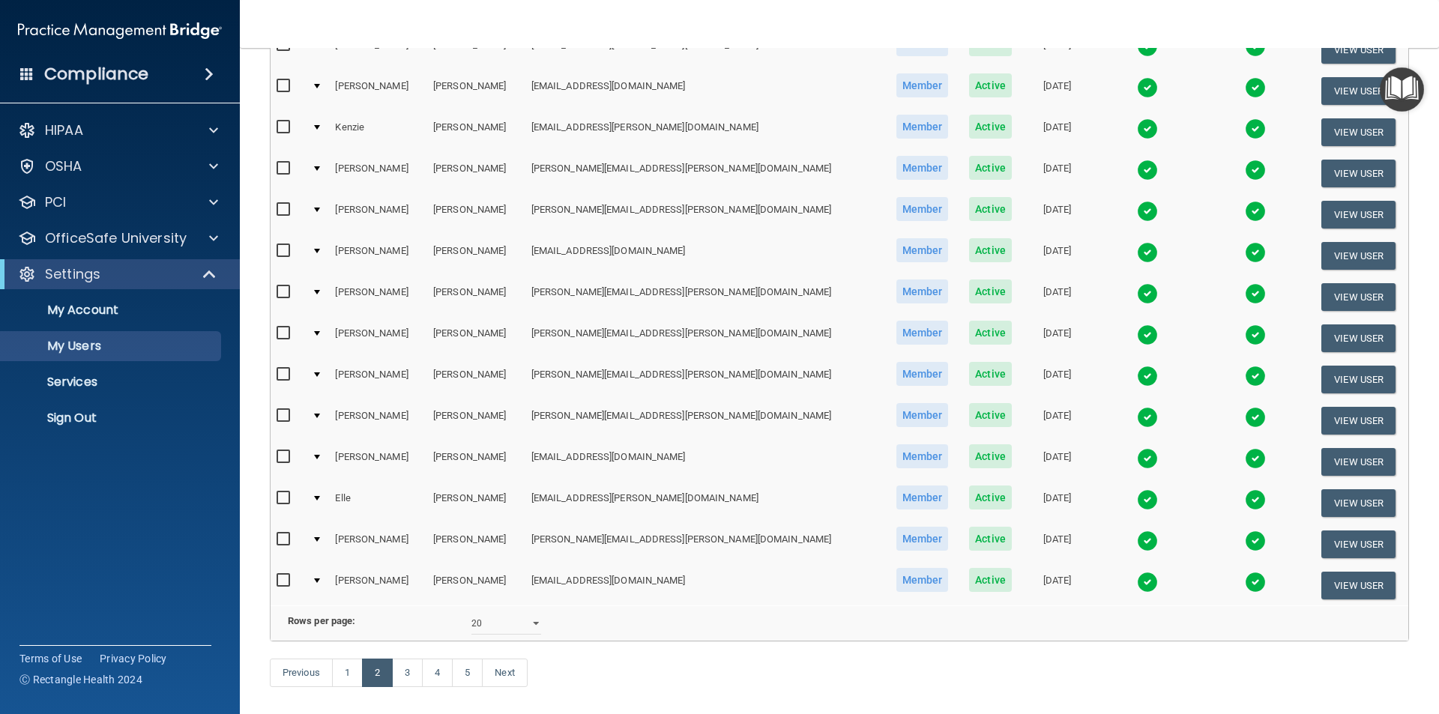
scroll to position [450, 0]
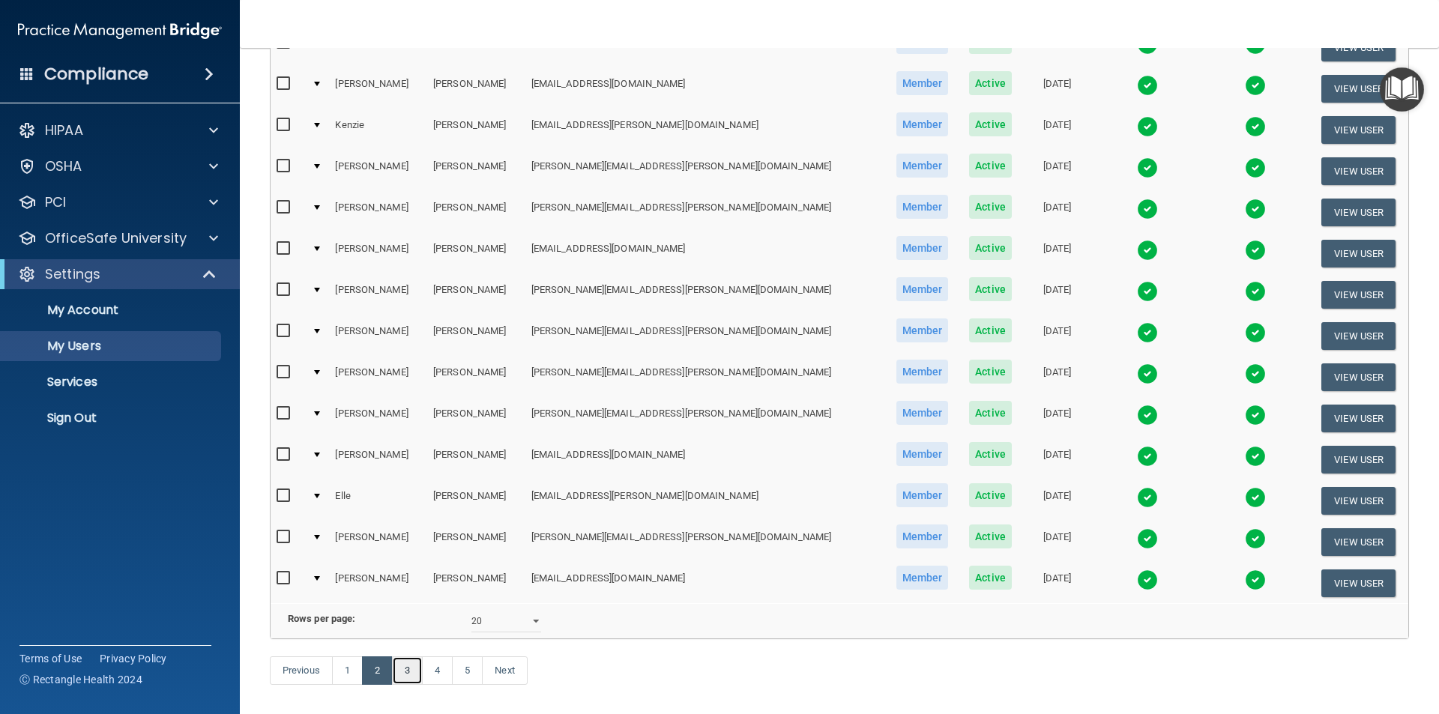
click at [413, 685] on link "3" at bounding box center [407, 671] width 31 height 28
select select "20"
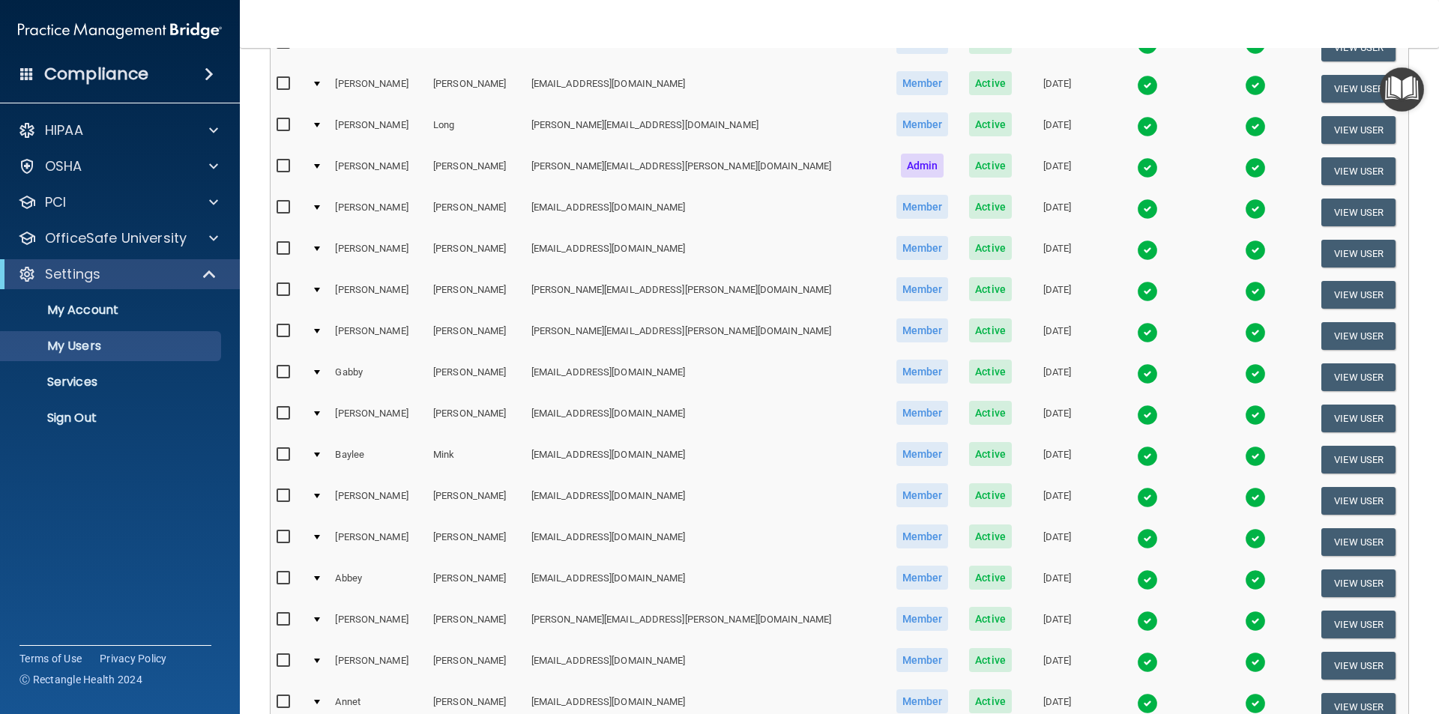
scroll to position [225, 0]
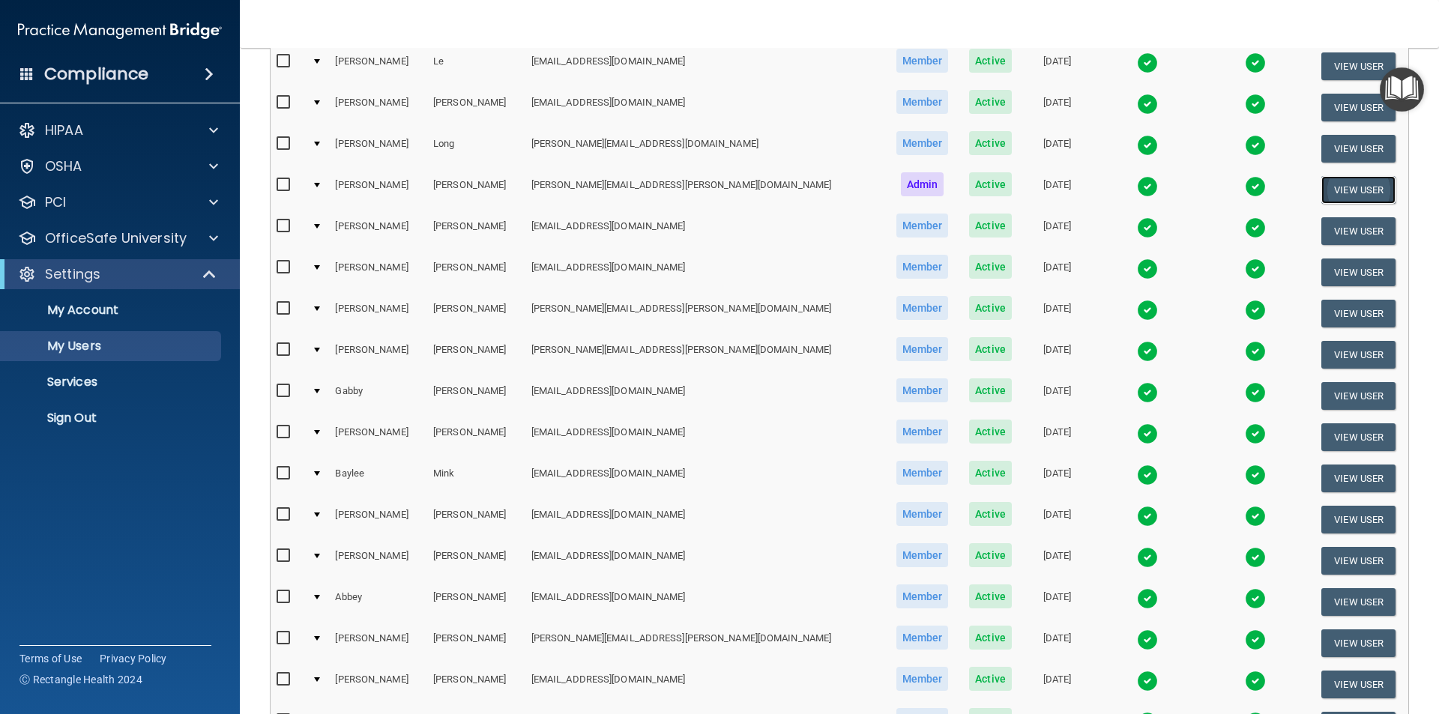
click at [1339, 190] on button "View User" at bounding box center [1359, 190] width 74 height 28
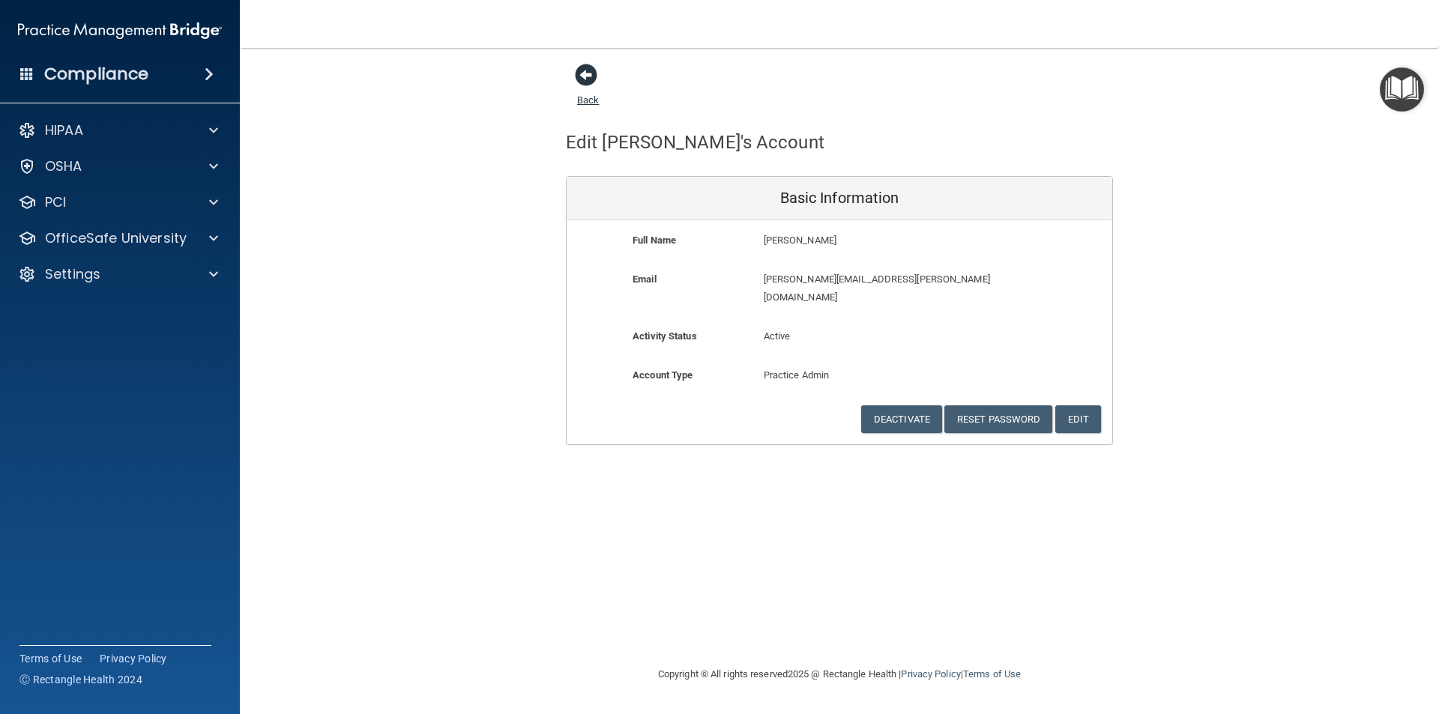
click at [585, 99] on link "Back" at bounding box center [588, 90] width 22 height 29
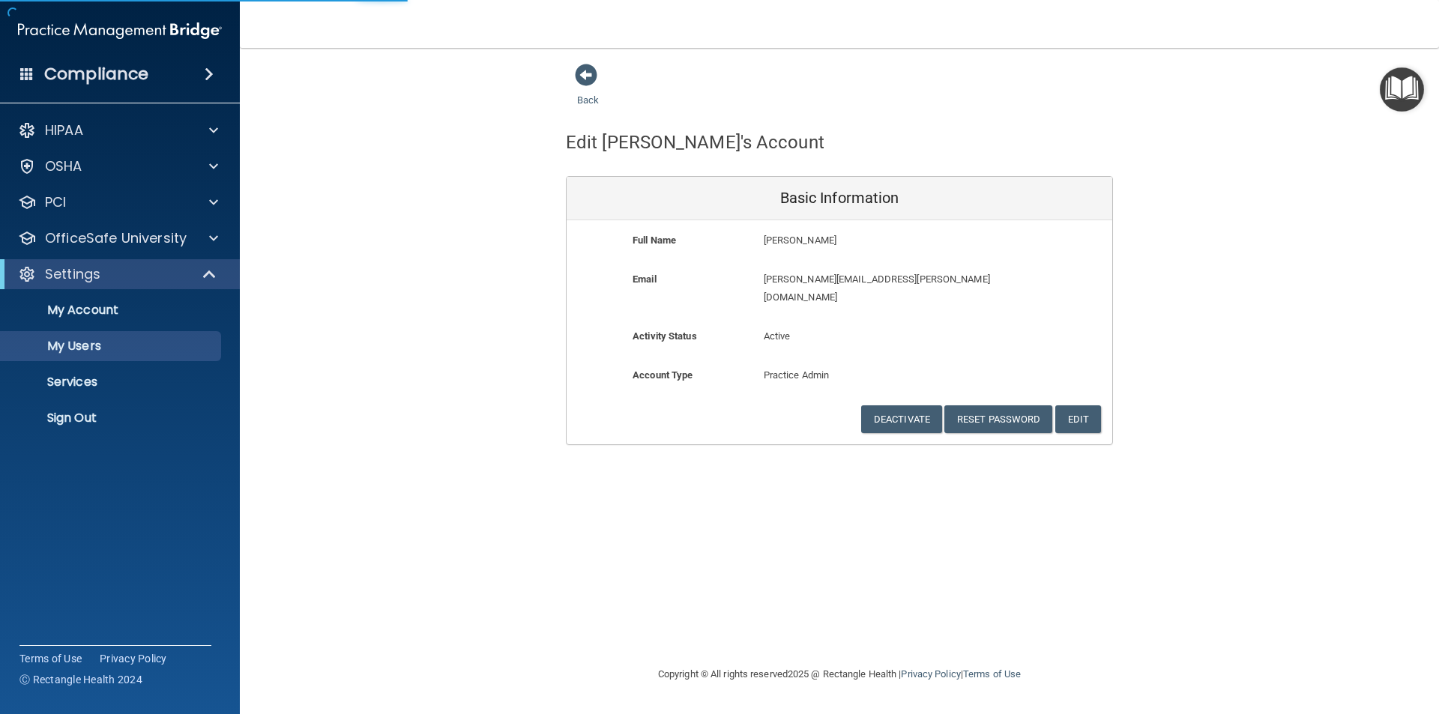
select select "20"
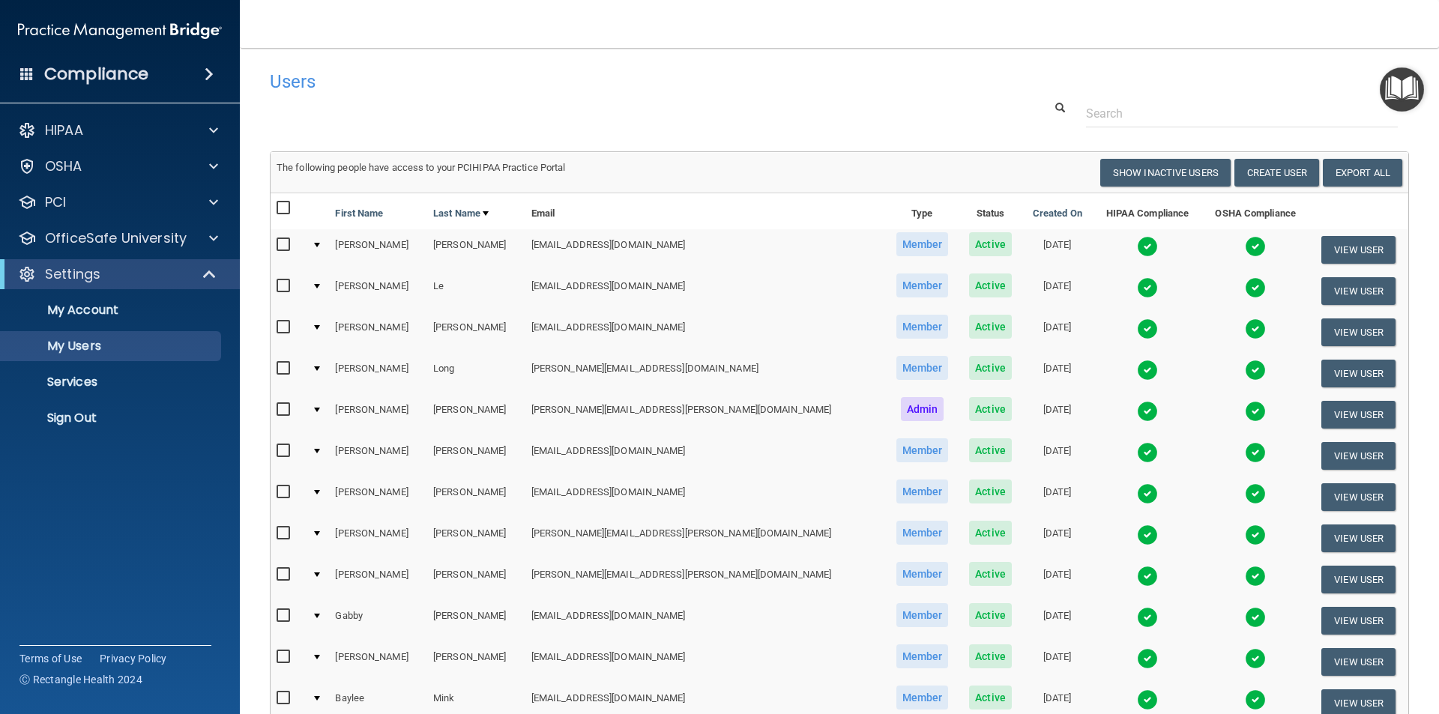
click at [1137, 413] on img at bounding box center [1147, 411] width 21 height 21
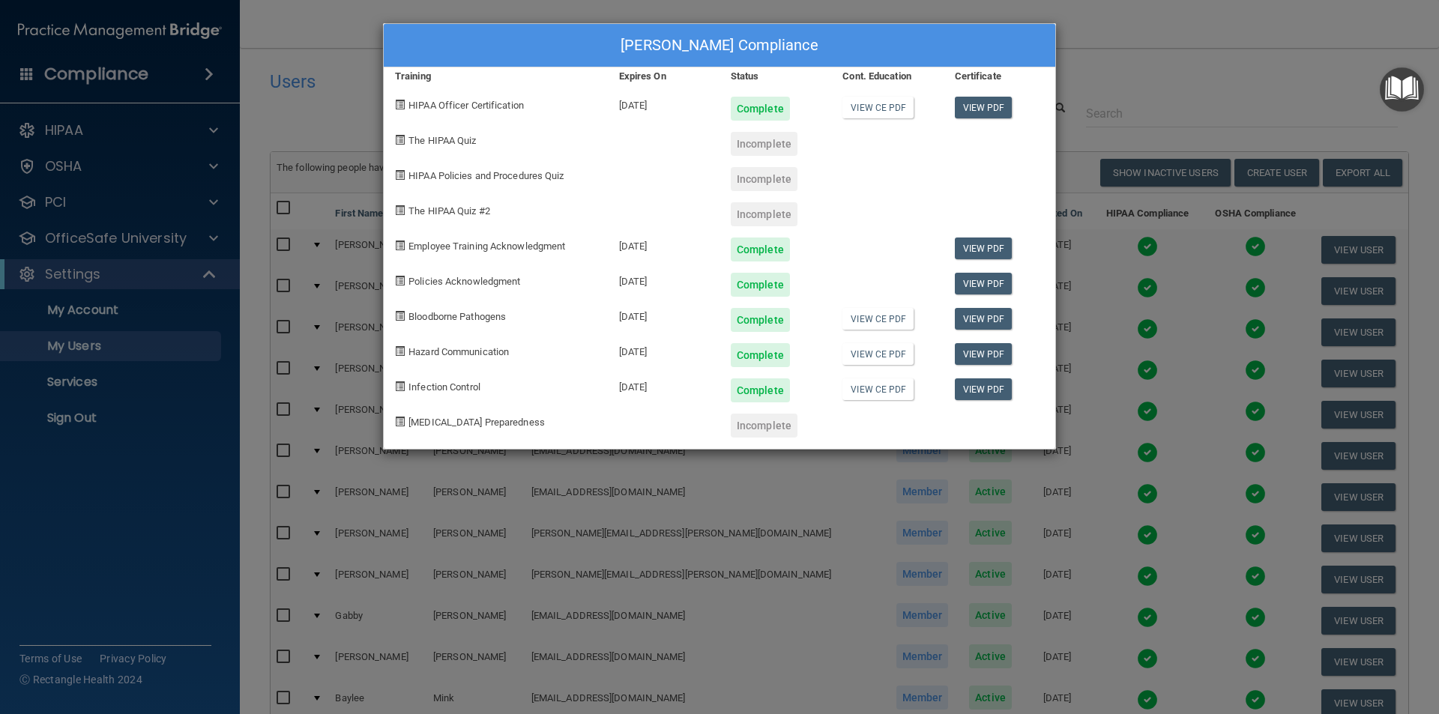
click at [753, 178] on div "Incomplete" at bounding box center [764, 179] width 67 height 24
click at [761, 219] on div "Incomplete" at bounding box center [764, 214] width 67 height 24
click at [1230, 82] on div "Dezarae Lovell's Compliance Training Expires On Status Cont. Education Certific…" at bounding box center [719, 357] width 1439 height 714
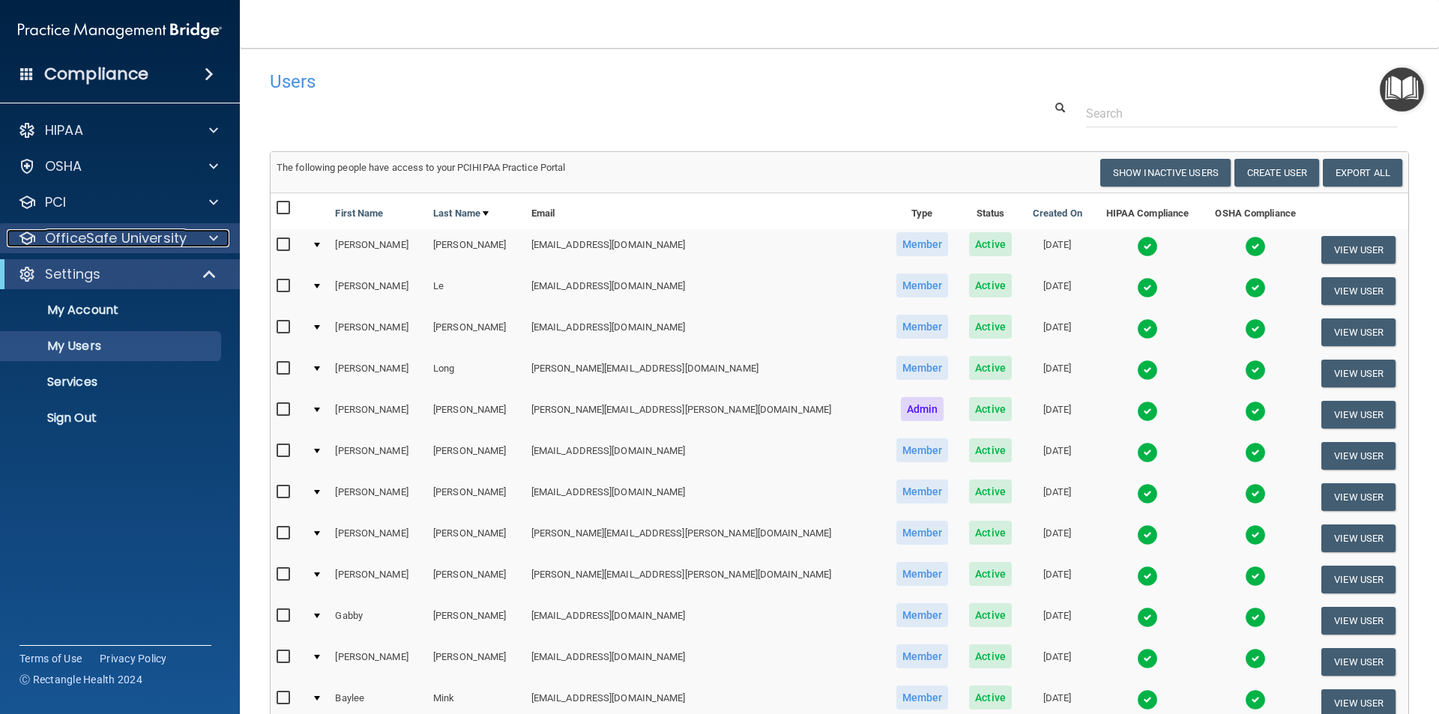
click at [141, 240] on p "OfficeSafe University" at bounding box center [116, 238] width 142 height 18
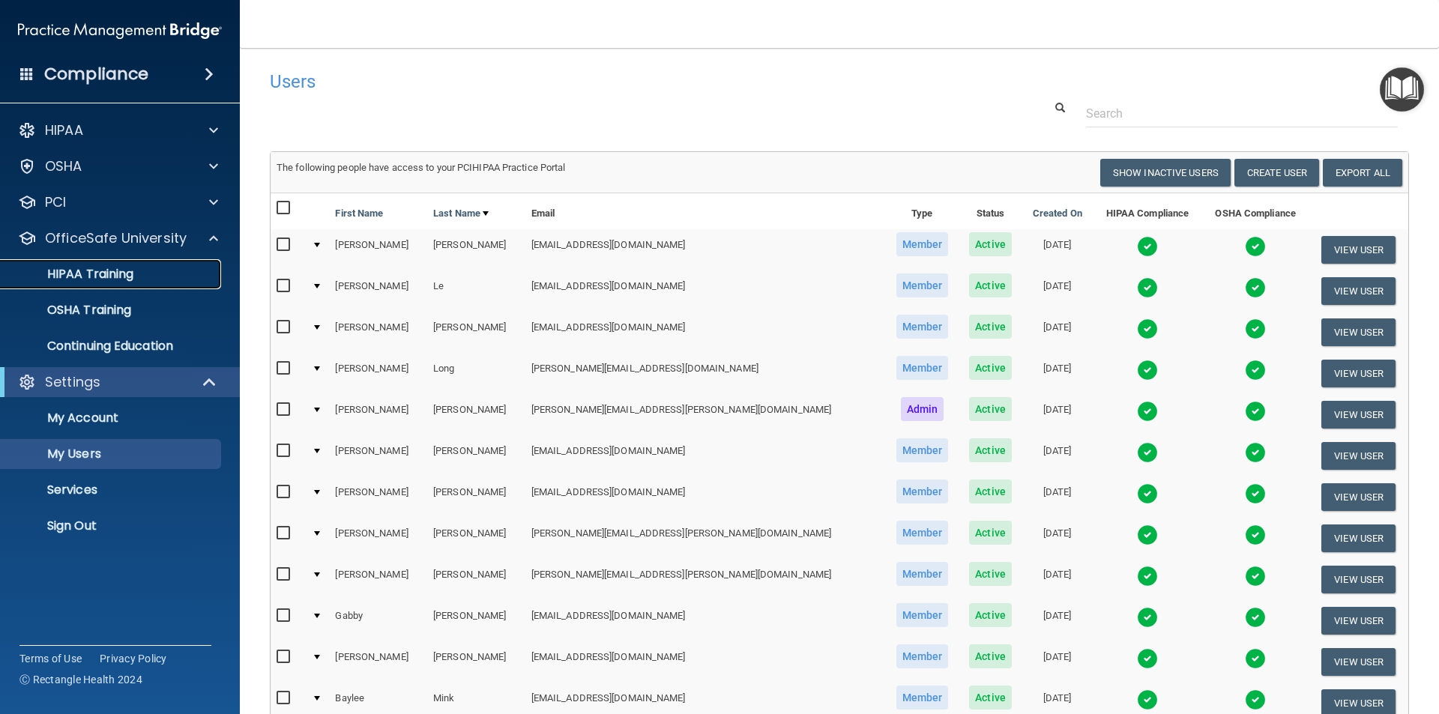
click at [120, 276] on p "HIPAA Training" at bounding box center [72, 274] width 124 height 15
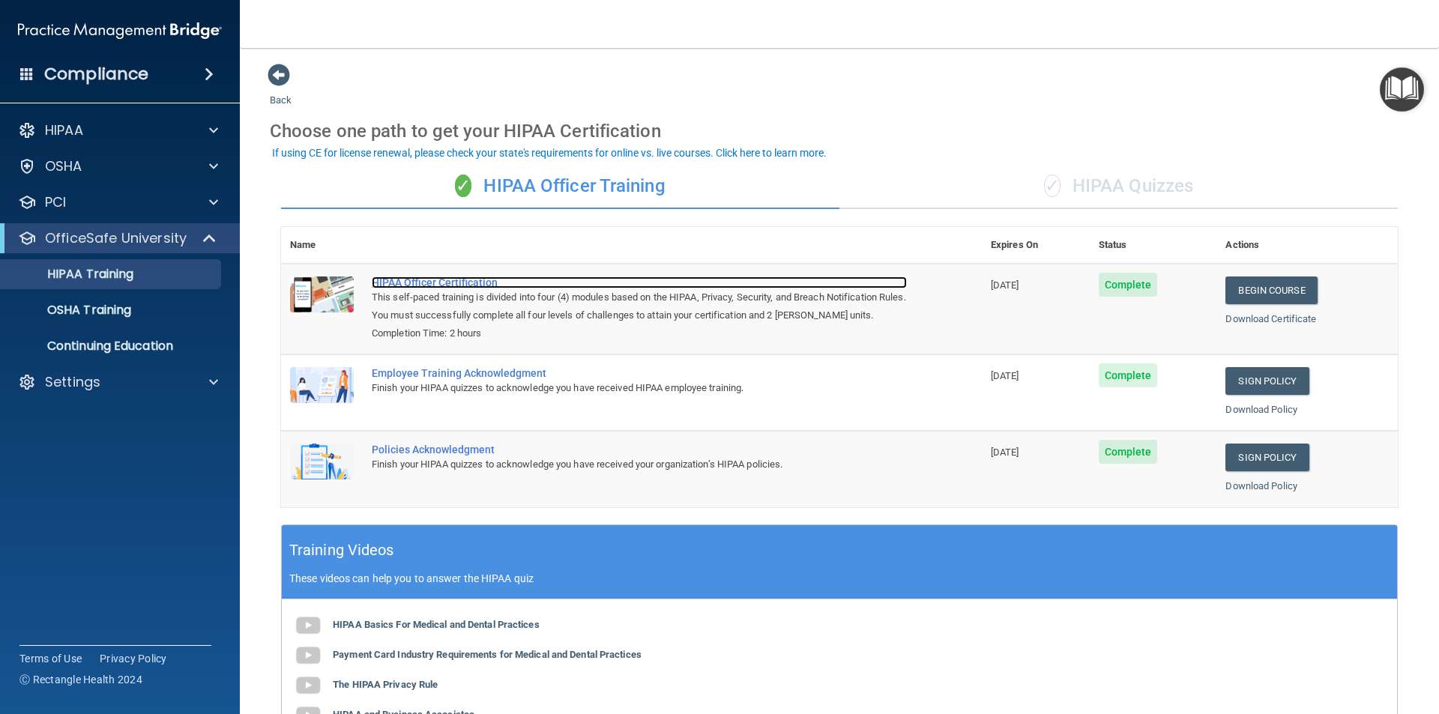
click at [466, 285] on div "HIPAA Officer Certification" at bounding box center [639, 283] width 535 height 12
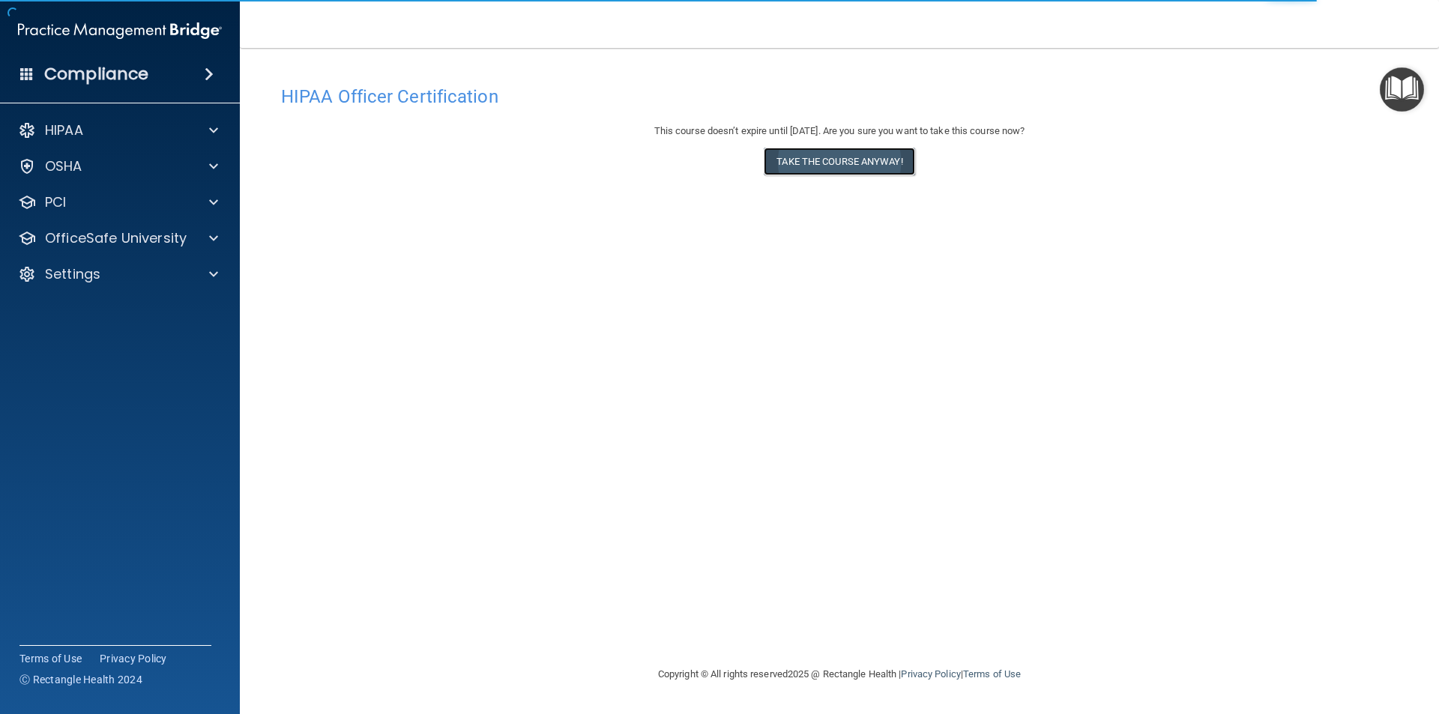
click at [858, 168] on button "Take the course anyway!" at bounding box center [839, 162] width 151 height 28
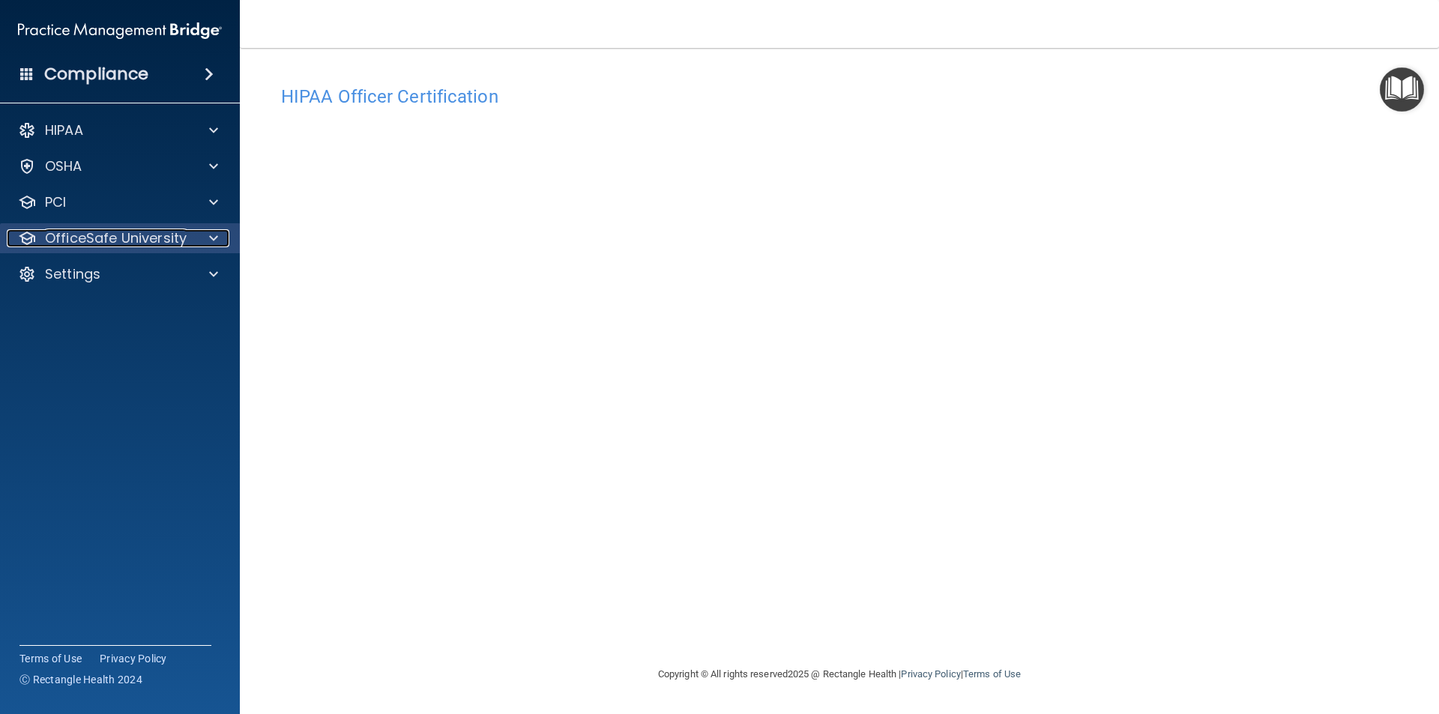
click at [100, 237] on p "OfficeSafe University" at bounding box center [116, 238] width 142 height 18
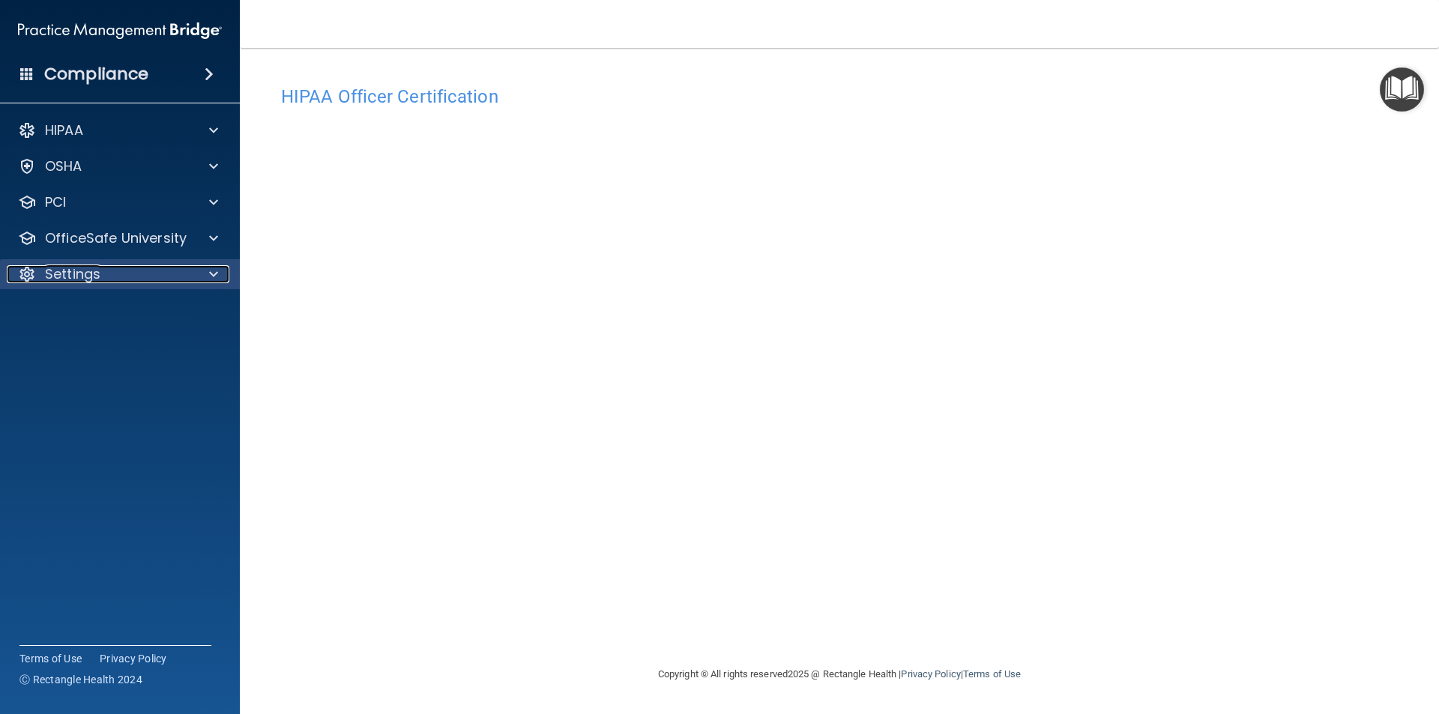
click at [92, 271] on p "Settings" at bounding box center [72, 274] width 55 height 18
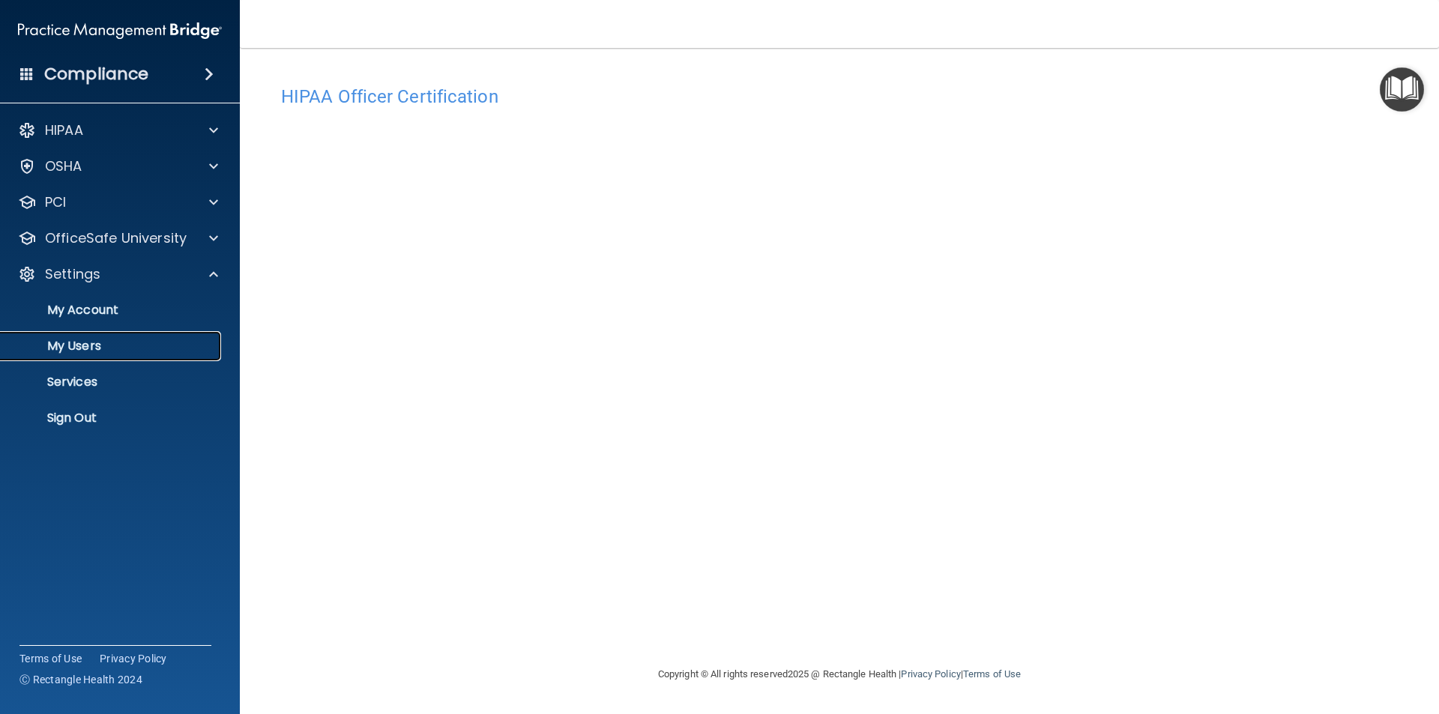
click at [82, 342] on p "My Users" at bounding box center [112, 346] width 205 height 15
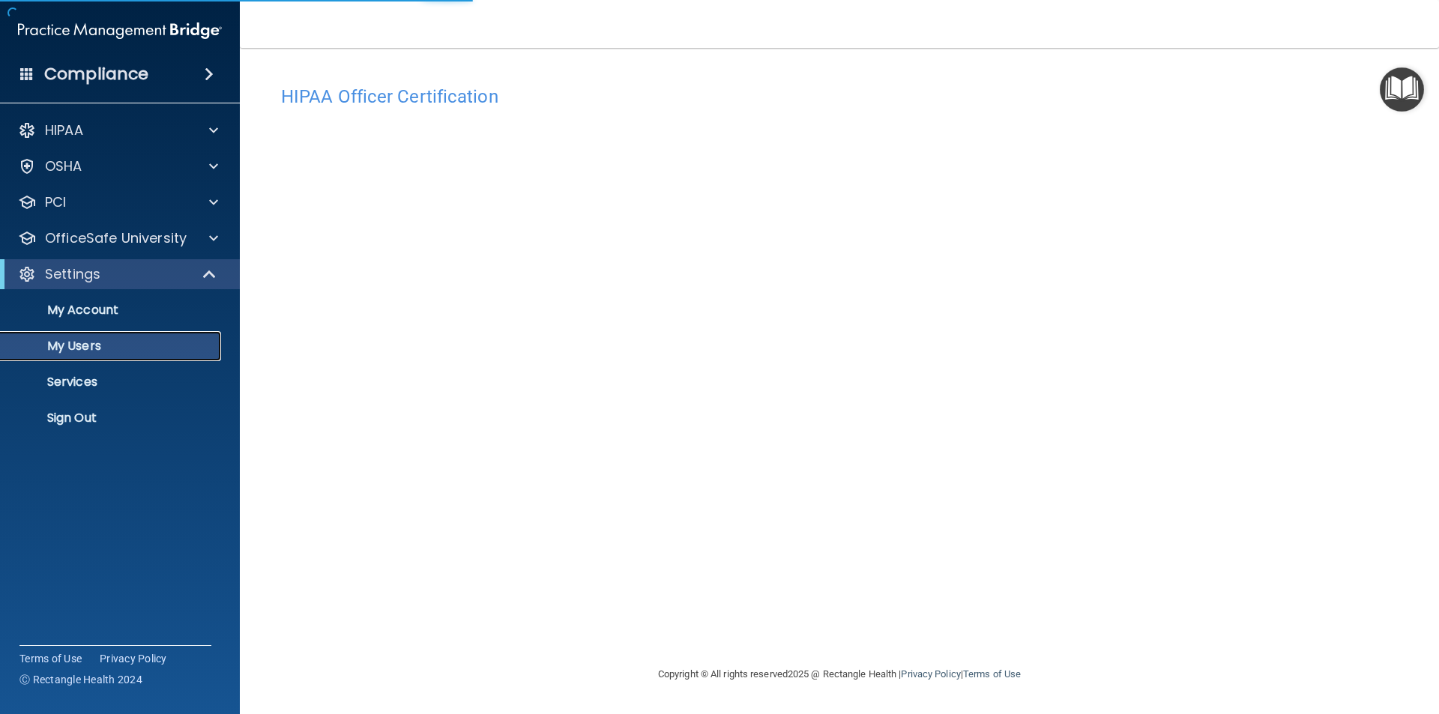
select select "20"
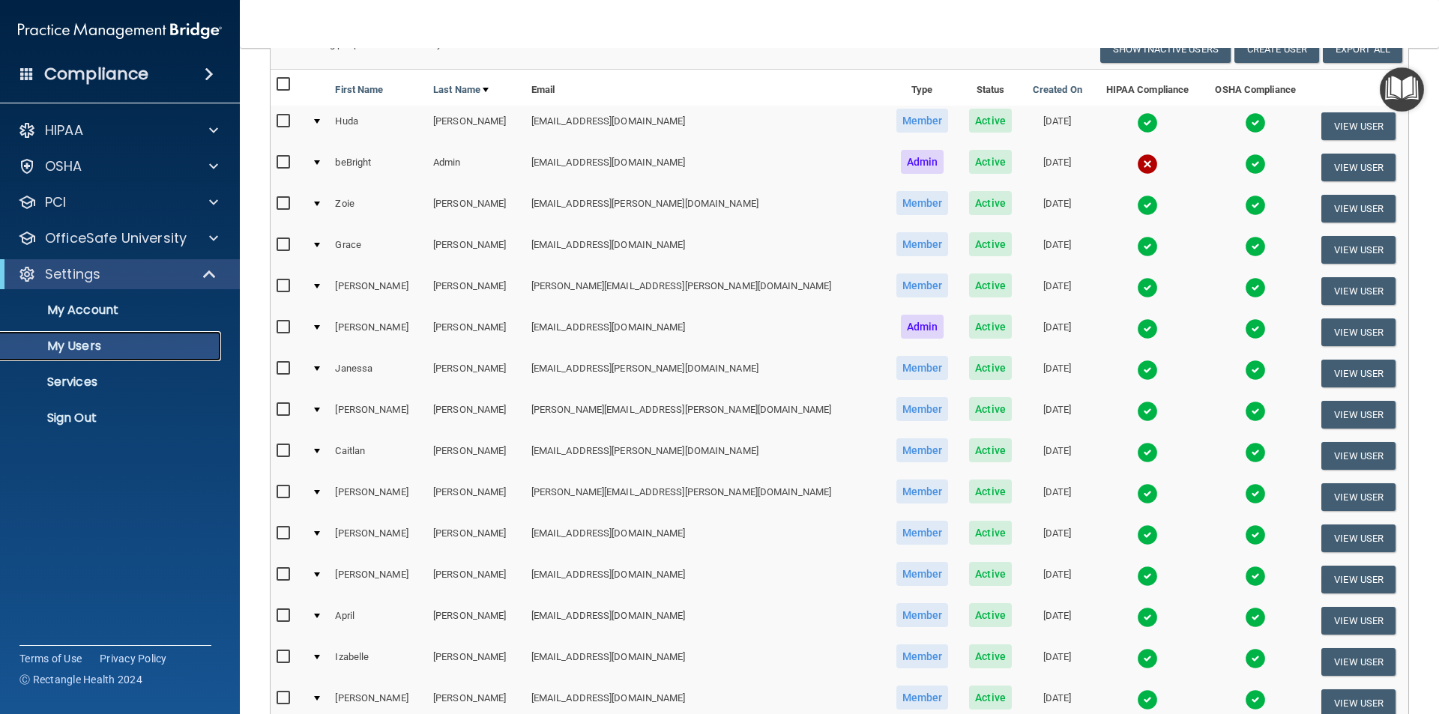
scroll to position [150, 0]
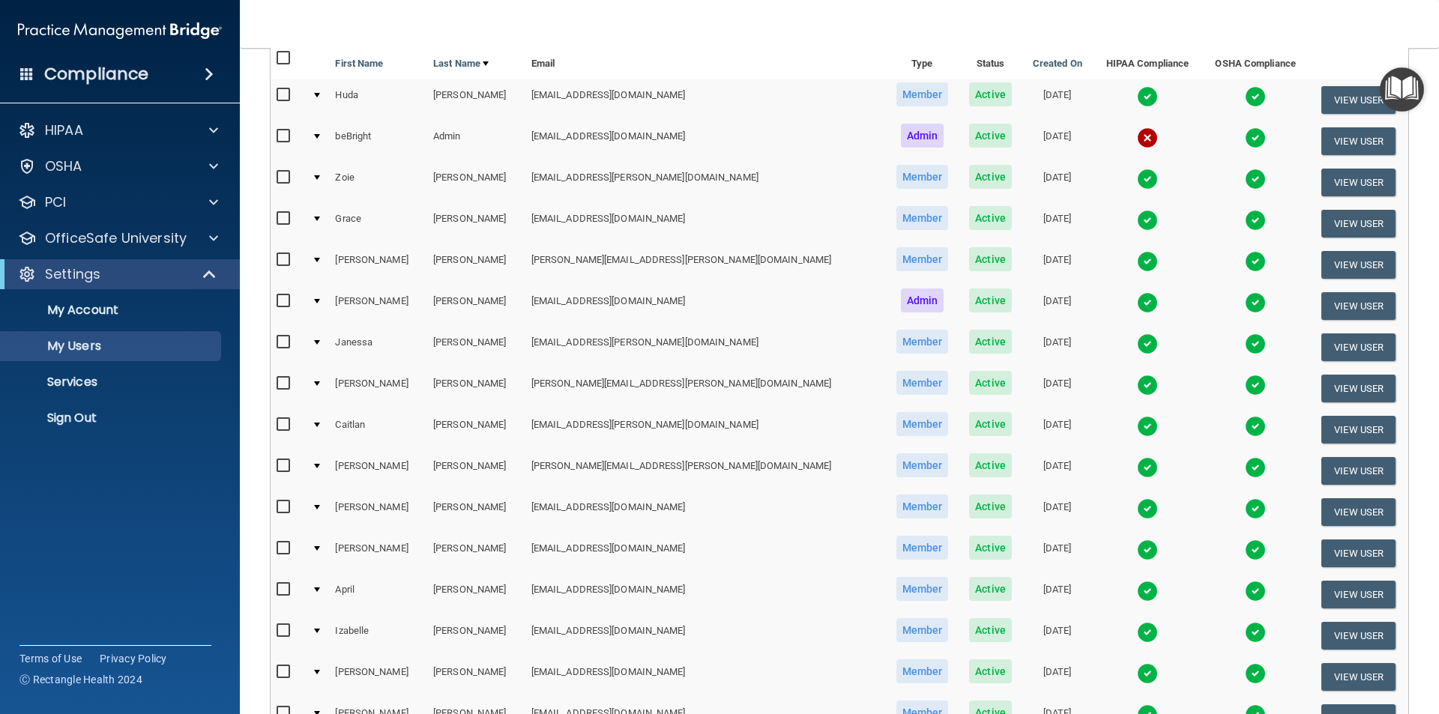
click at [1137, 301] on img at bounding box center [1147, 302] width 21 height 21
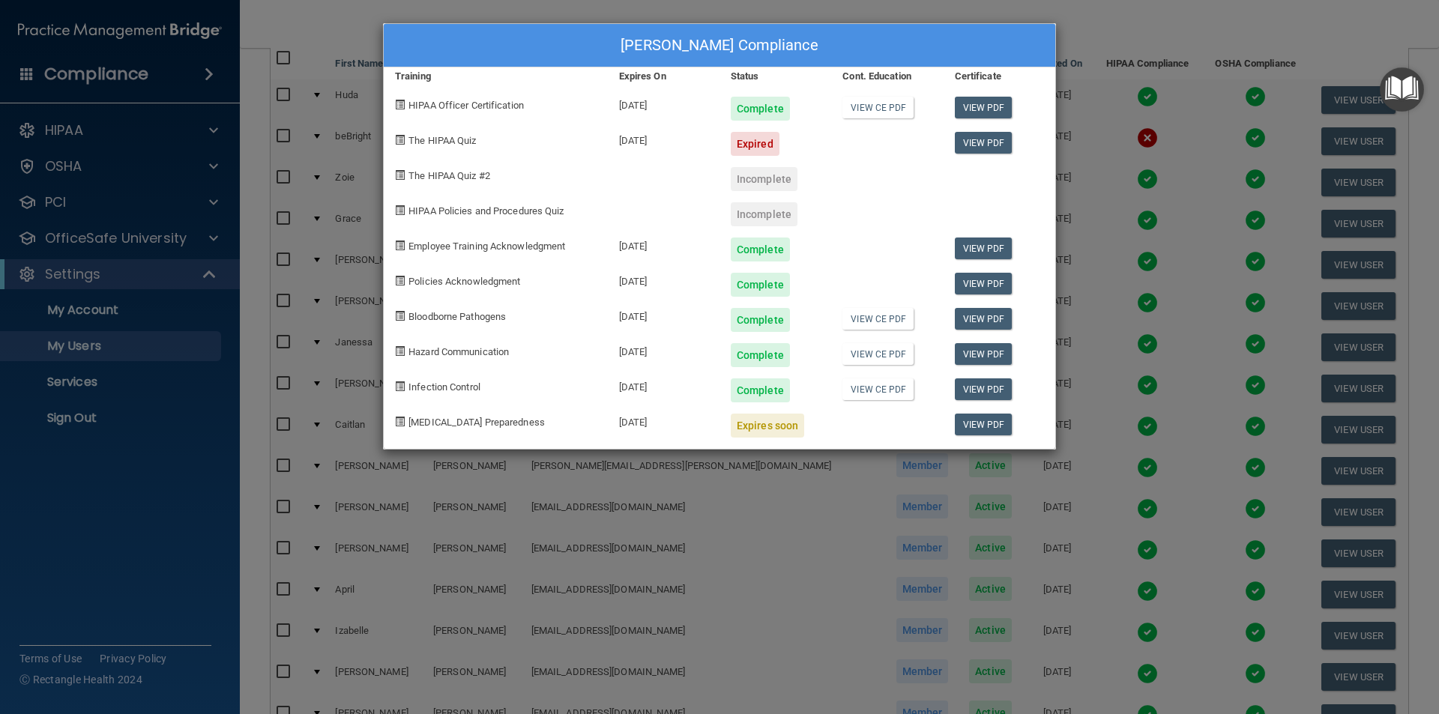
click at [1094, 37] on div "[PERSON_NAME] Compliance Training Expires On Status Cont. Education Certificate…" at bounding box center [719, 357] width 1439 height 714
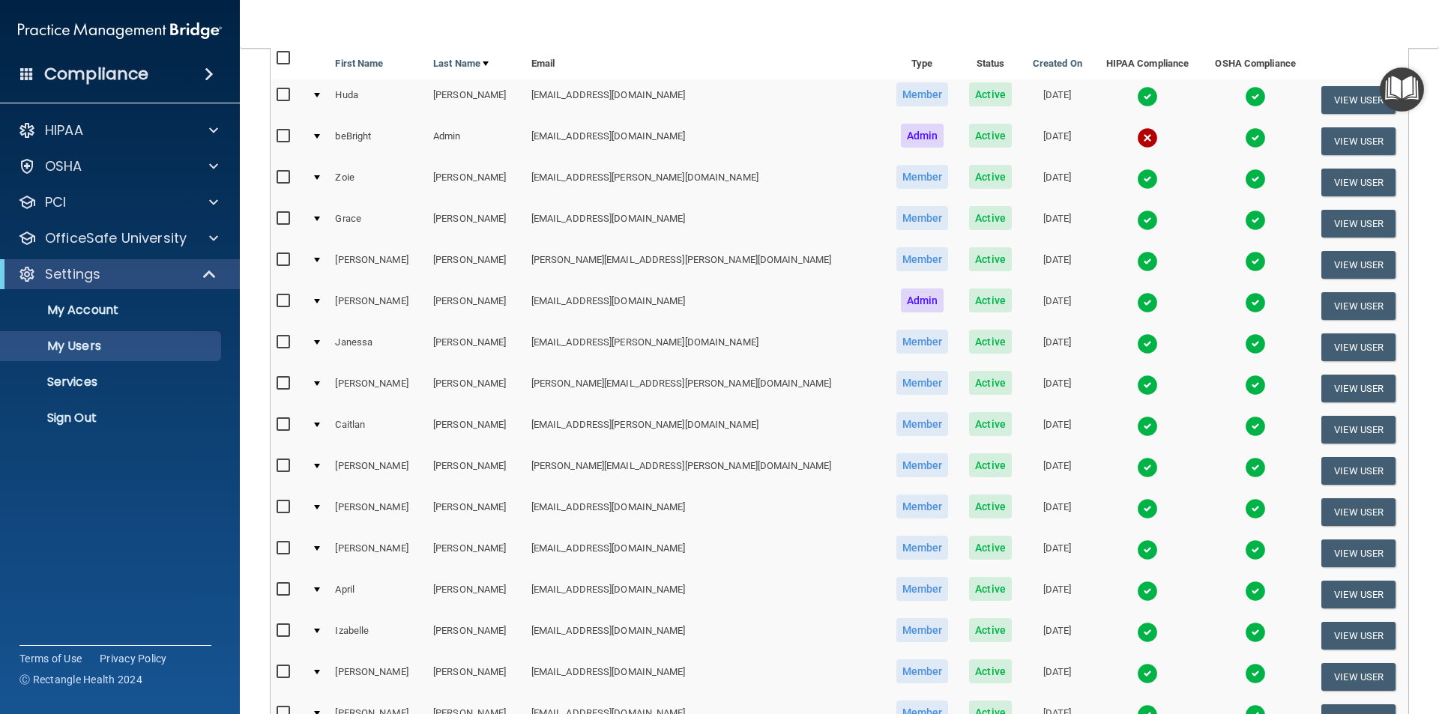
click at [1137, 554] on img at bounding box center [1147, 550] width 21 height 21
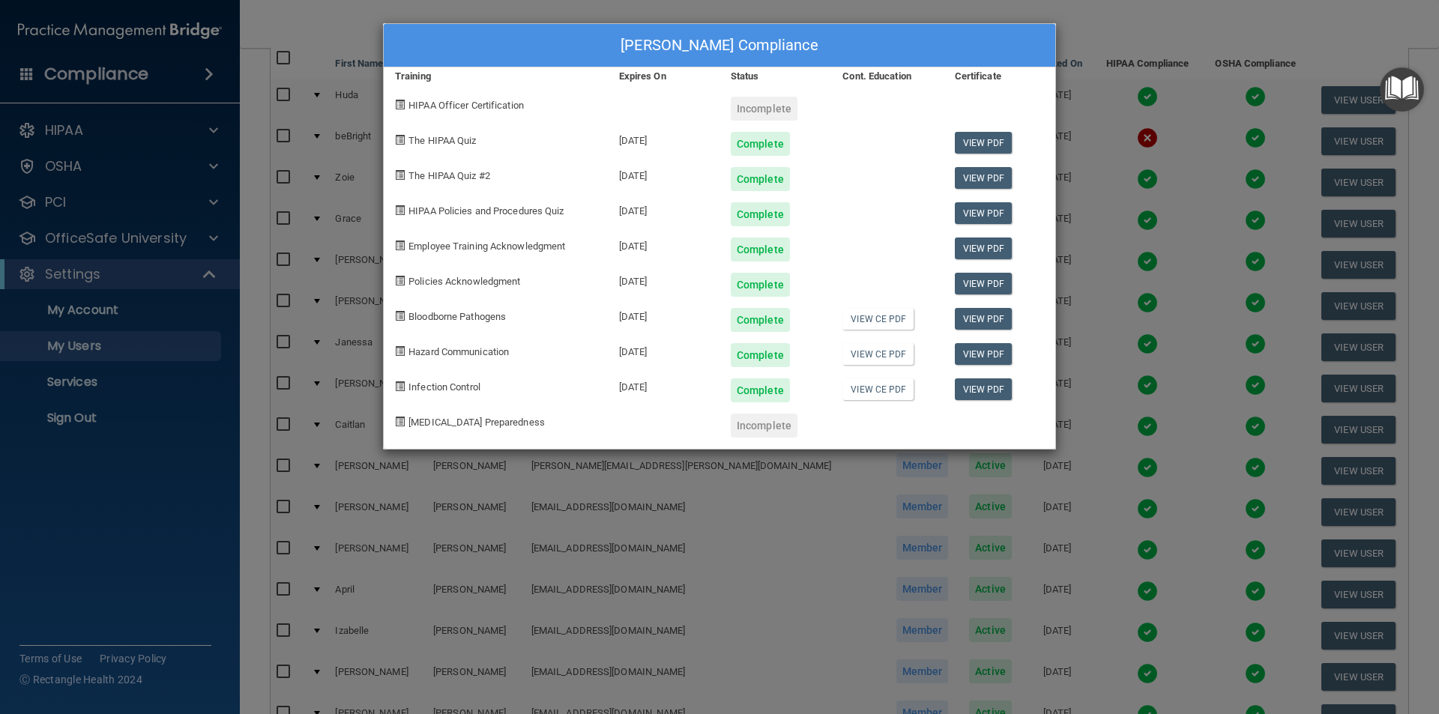
click at [1133, 47] on div "[PERSON_NAME] Compliance Training Expires On Status Cont. Education Certificate…" at bounding box center [719, 357] width 1439 height 714
